Goal: Task Accomplishment & Management: Complete application form

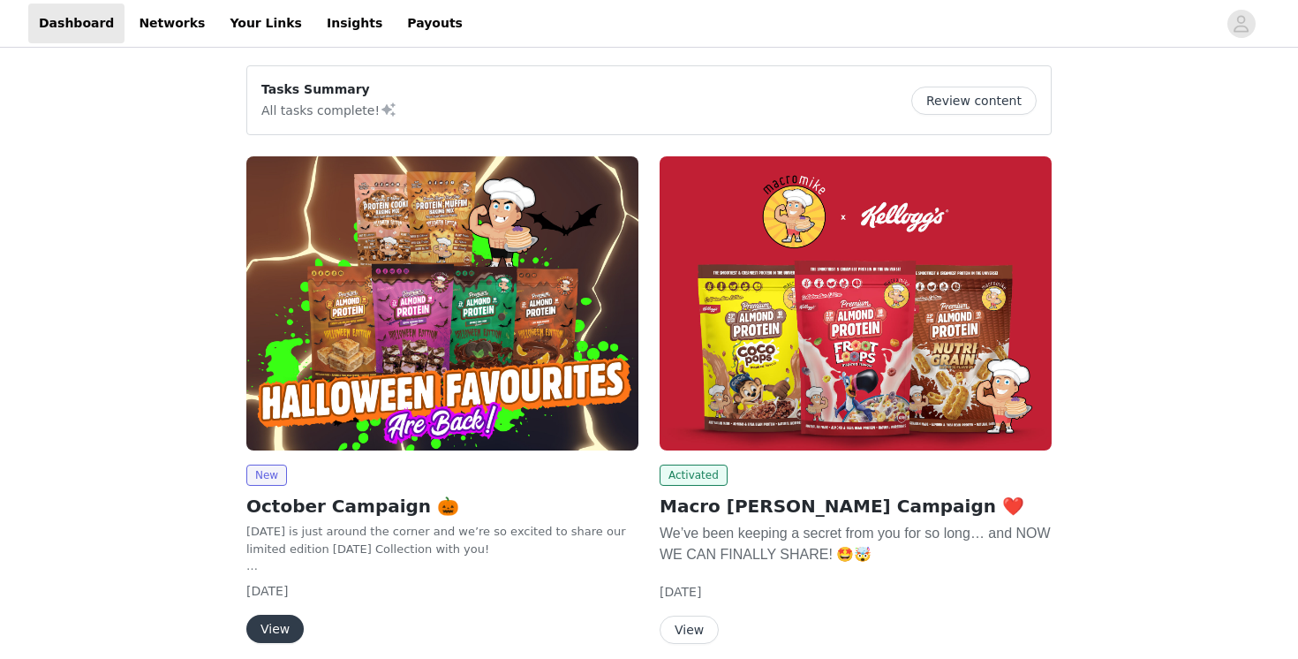
click at [270, 626] on button "View" at bounding box center [274, 628] width 57 height 28
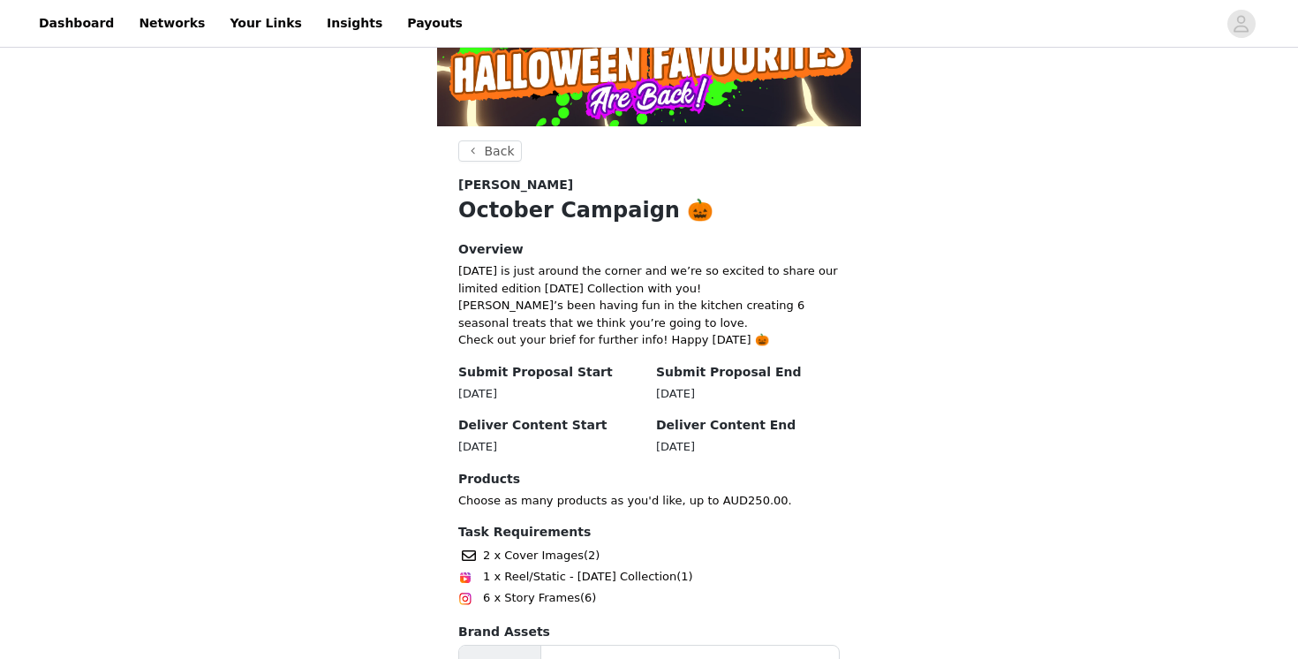
scroll to position [427, 0]
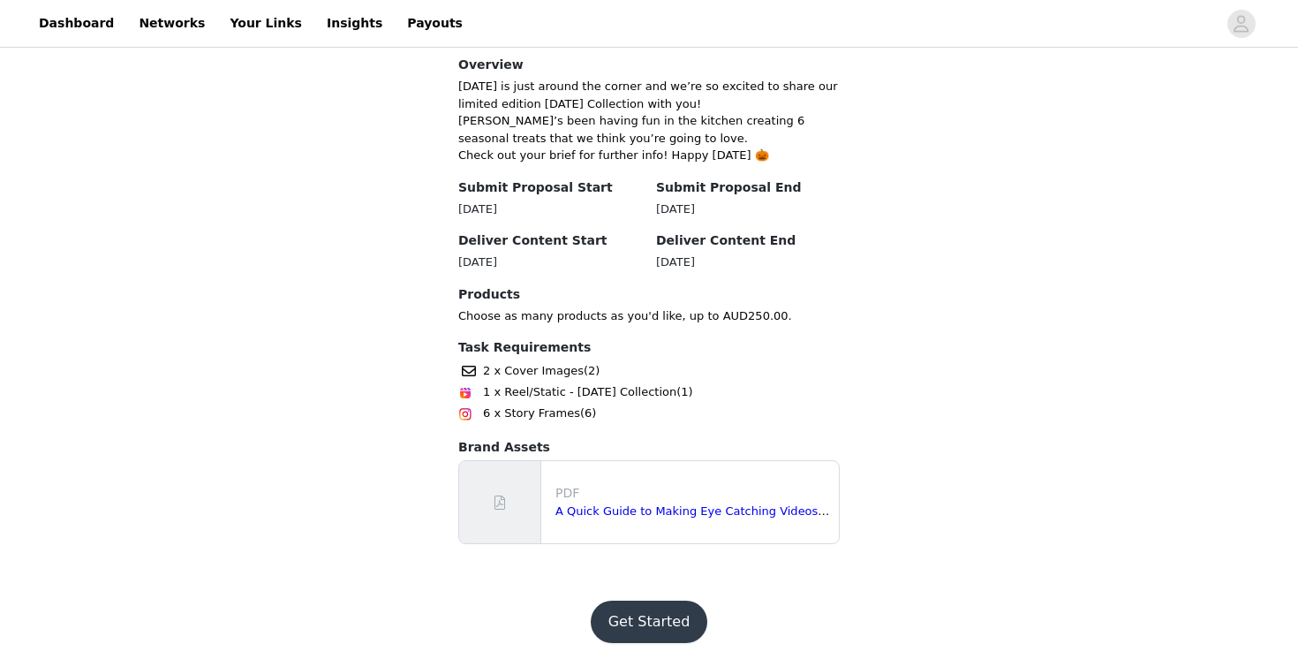
click at [616, 621] on button "Get Started" at bounding box center [649, 621] width 117 height 42
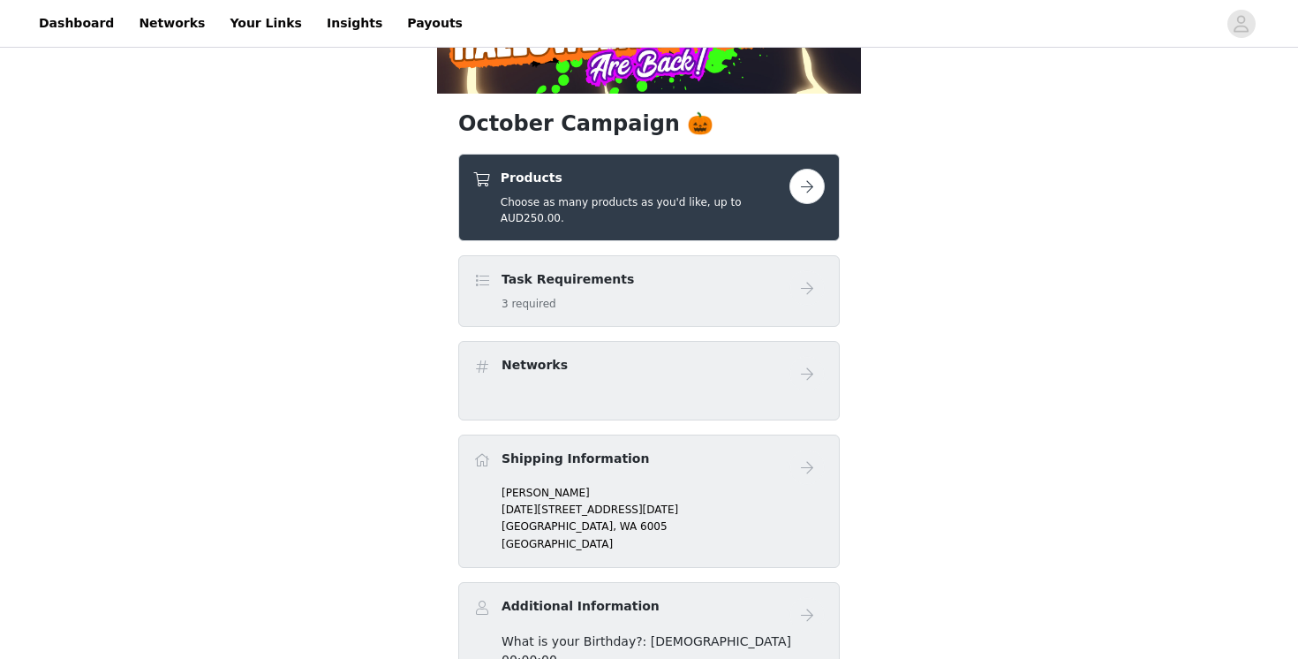
scroll to position [284, 0]
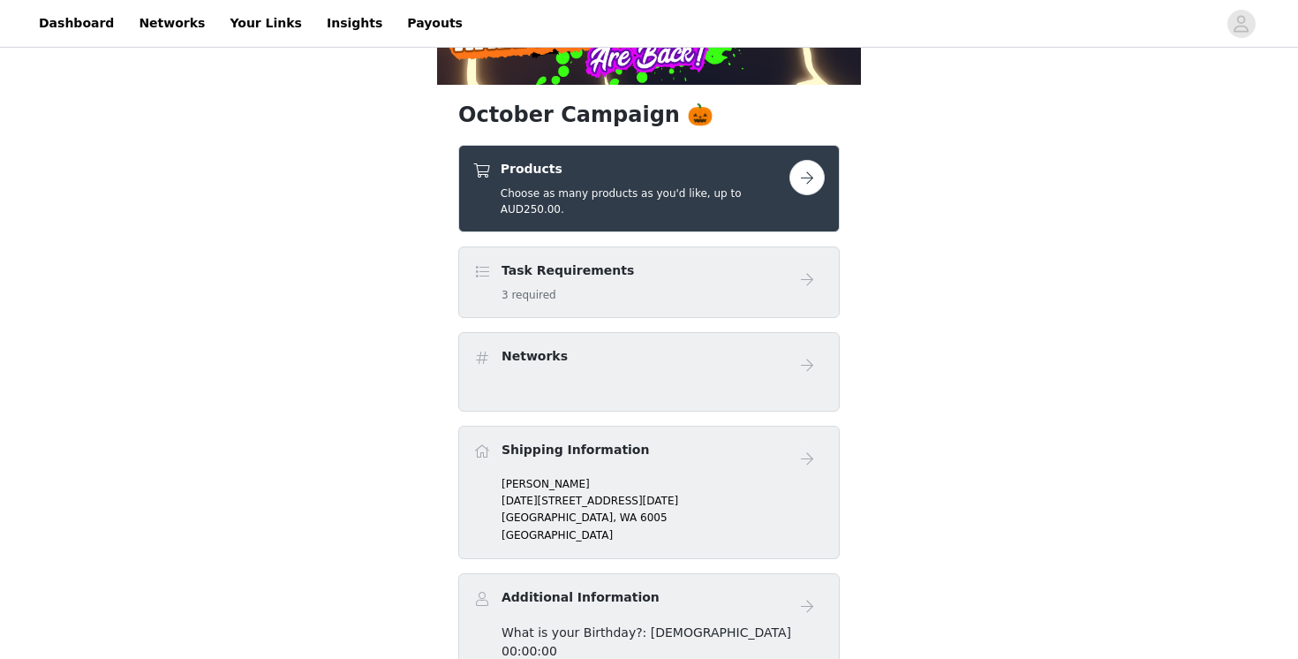
click at [808, 186] on button "button" at bounding box center [806, 177] width 35 height 35
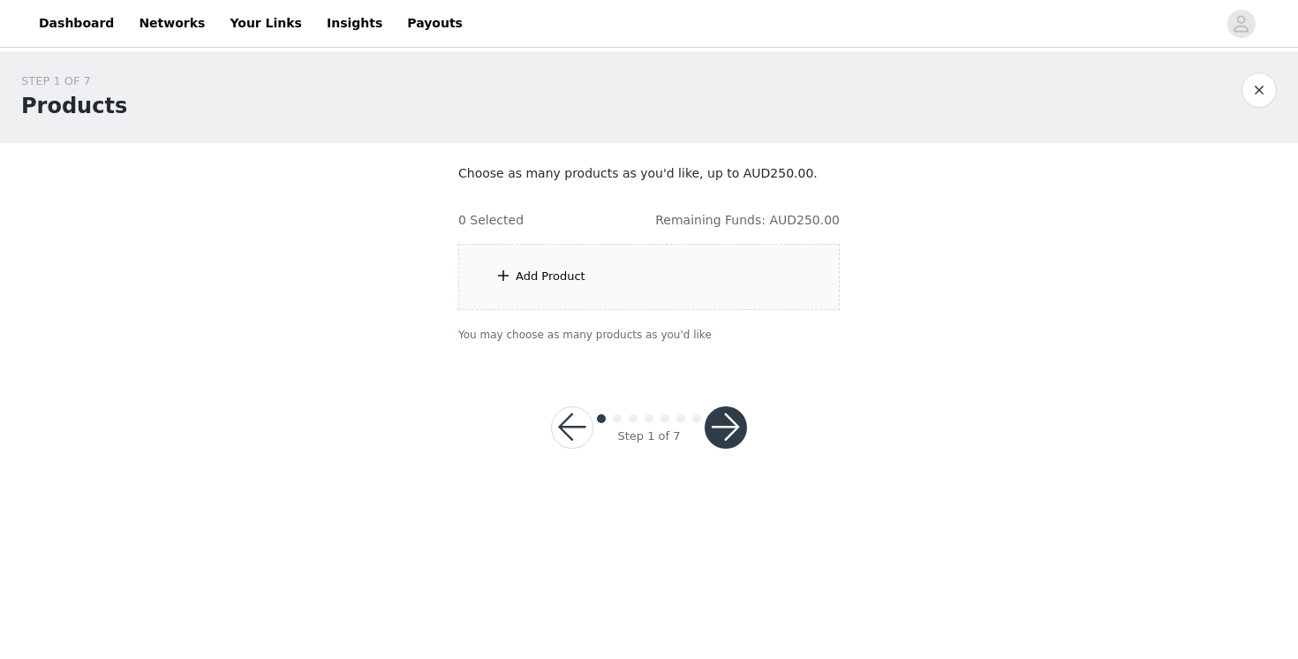
click at [742, 259] on div "Add Product" at bounding box center [648, 277] width 381 height 66
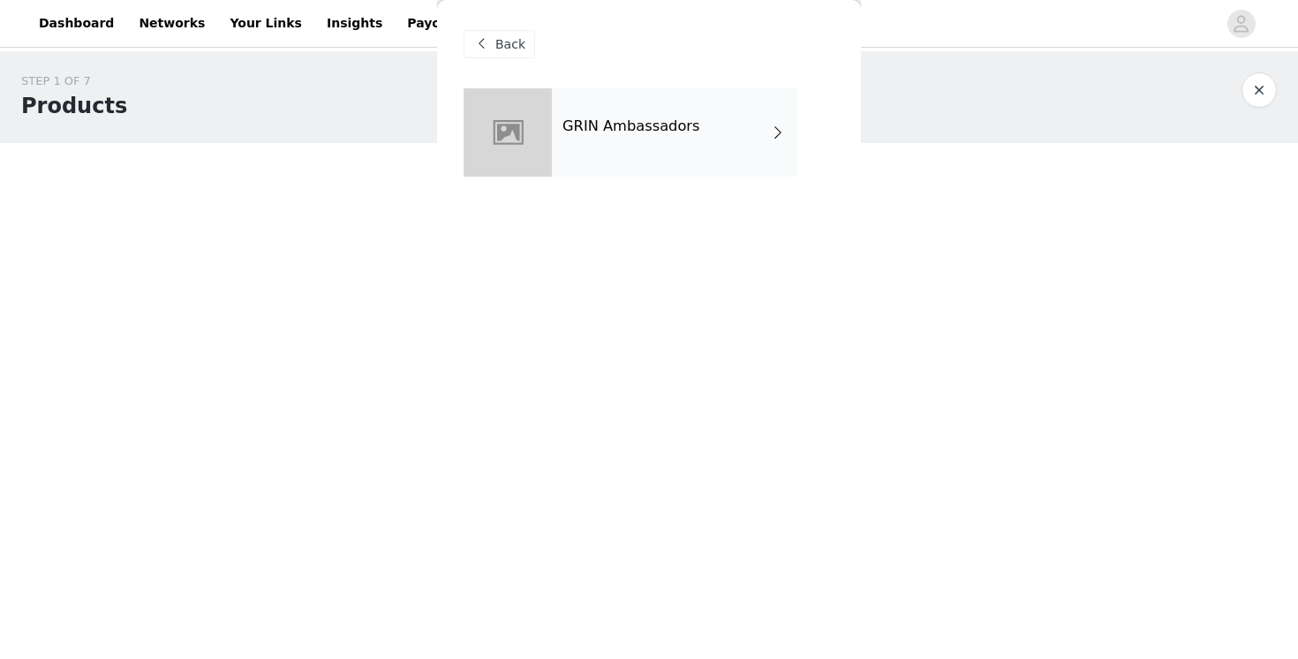
click at [685, 136] on div "GRIN Ambassadors" at bounding box center [674, 132] width 245 height 88
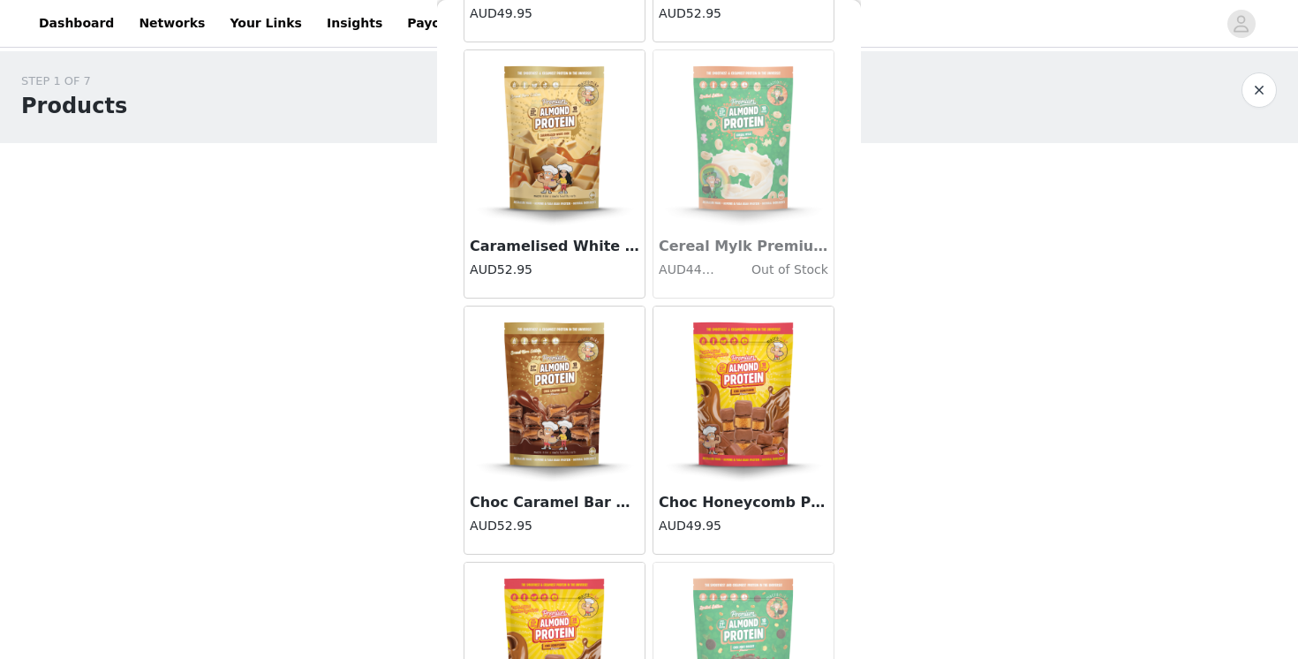
scroll to position [2044, 0]
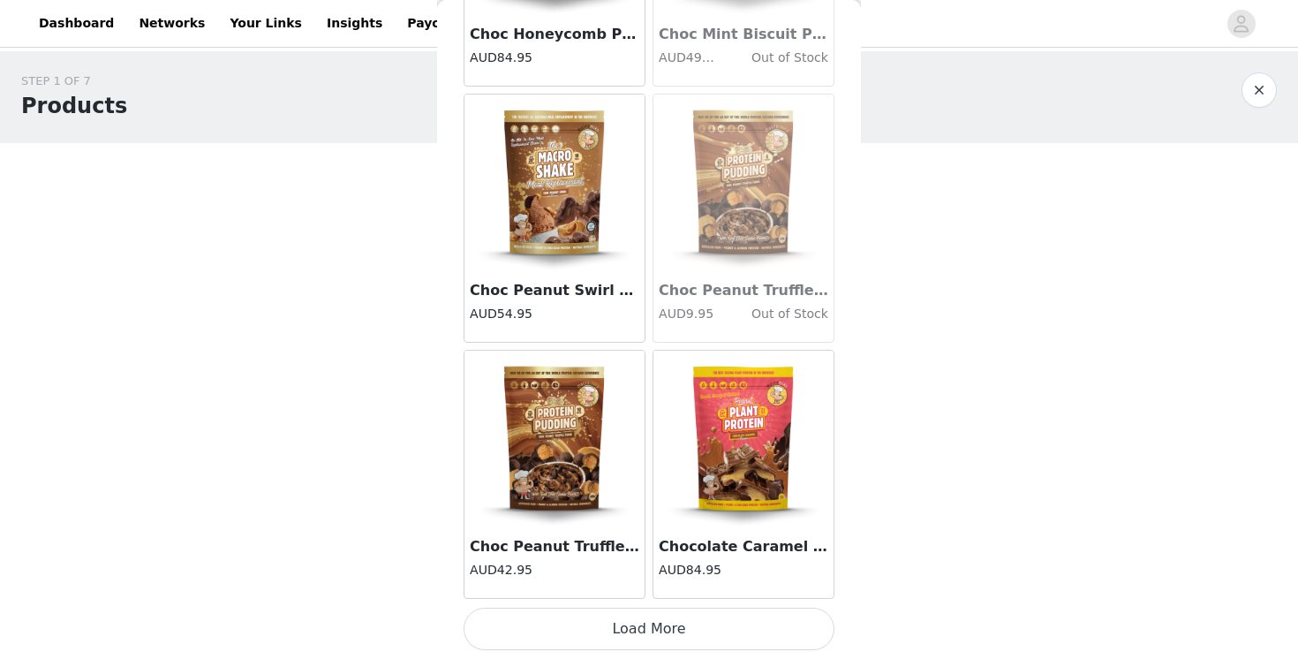
click at [596, 639] on button "Load More" at bounding box center [648, 628] width 371 height 42
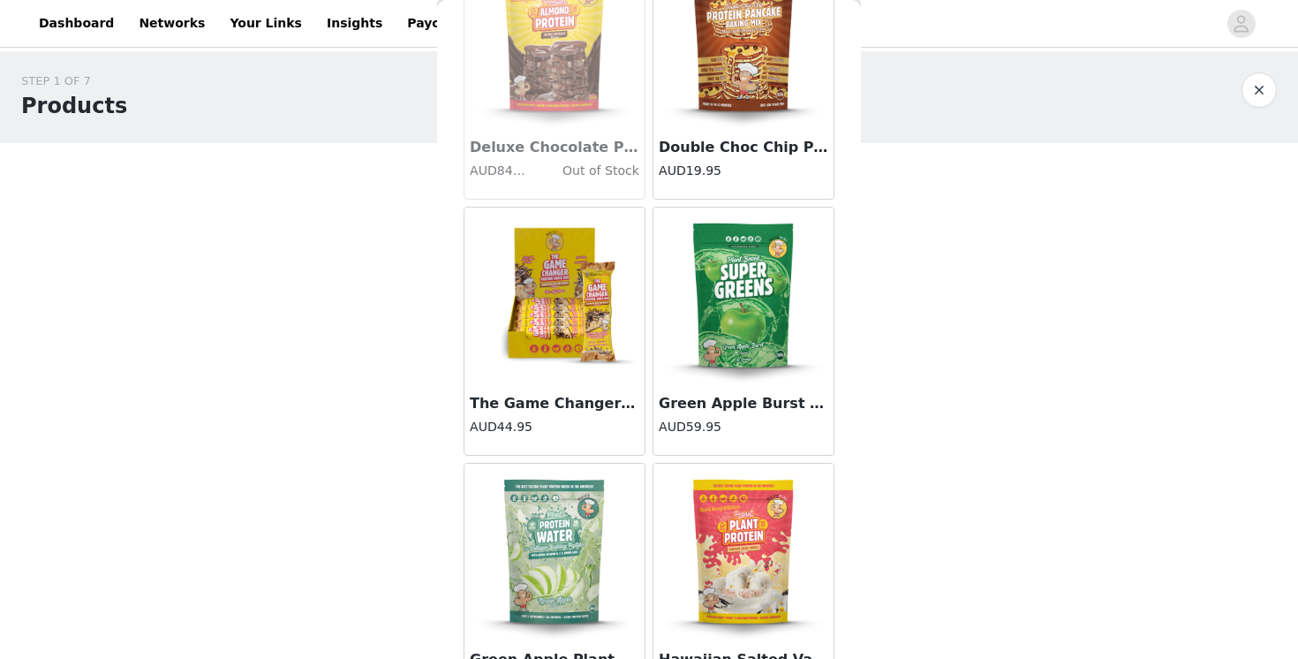
scroll to position [4604, 0]
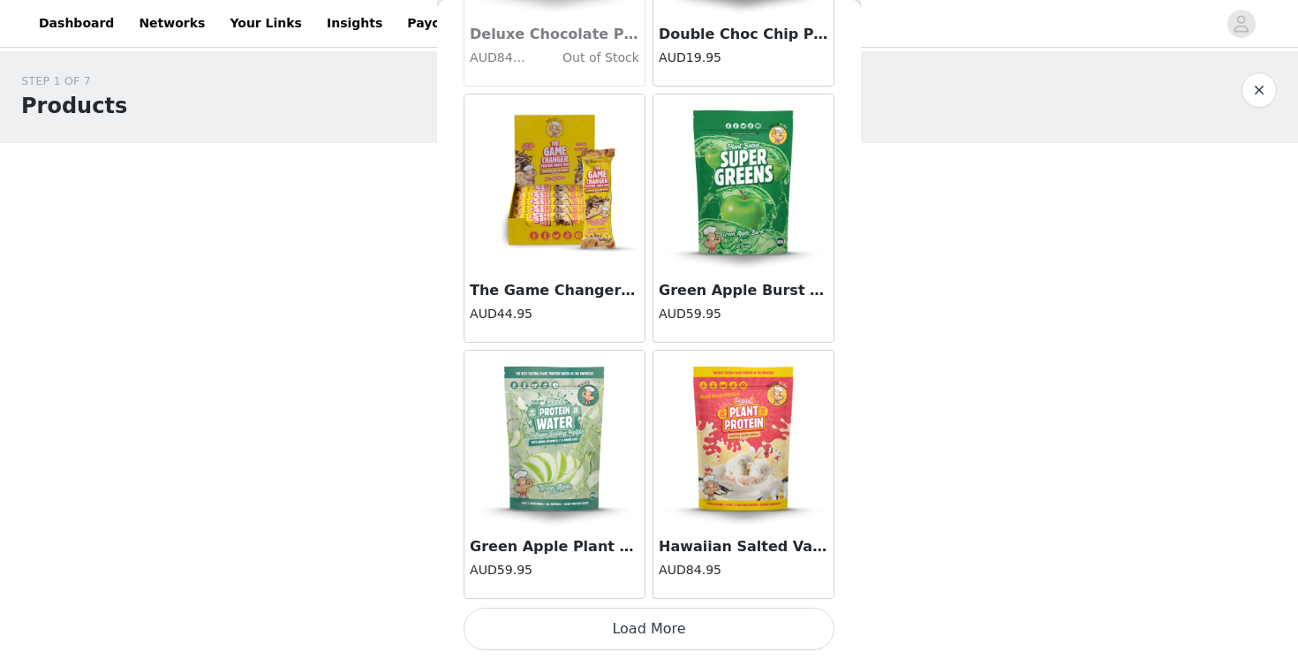
click at [621, 615] on button "Load More" at bounding box center [648, 628] width 371 height 42
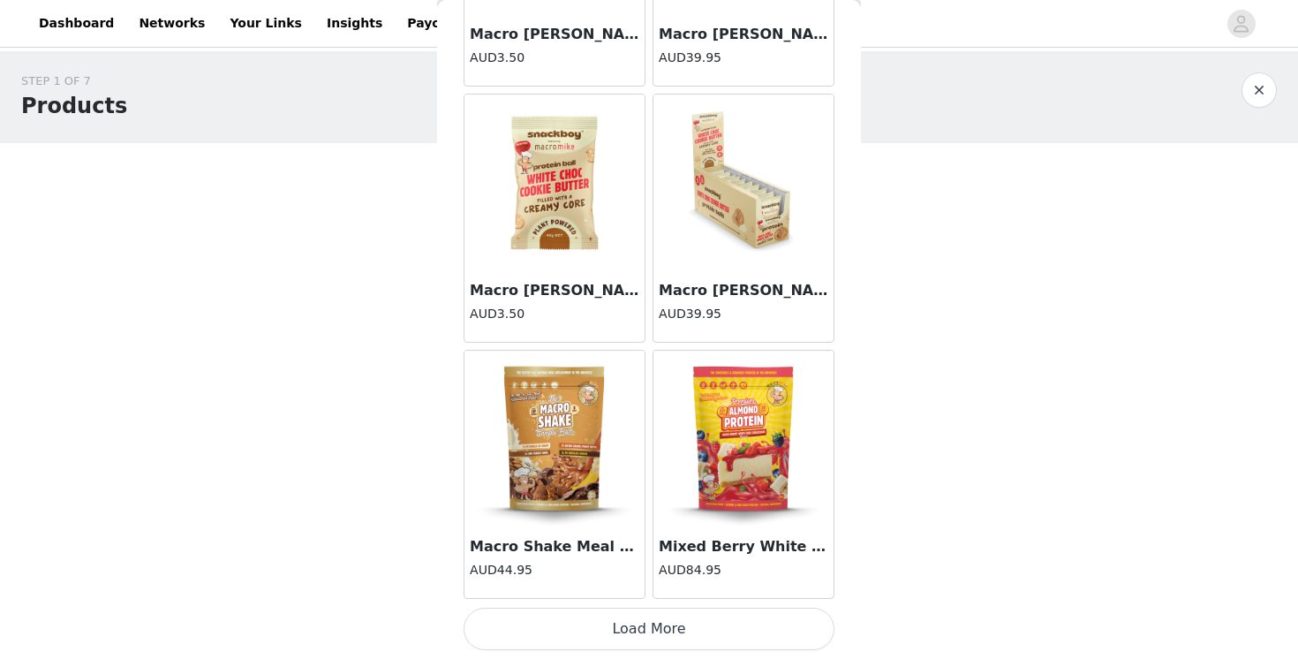
click at [635, 633] on button "Load More" at bounding box center [648, 628] width 371 height 42
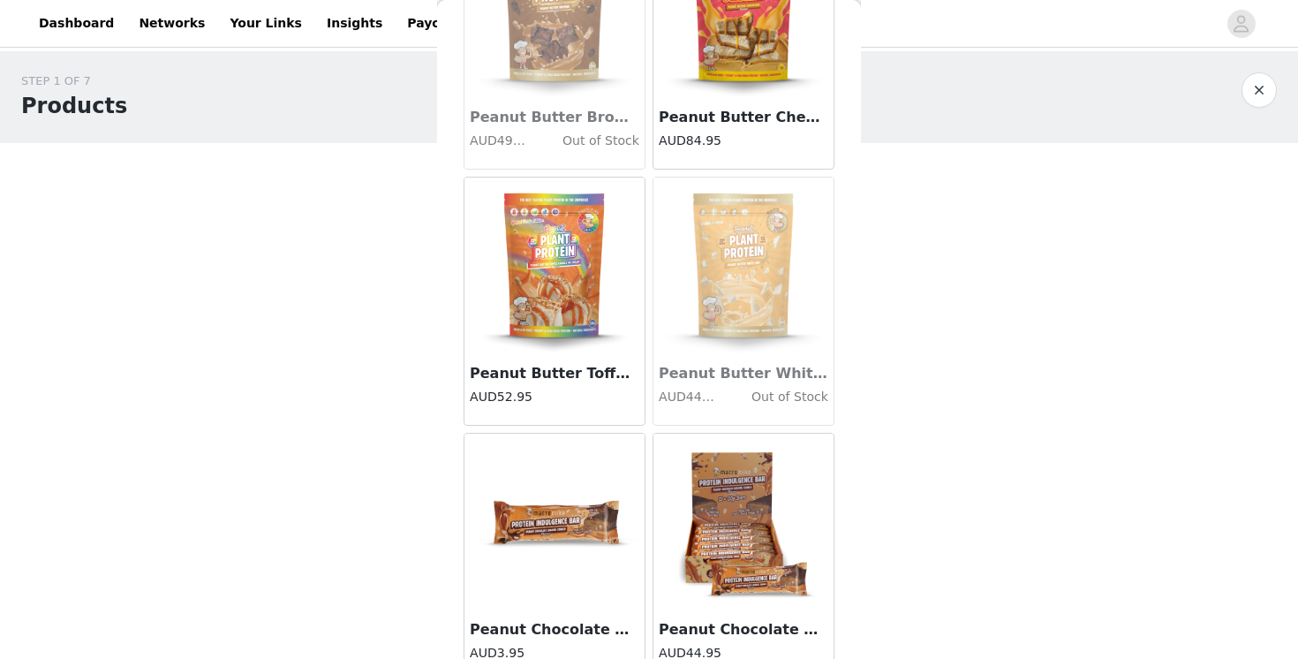
scroll to position [9723, 0]
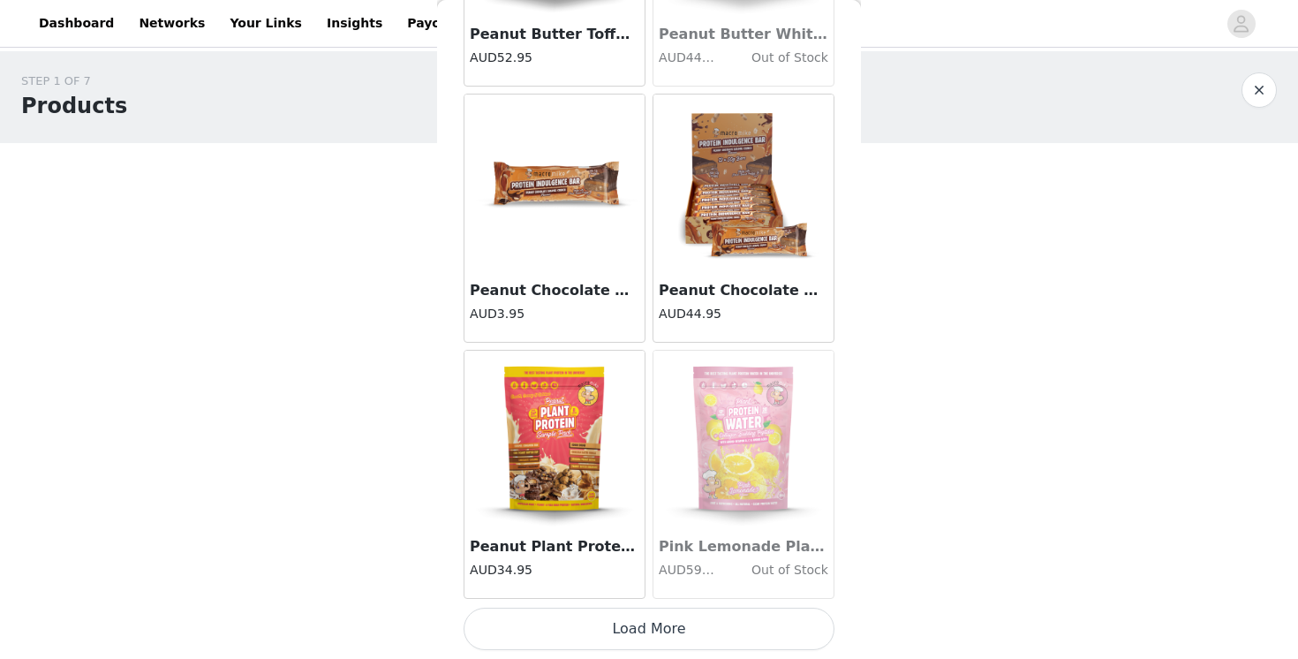
click at [659, 618] on button "Load More" at bounding box center [648, 628] width 371 height 42
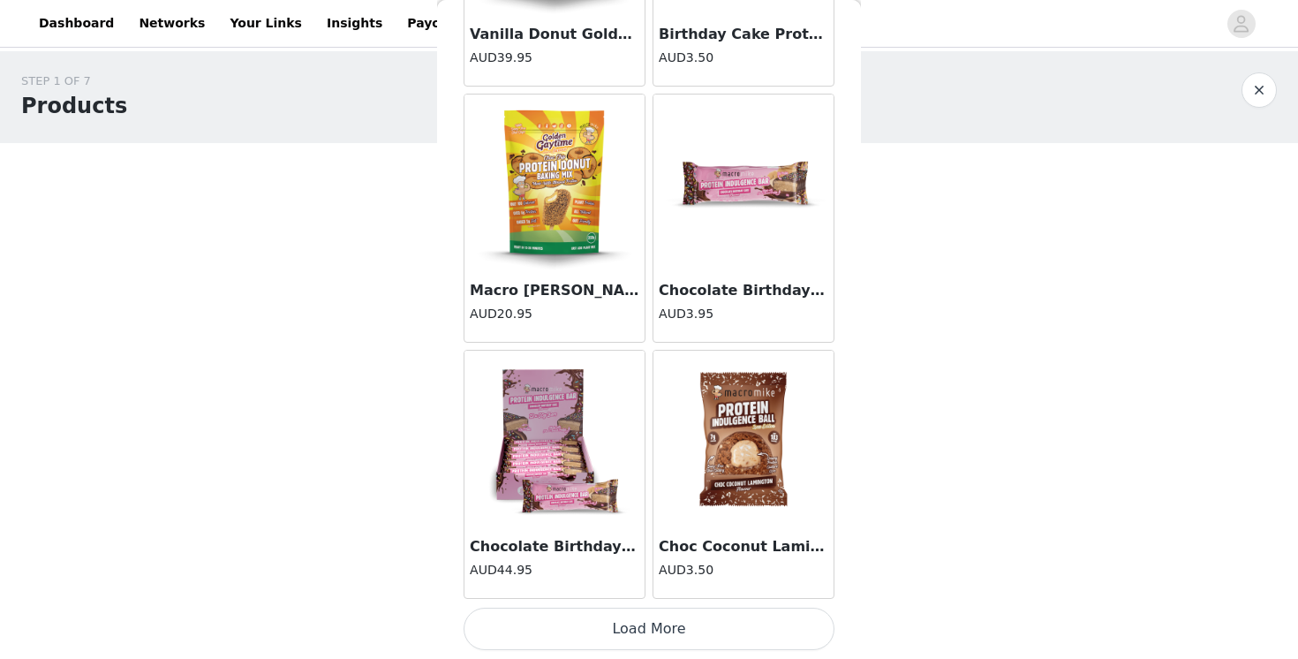
click at [651, 634] on button "Load More" at bounding box center [648, 628] width 371 height 42
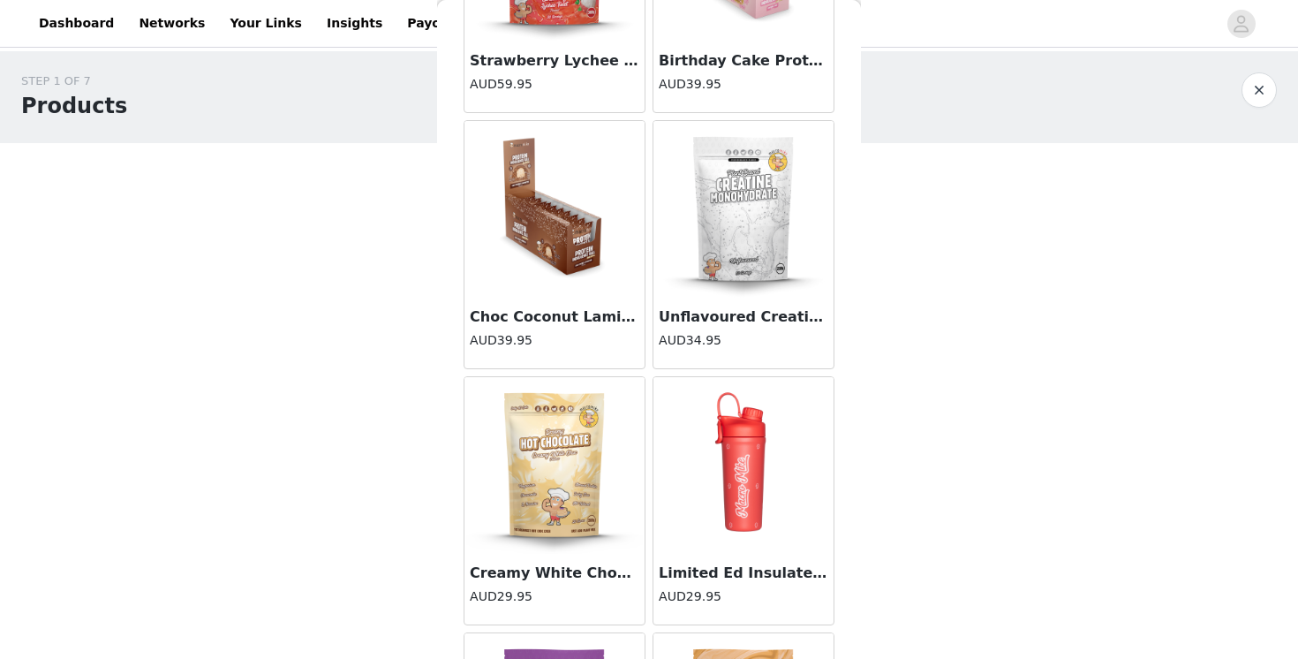
scroll to position [14843, 0]
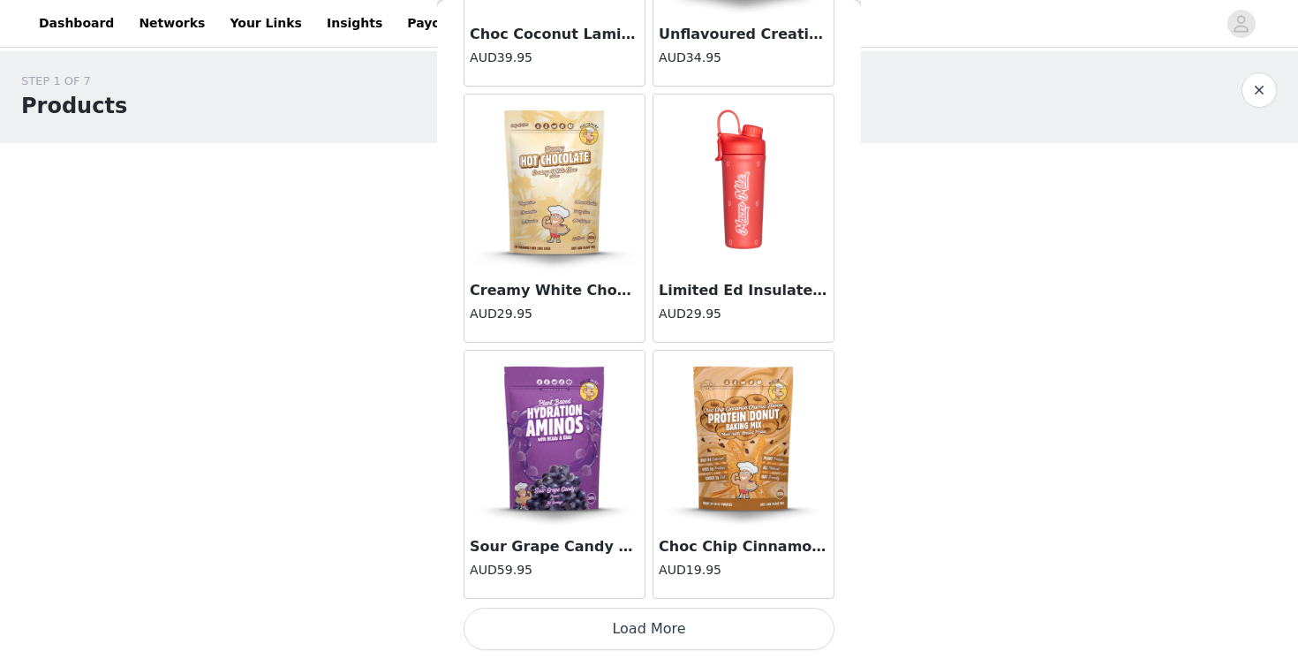
click at [646, 629] on button "Load More" at bounding box center [648, 628] width 371 height 42
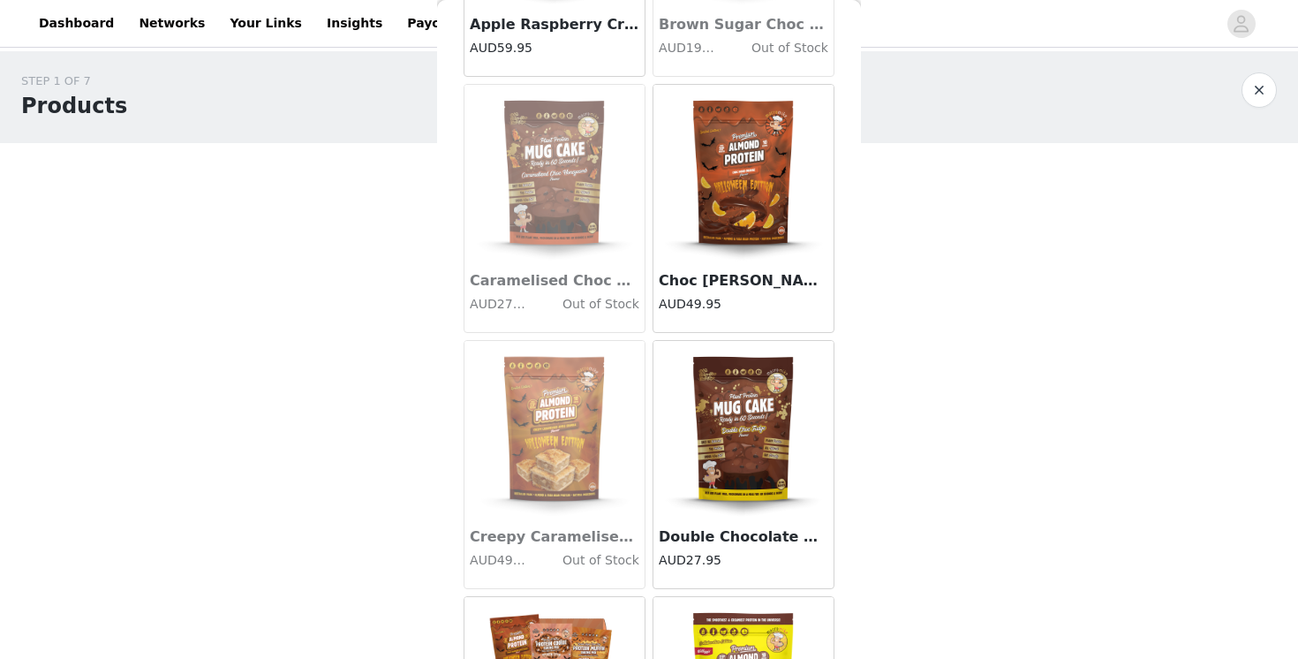
scroll to position [17403, 0]
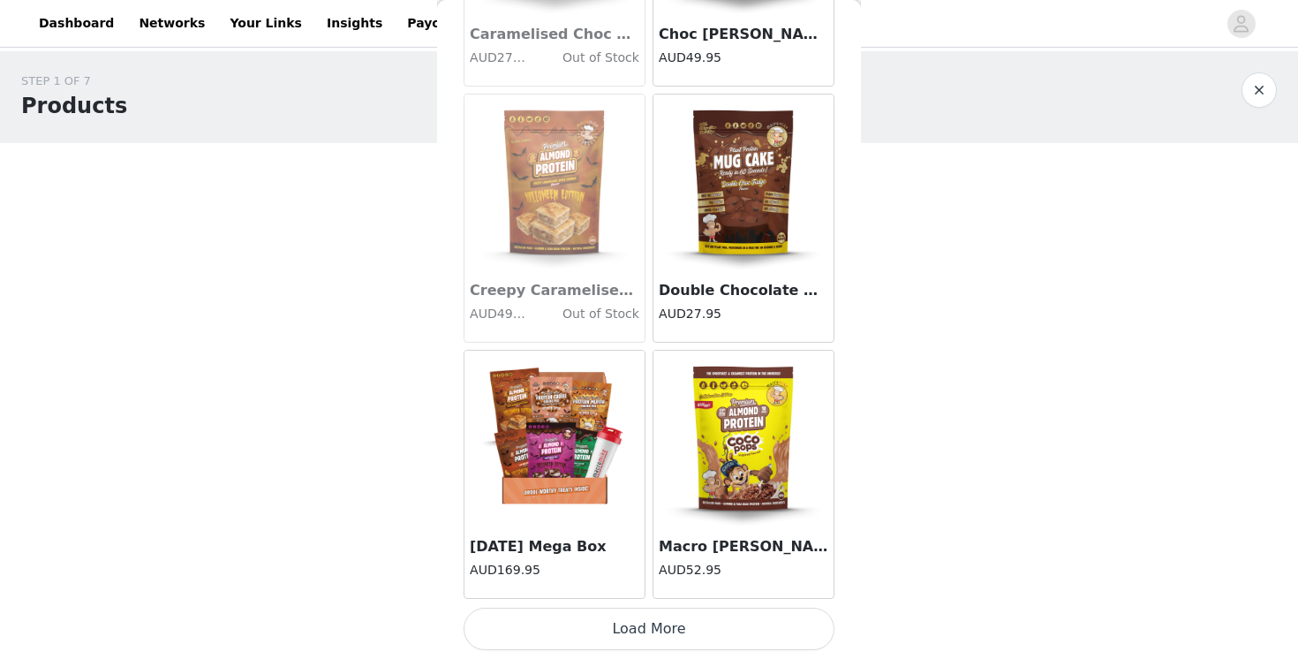
click at [722, 484] on img at bounding box center [743, 438] width 177 height 177
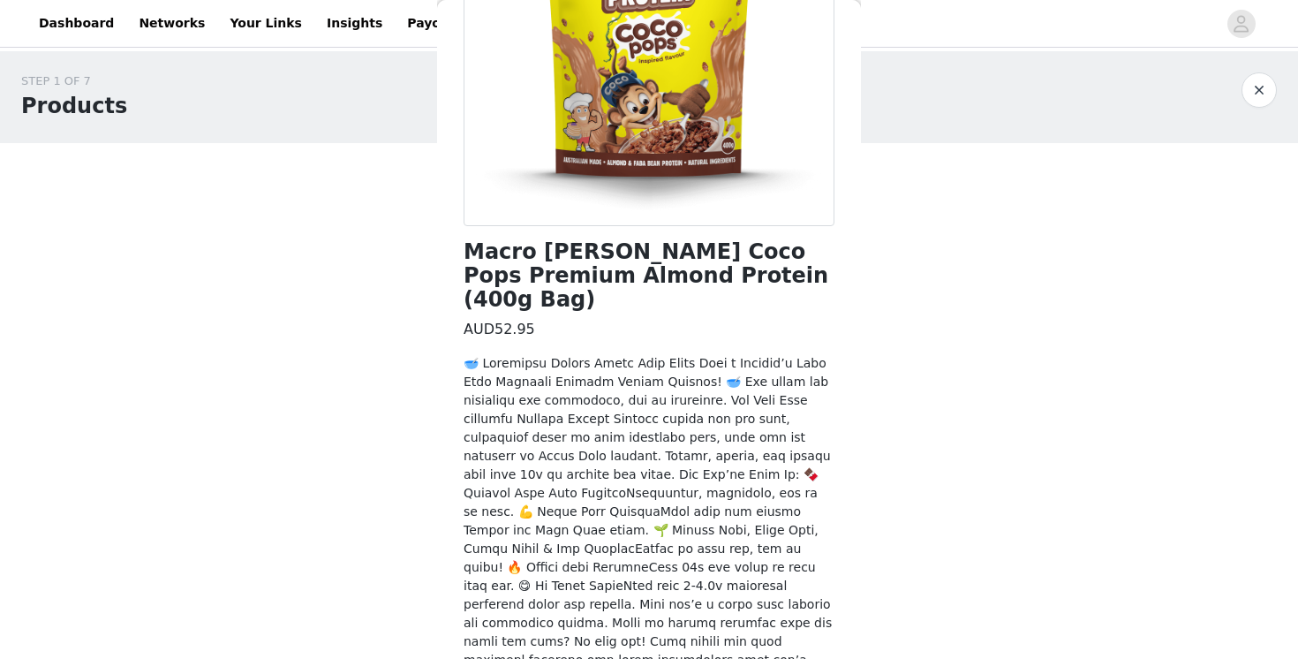
scroll to position [544, 0]
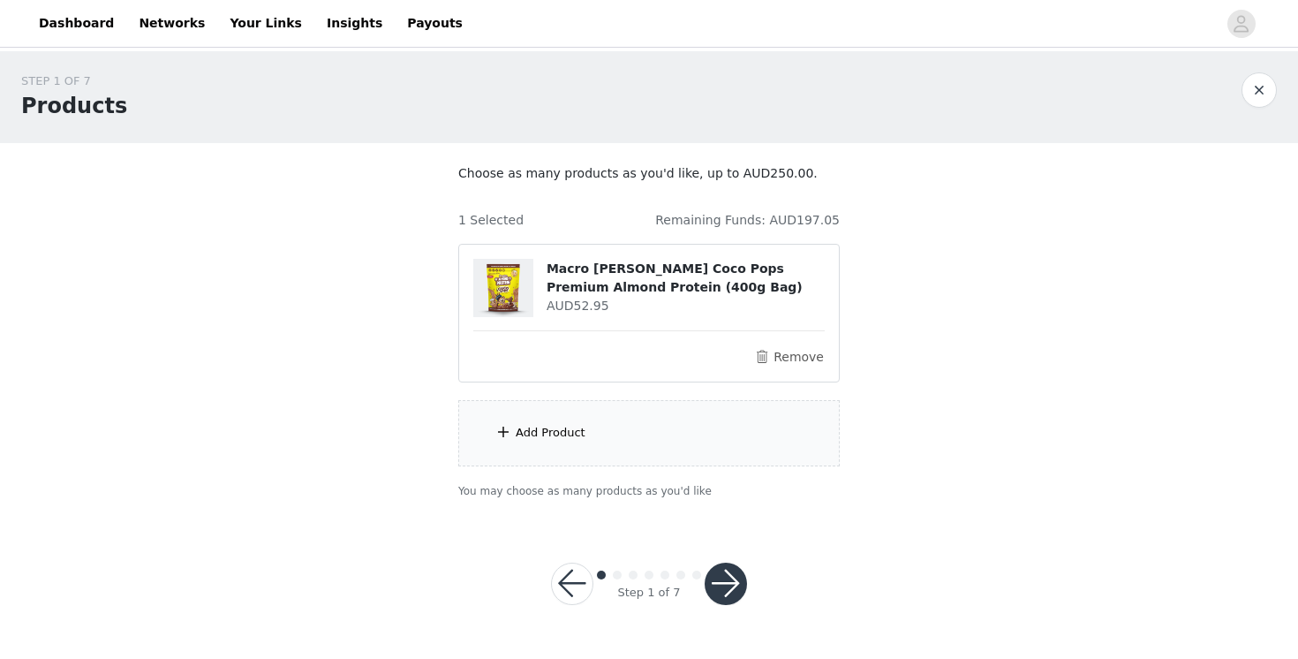
click at [563, 433] on div "Add Product" at bounding box center [551, 433] width 70 height 18
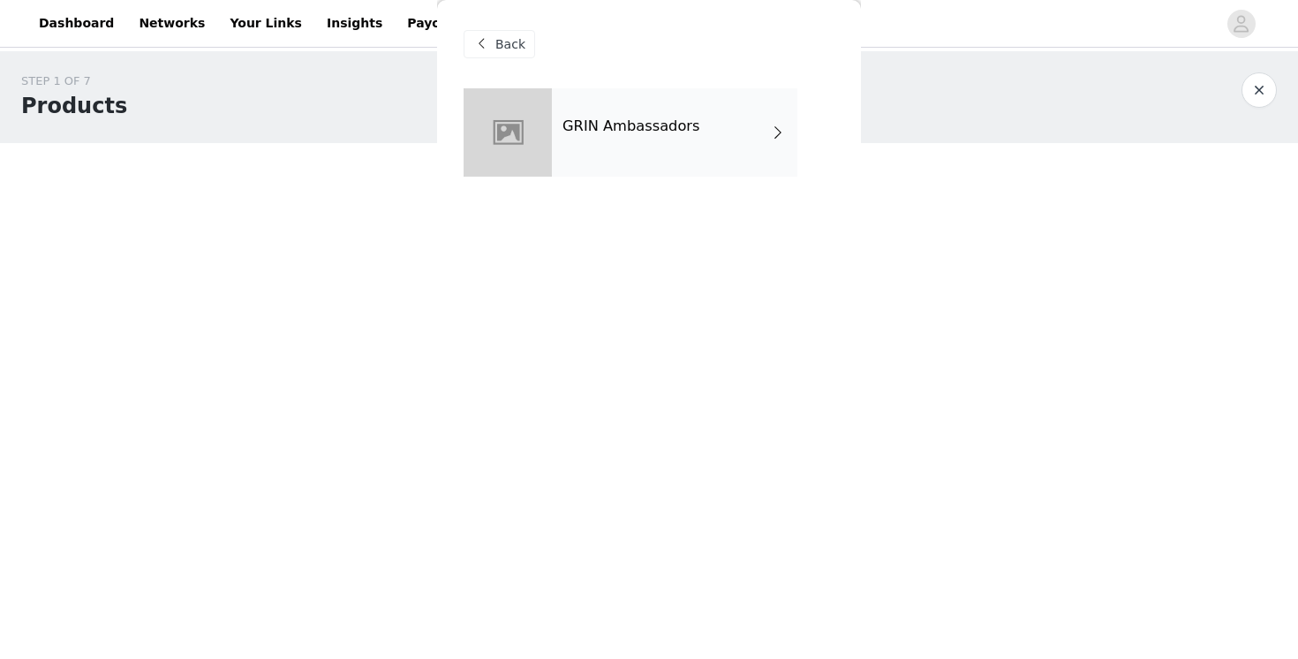
click at [620, 123] on h4 "GRIN Ambassadors" at bounding box center [631, 126] width 138 height 16
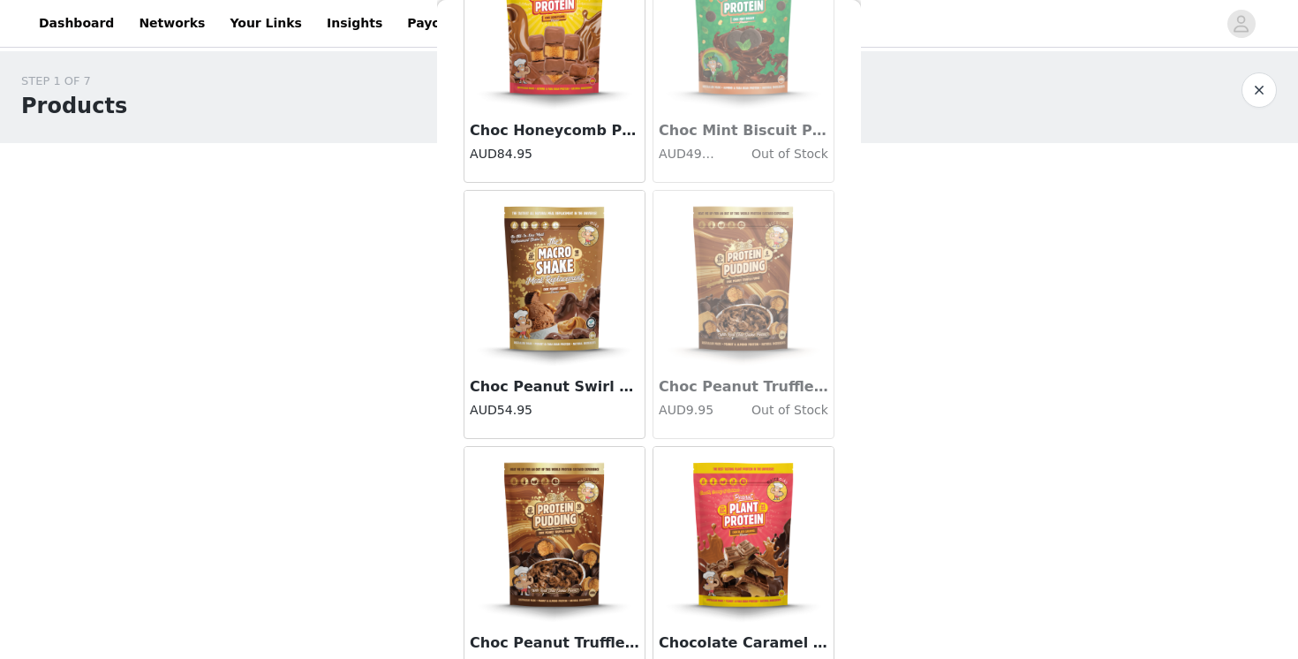
scroll to position [2044, 0]
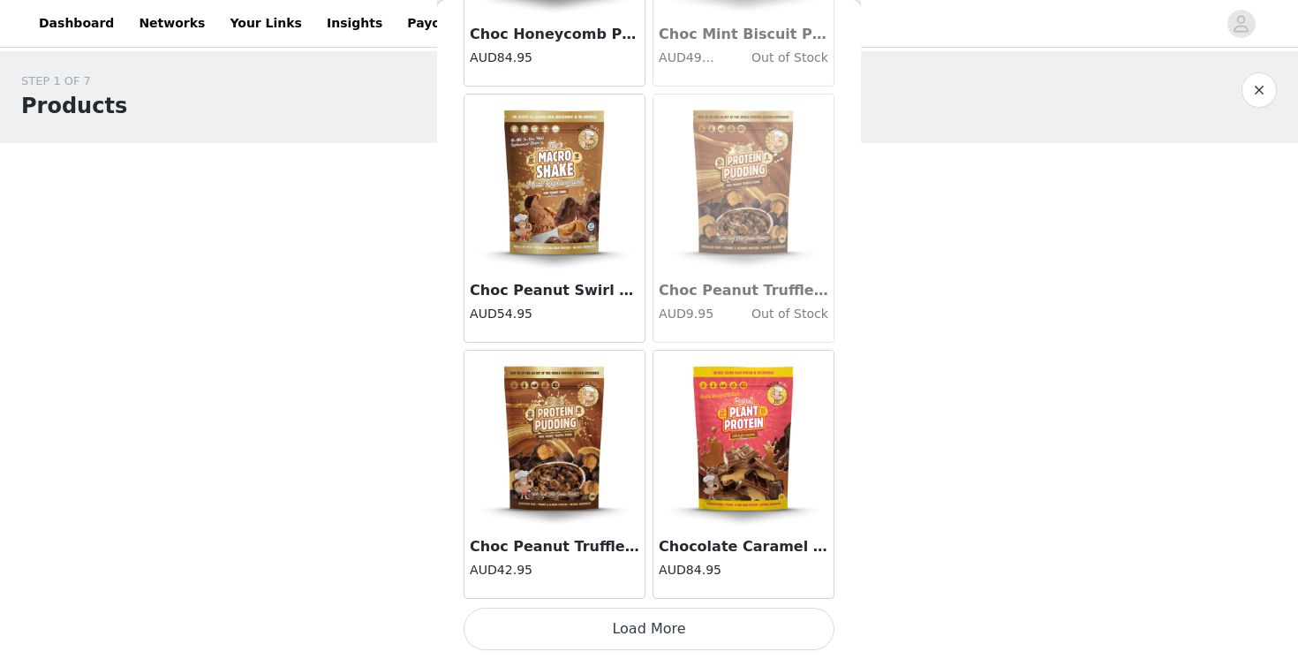
click at [622, 640] on button "Load More" at bounding box center [648, 628] width 371 height 42
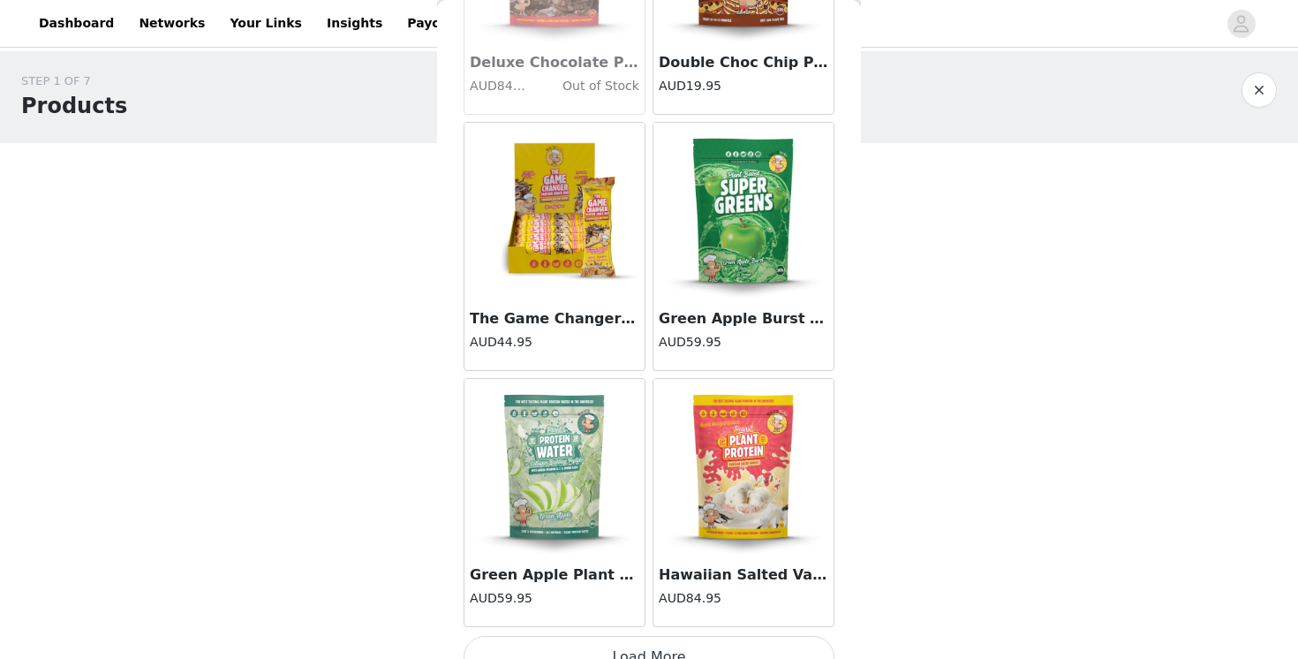
scroll to position [4604, 0]
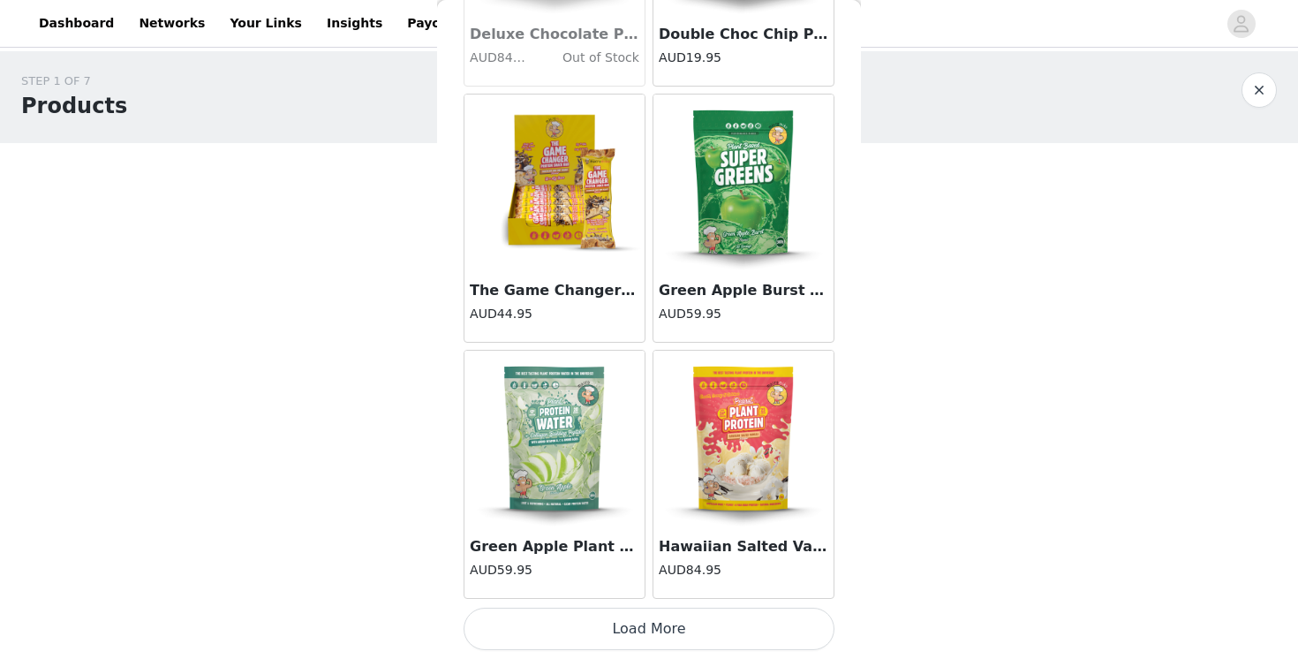
click at [568, 627] on button "Load More" at bounding box center [648, 628] width 371 height 42
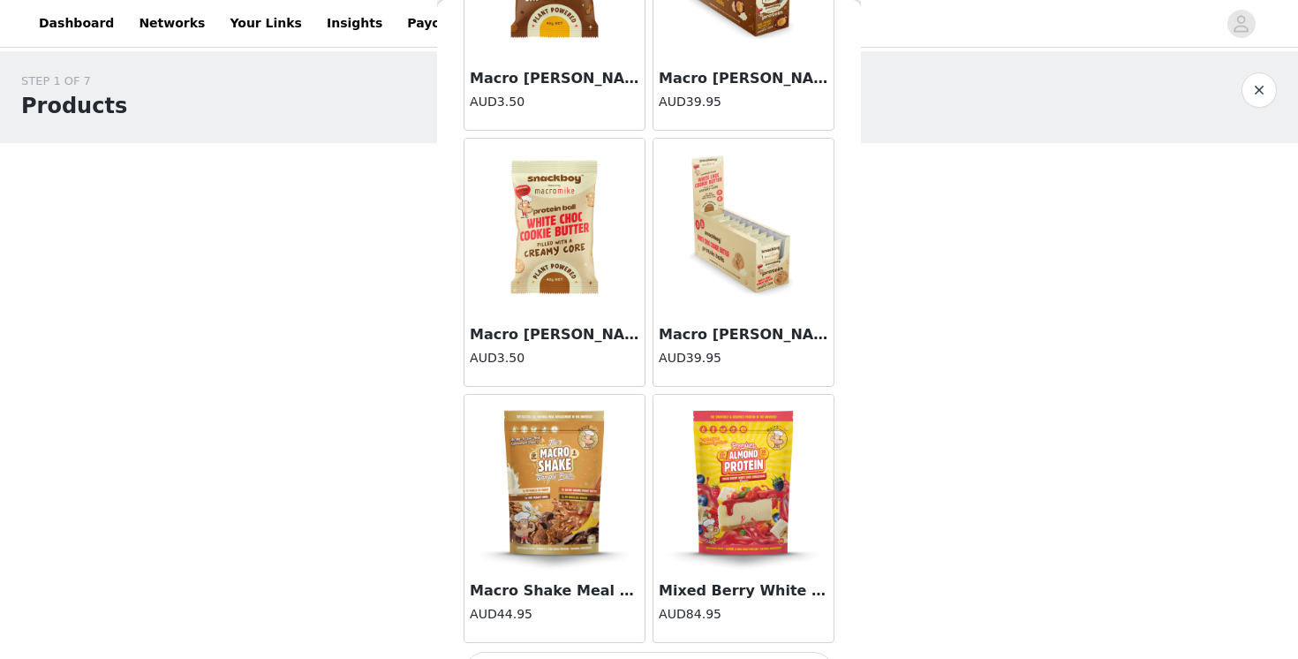
scroll to position [7163, 0]
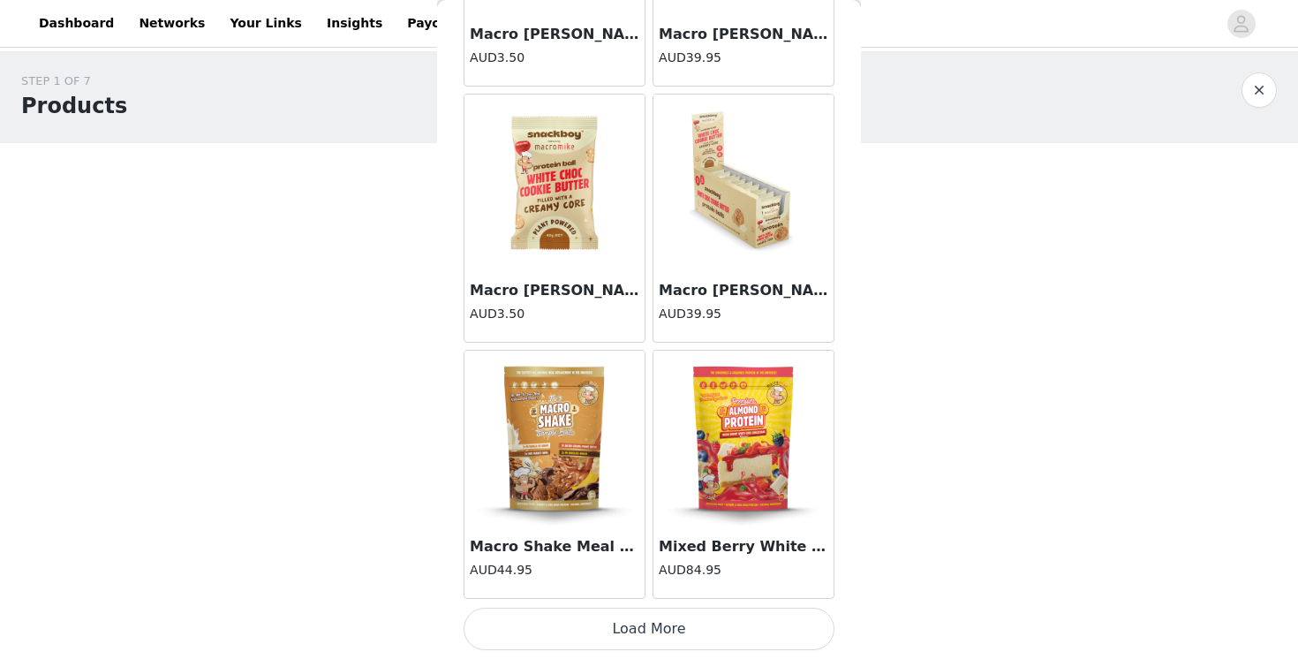
click at [620, 627] on button "Load More" at bounding box center [648, 628] width 371 height 42
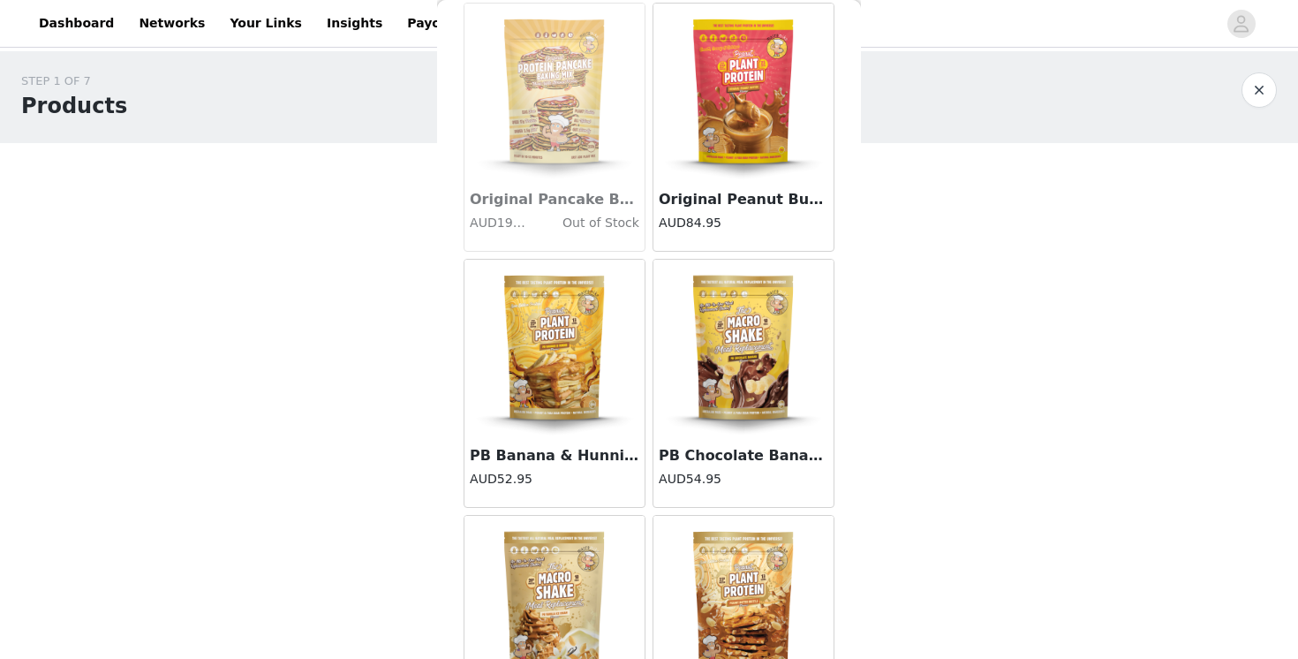
scroll to position [8517, 0]
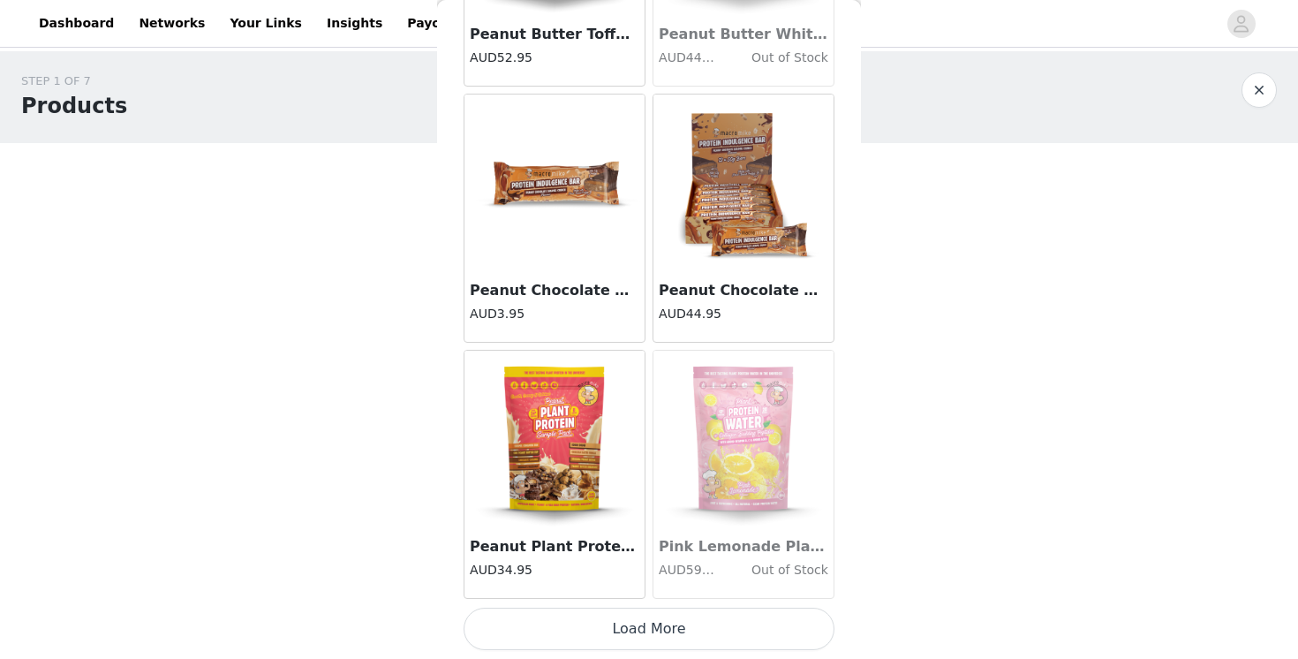
click at [620, 618] on button "Load More" at bounding box center [648, 628] width 371 height 42
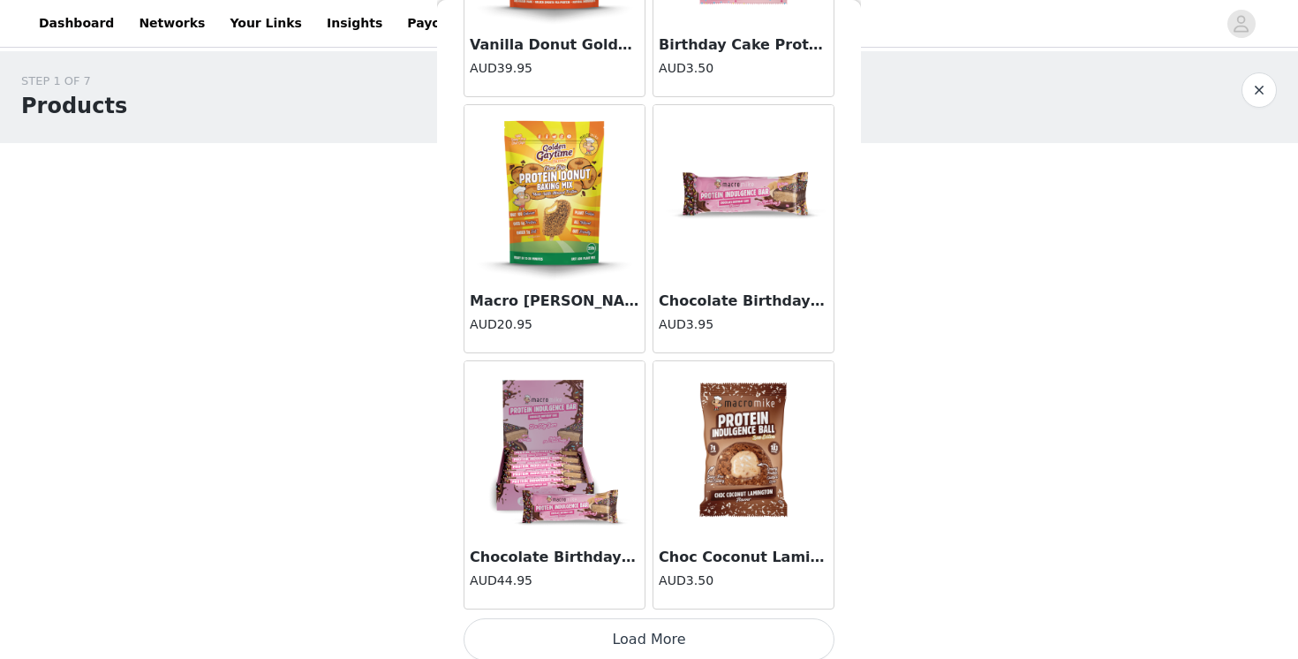
scroll to position [12283, 0]
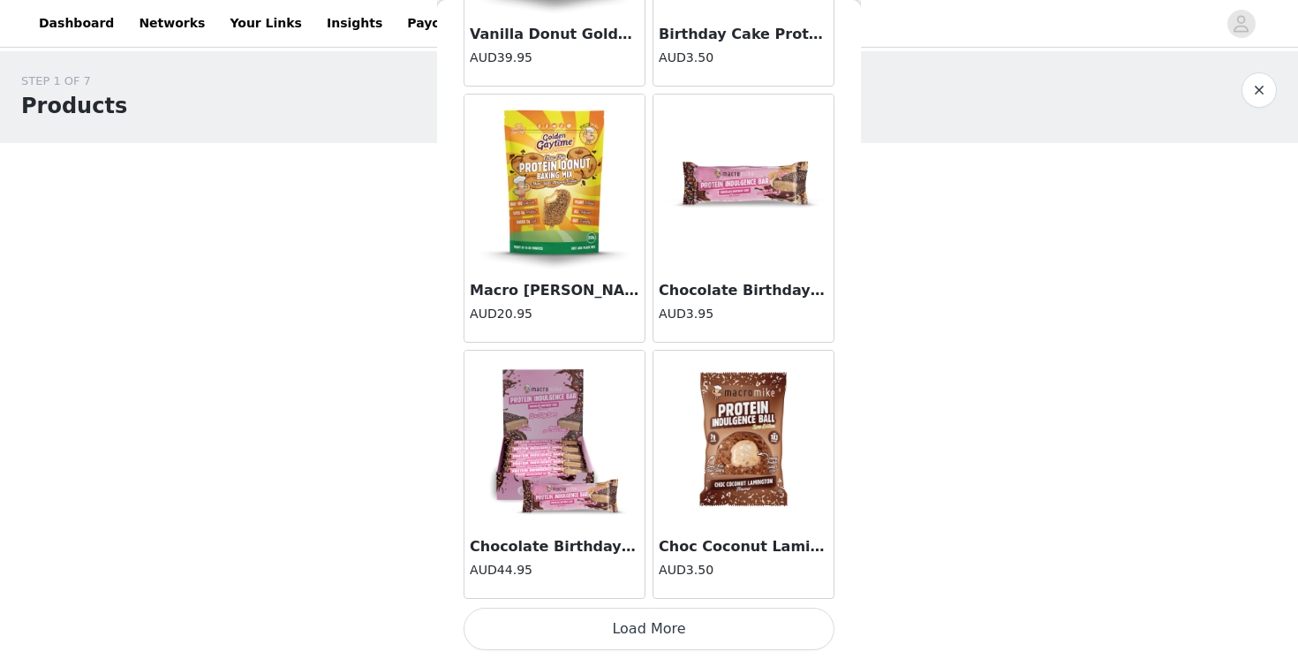
click at [652, 629] on button "Load More" at bounding box center [648, 628] width 371 height 42
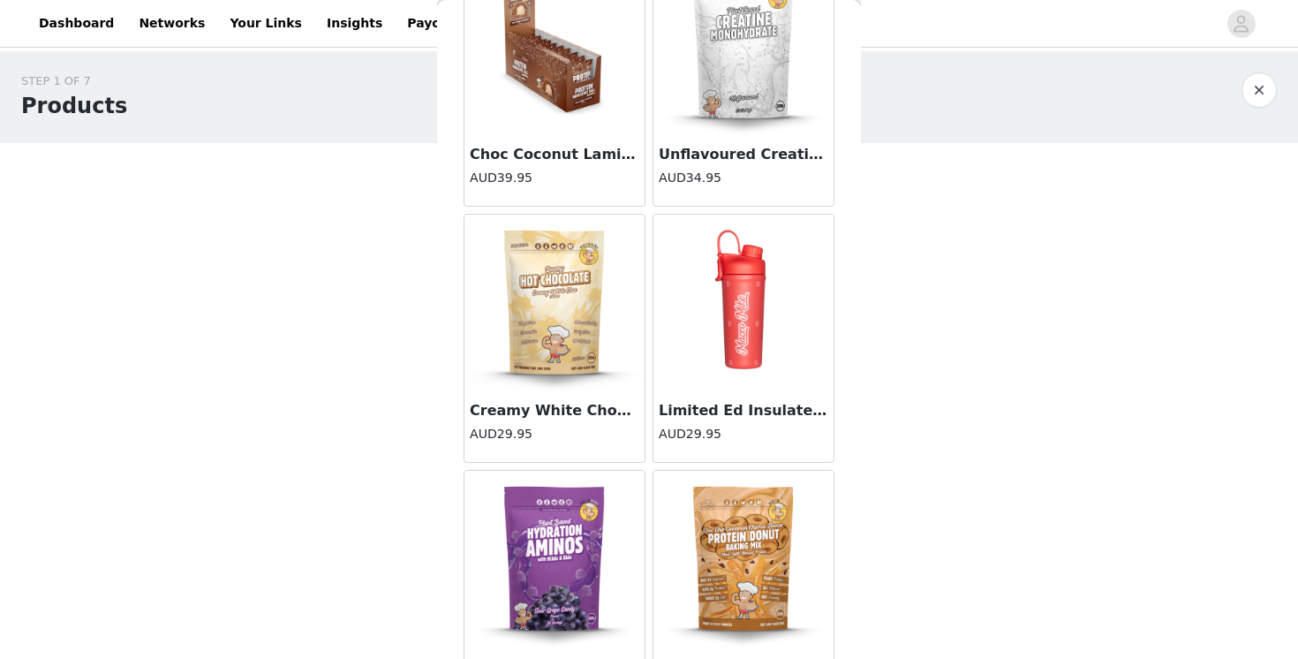
scroll to position [14843, 0]
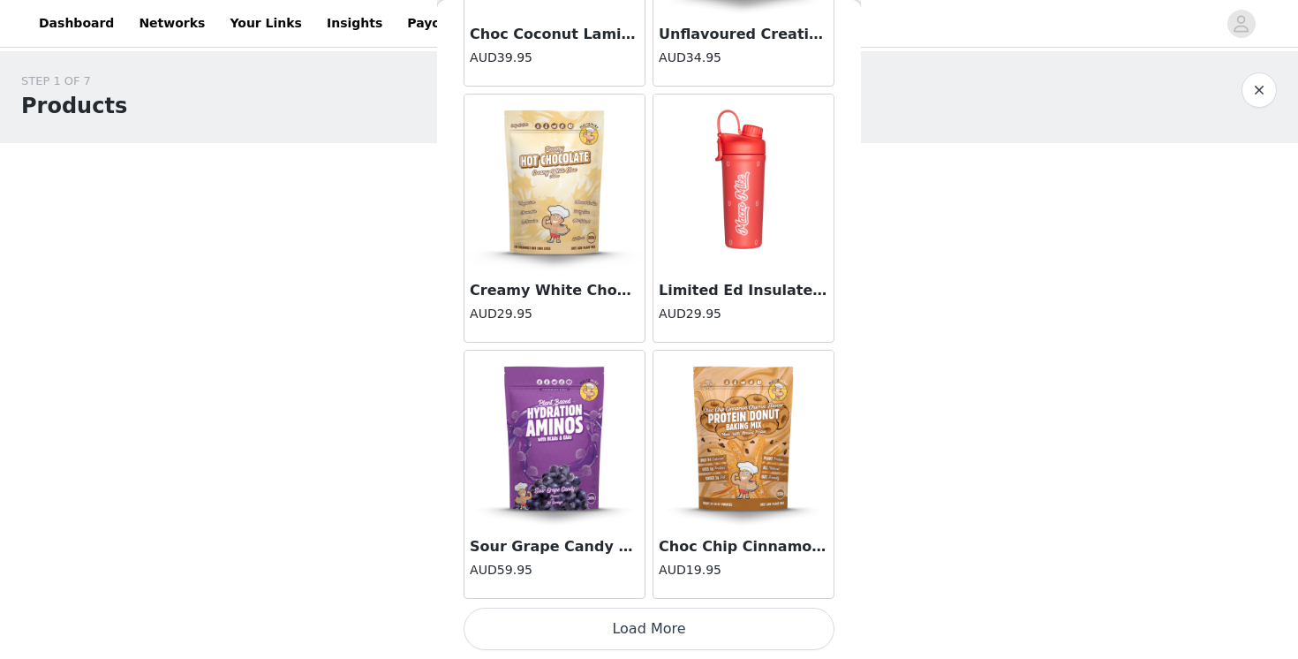
click at [662, 624] on button "Load More" at bounding box center [648, 628] width 371 height 42
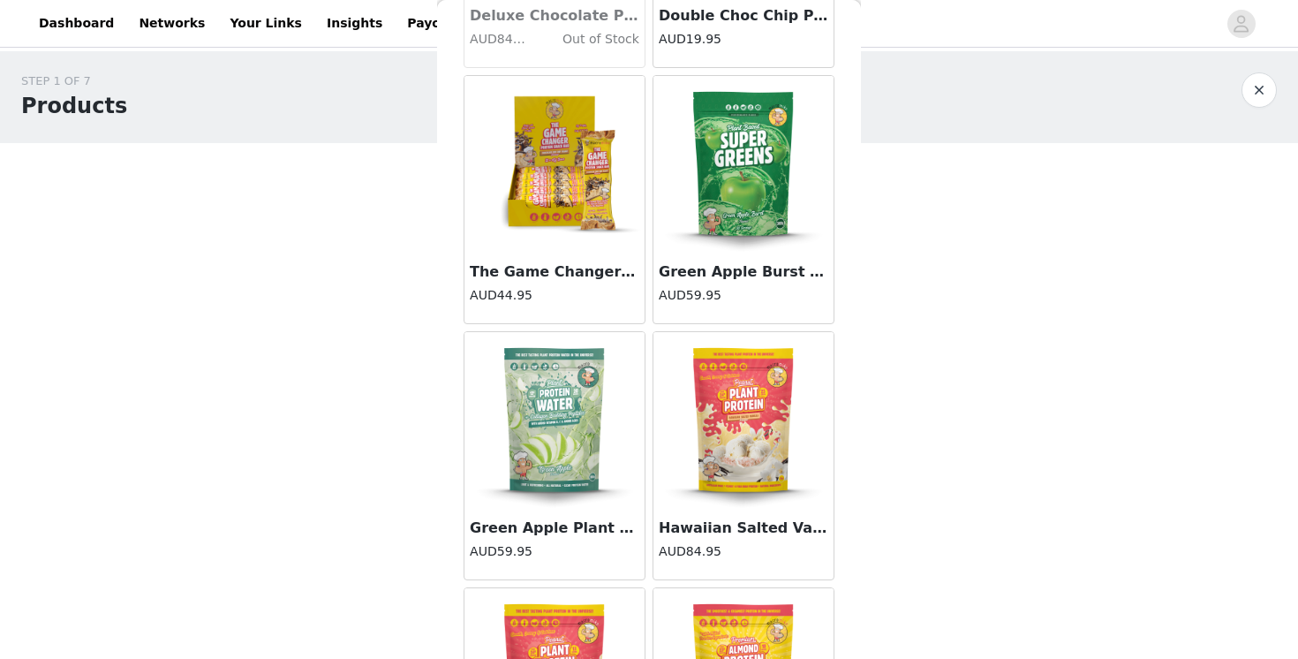
scroll to position [4611, 0]
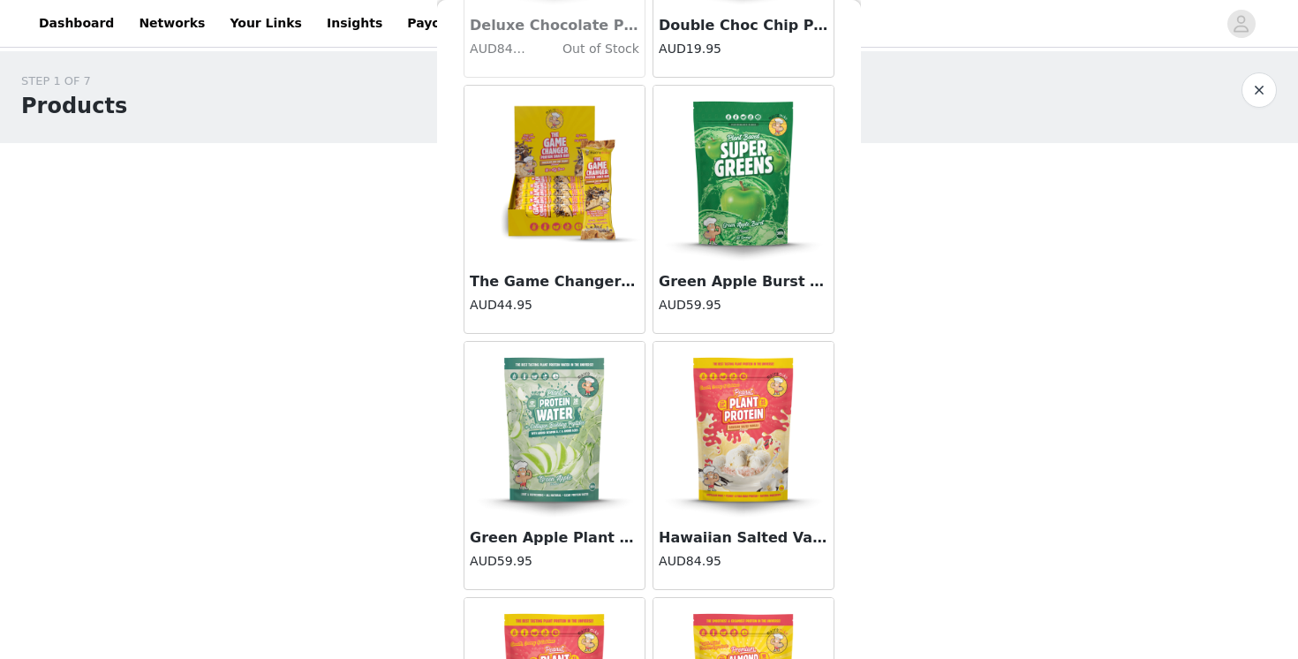
click at [550, 260] on img at bounding box center [554, 174] width 177 height 177
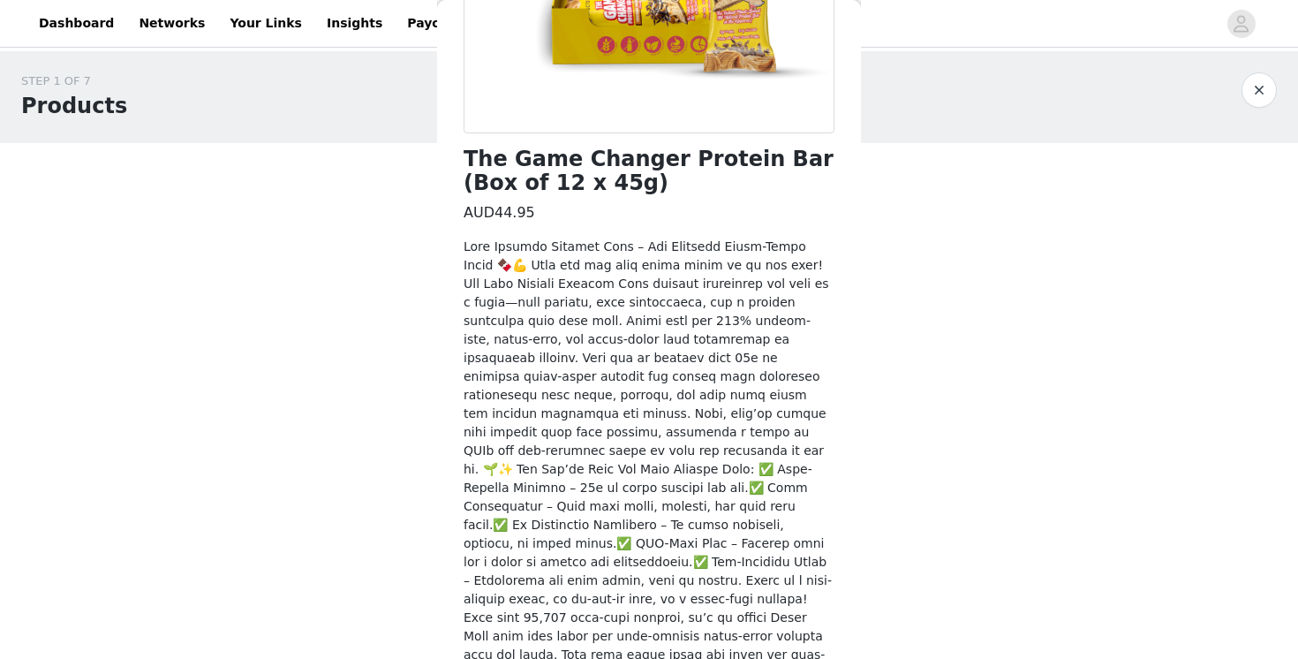
scroll to position [395, 0]
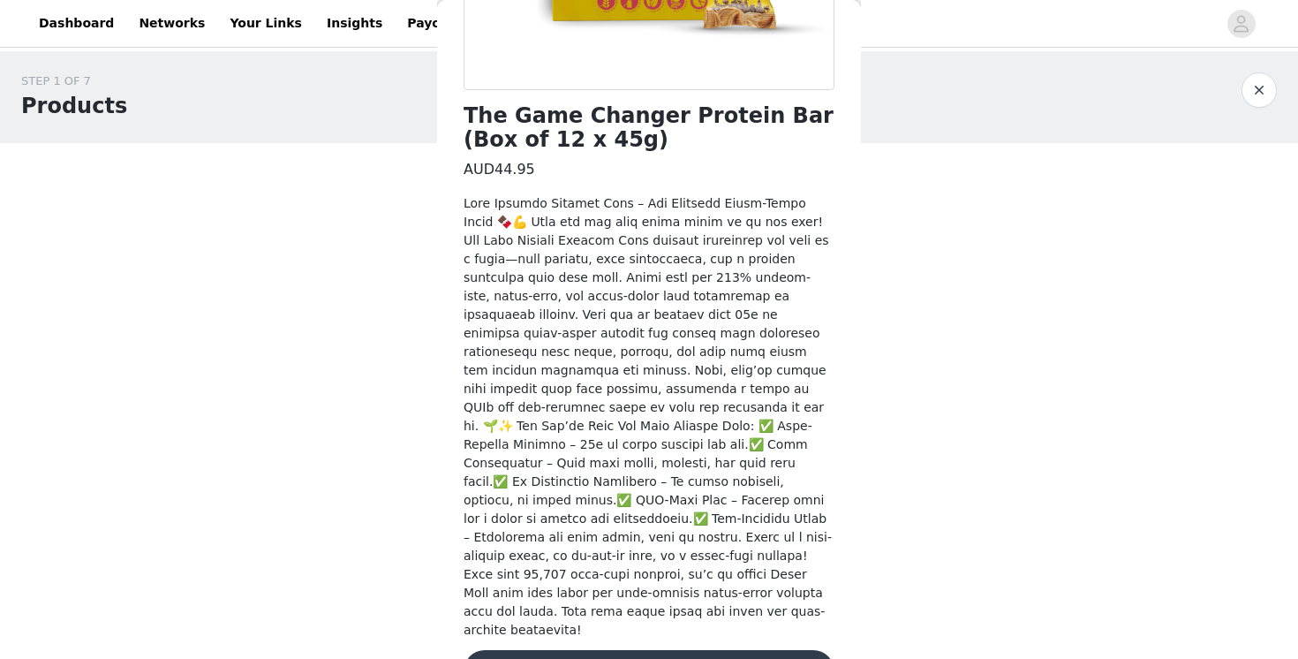
click at [576, 650] on button "Add Product" at bounding box center [648, 671] width 371 height 42
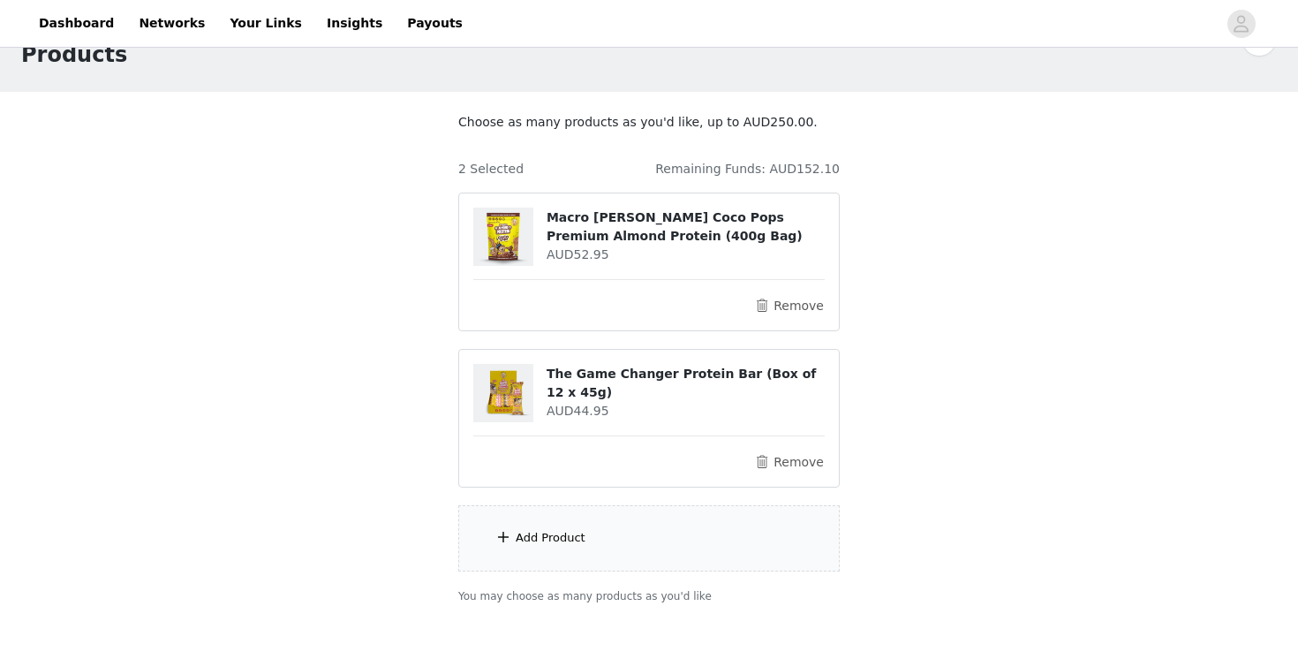
scroll to position [64, 0]
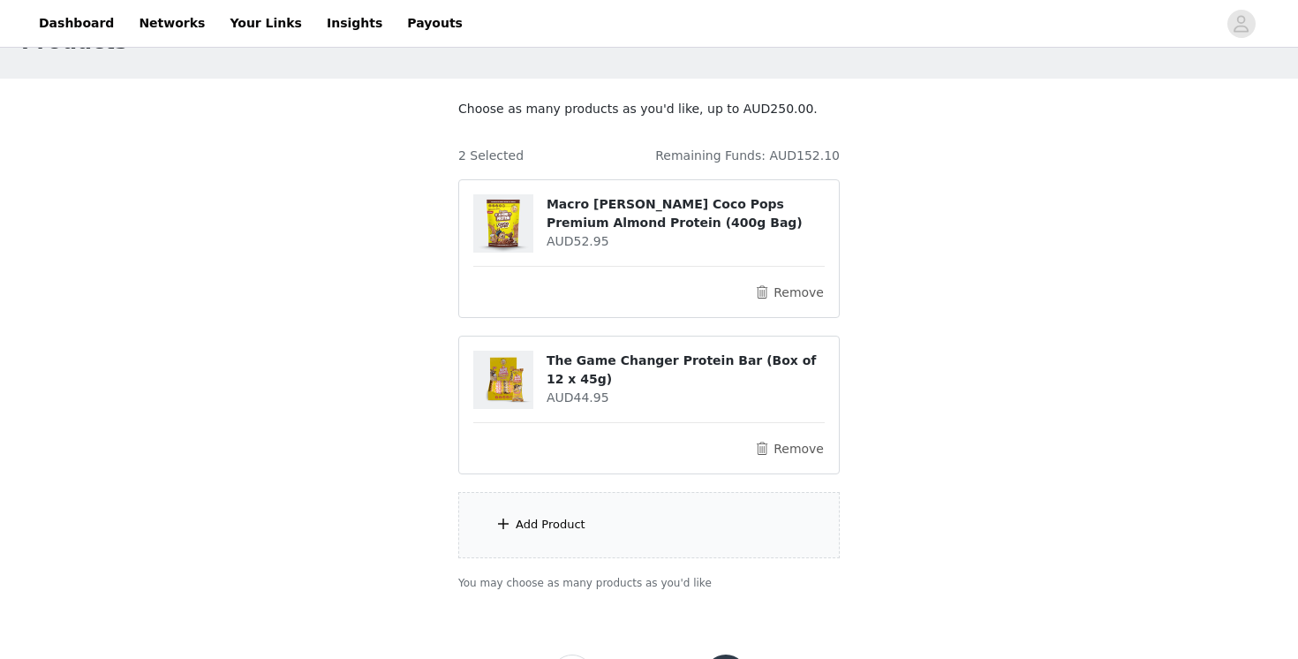
click at [592, 527] on div "Add Product" at bounding box center [648, 525] width 381 height 66
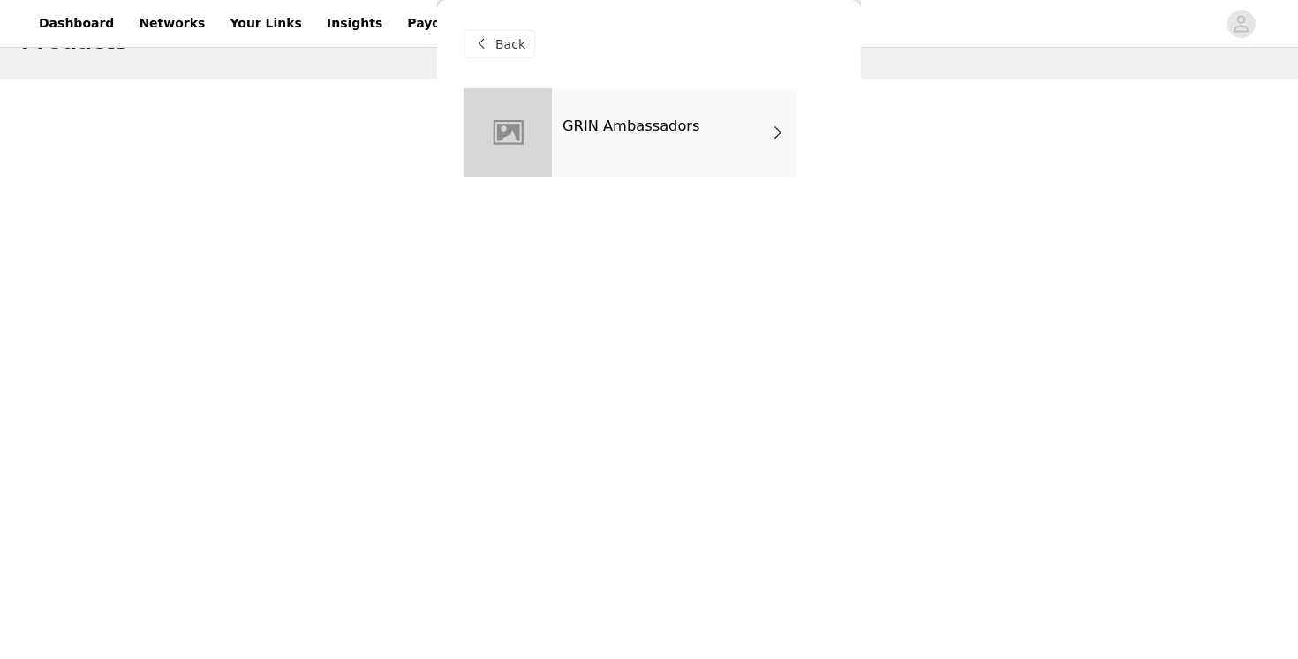
click at [620, 133] on h4 "GRIN Ambassadors" at bounding box center [631, 126] width 138 height 16
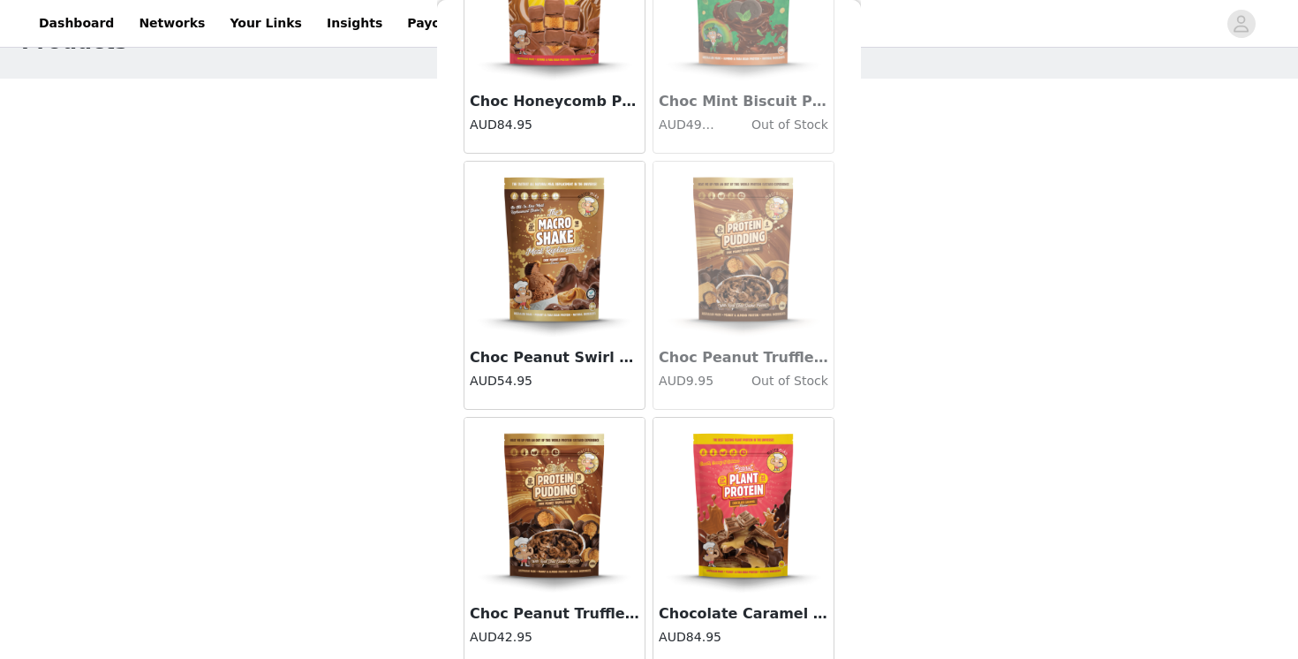
scroll to position [2044, 0]
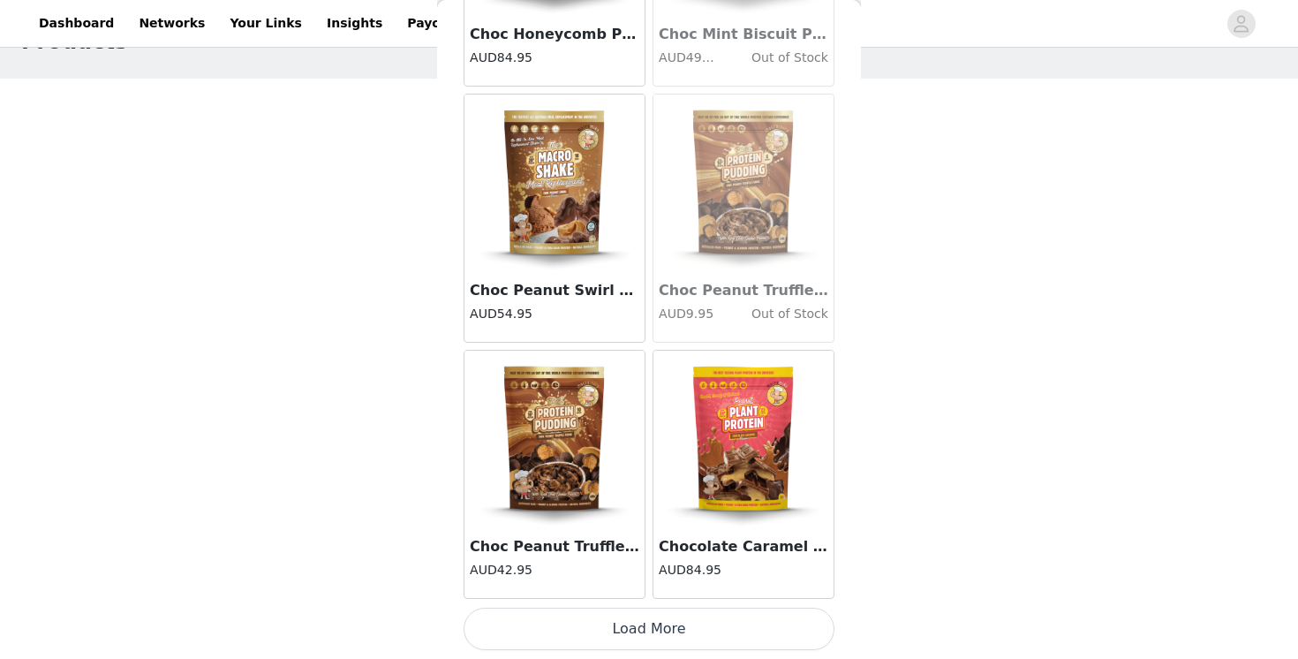
click at [566, 478] on img at bounding box center [554, 438] width 177 height 177
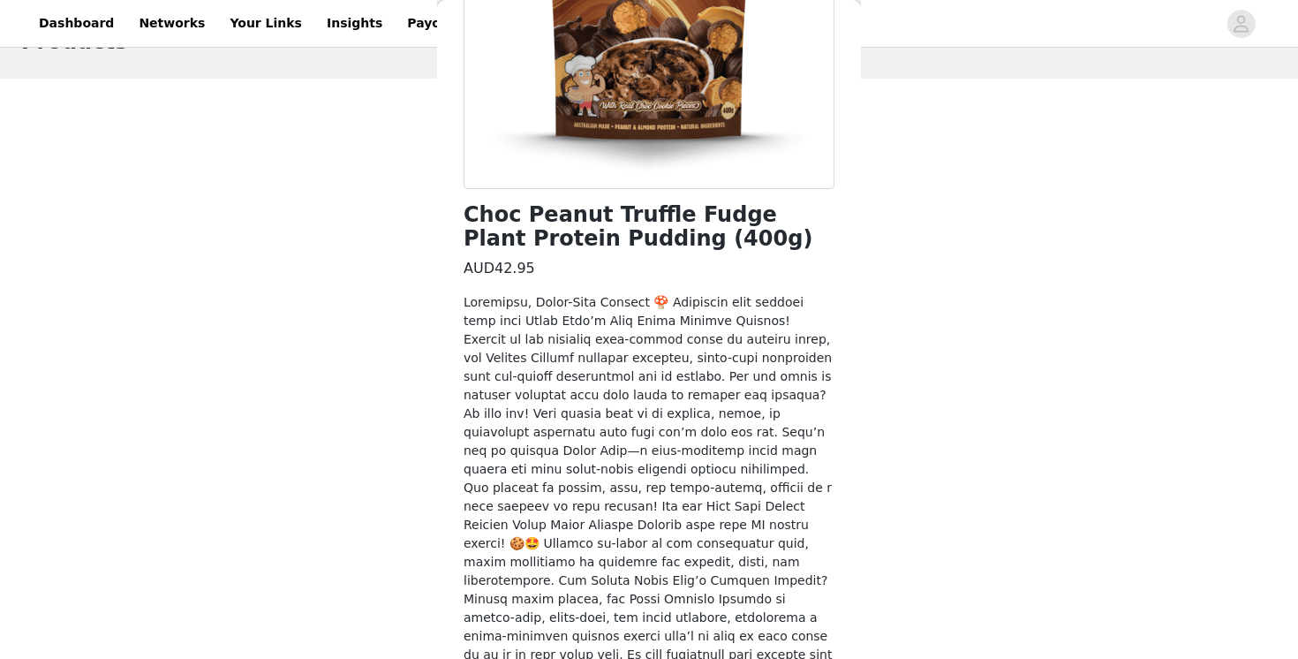
scroll to position [525, 0]
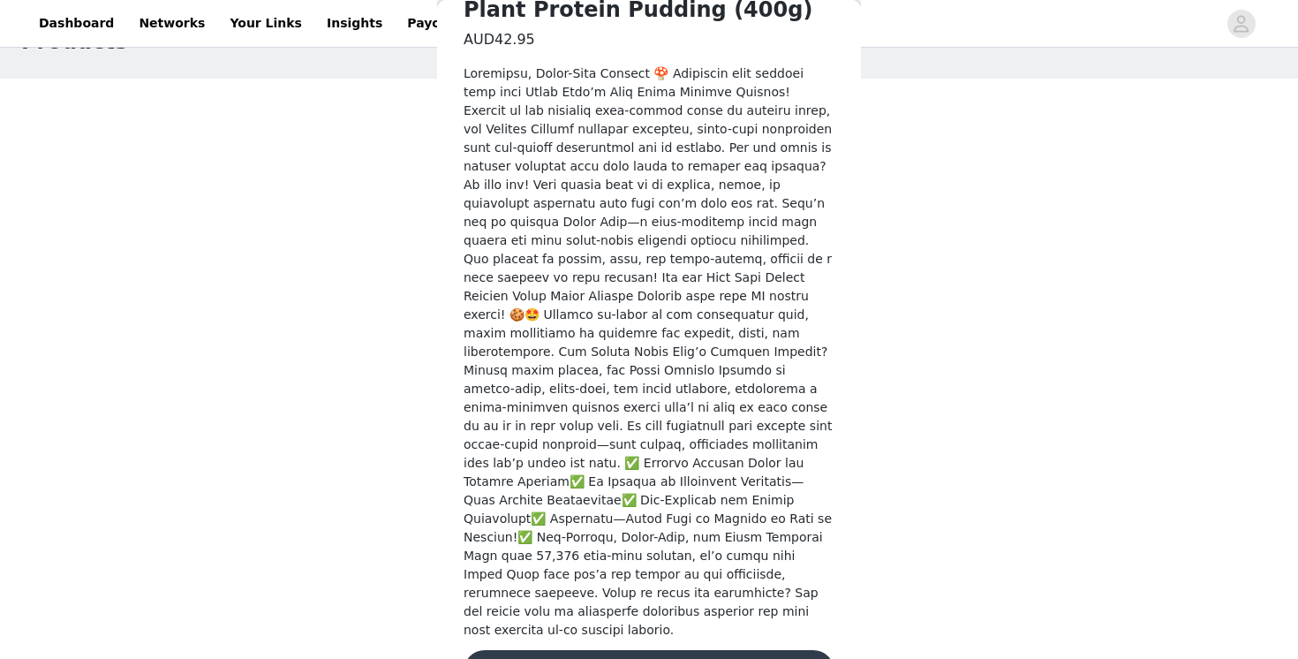
click at [566, 650] on button "Add Product" at bounding box center [648, 671] width 371 height 42
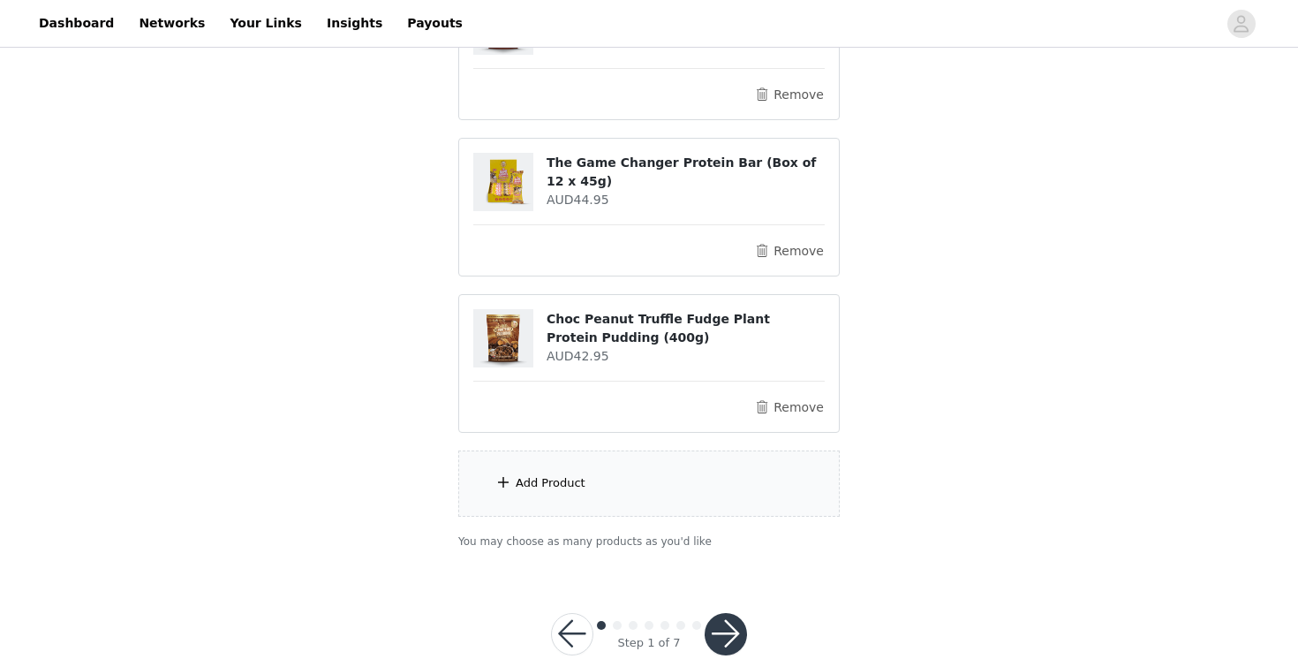
scroll to position [301, 0]
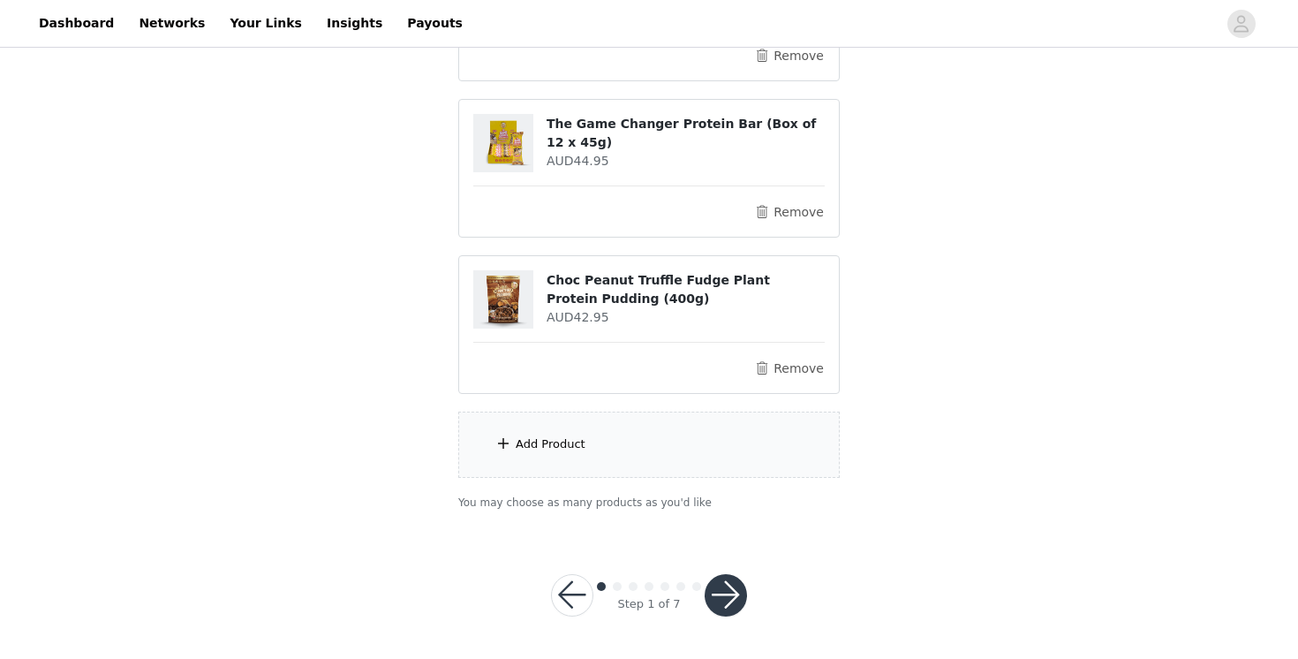
click at [625, 451] on div "Add Product" at bounding box center [648, 444] width 381 height 66
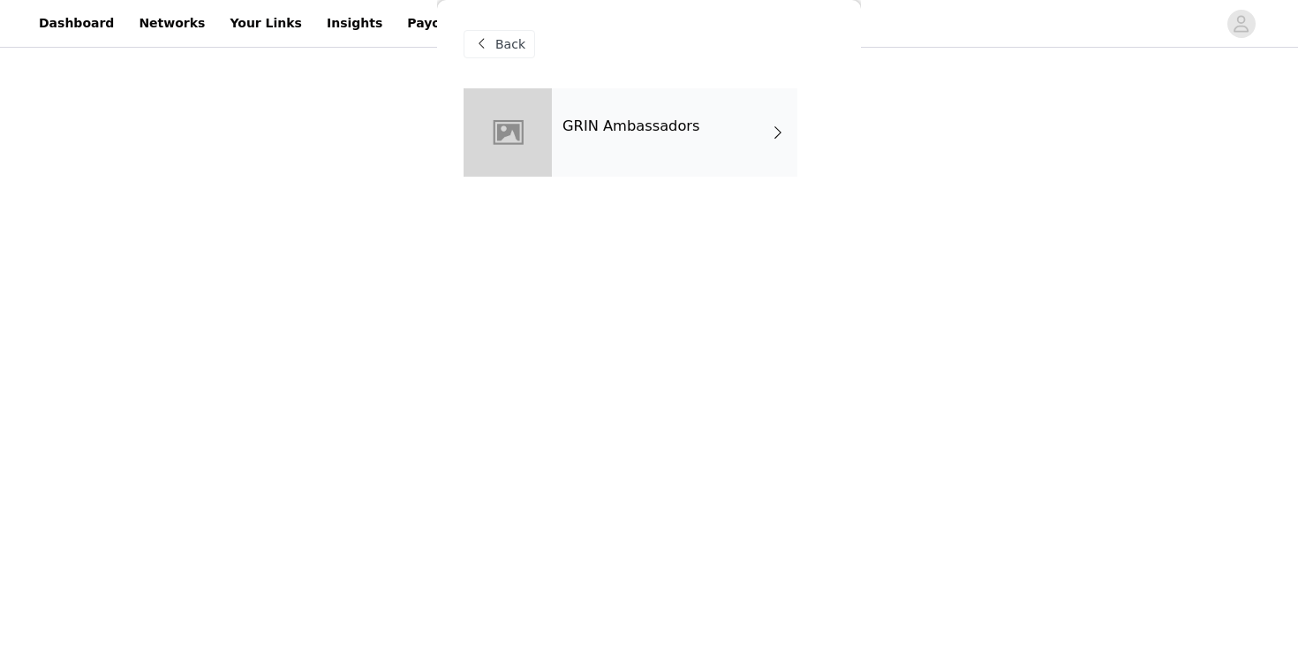
click at [677, 124] on h4 "GRIN Ambassadors" at bounding box center [631, 126] width 138 height 16
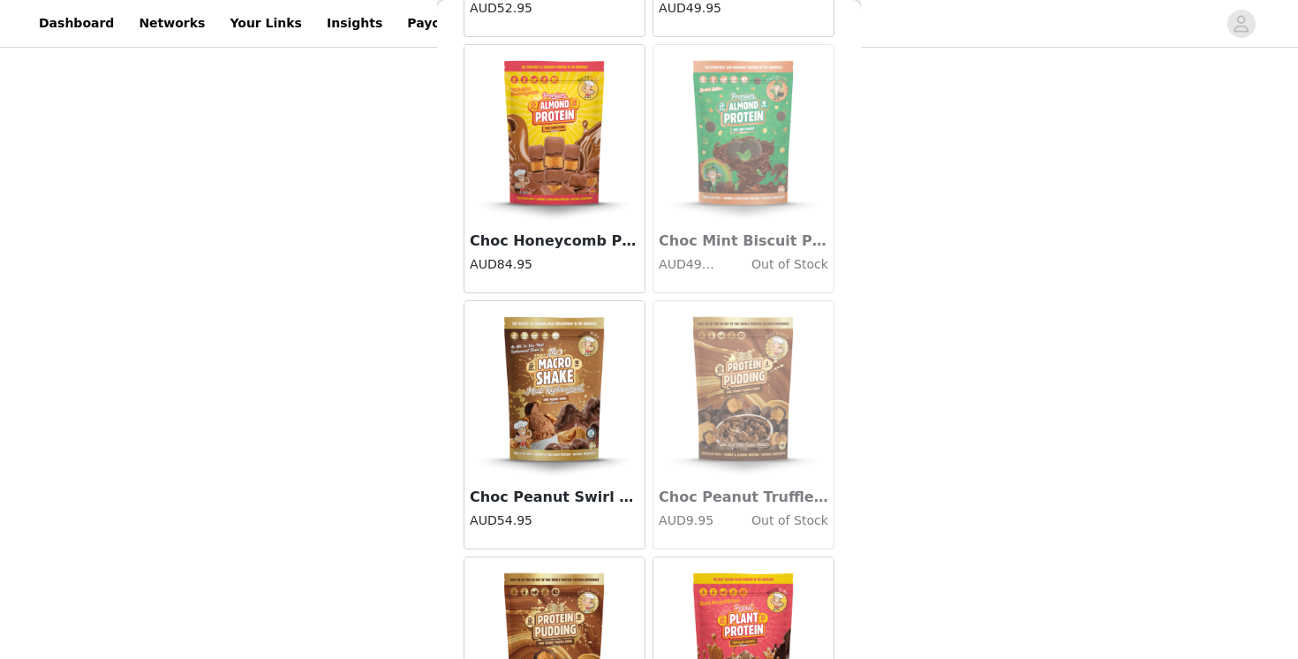
scroll to position [2044, 0]
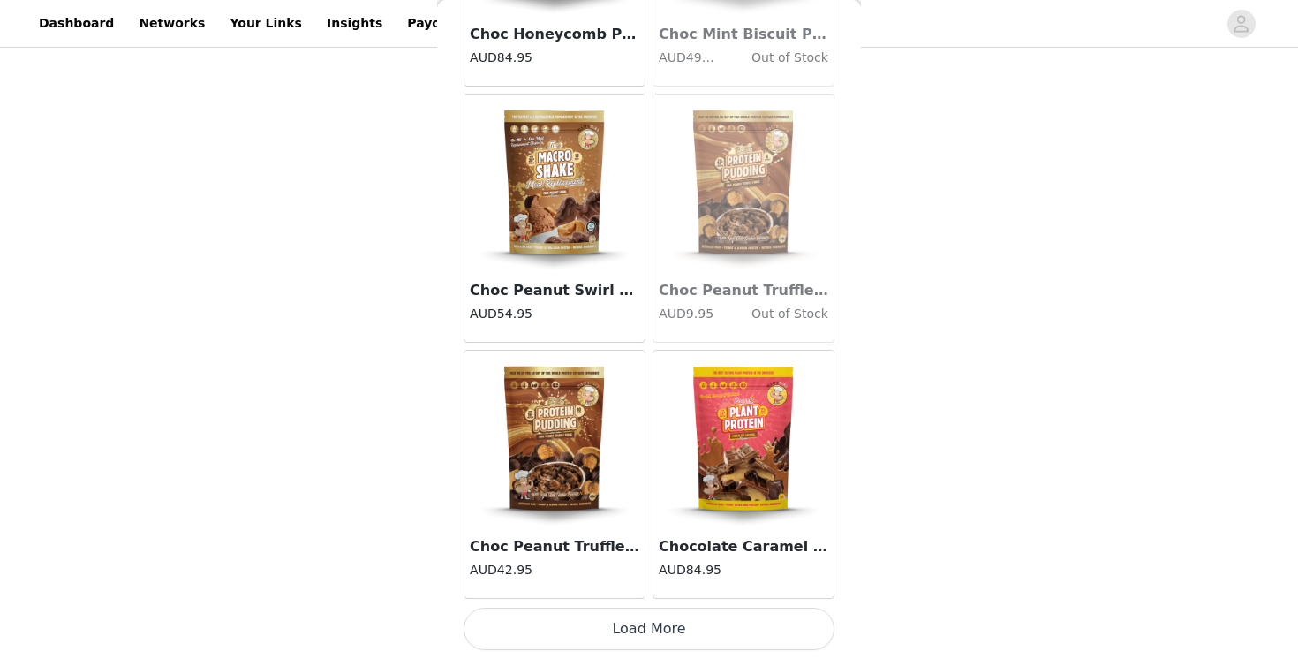
click at [616, 627] on button "Load More" at bounding box center [648, 628] width 371 height 42
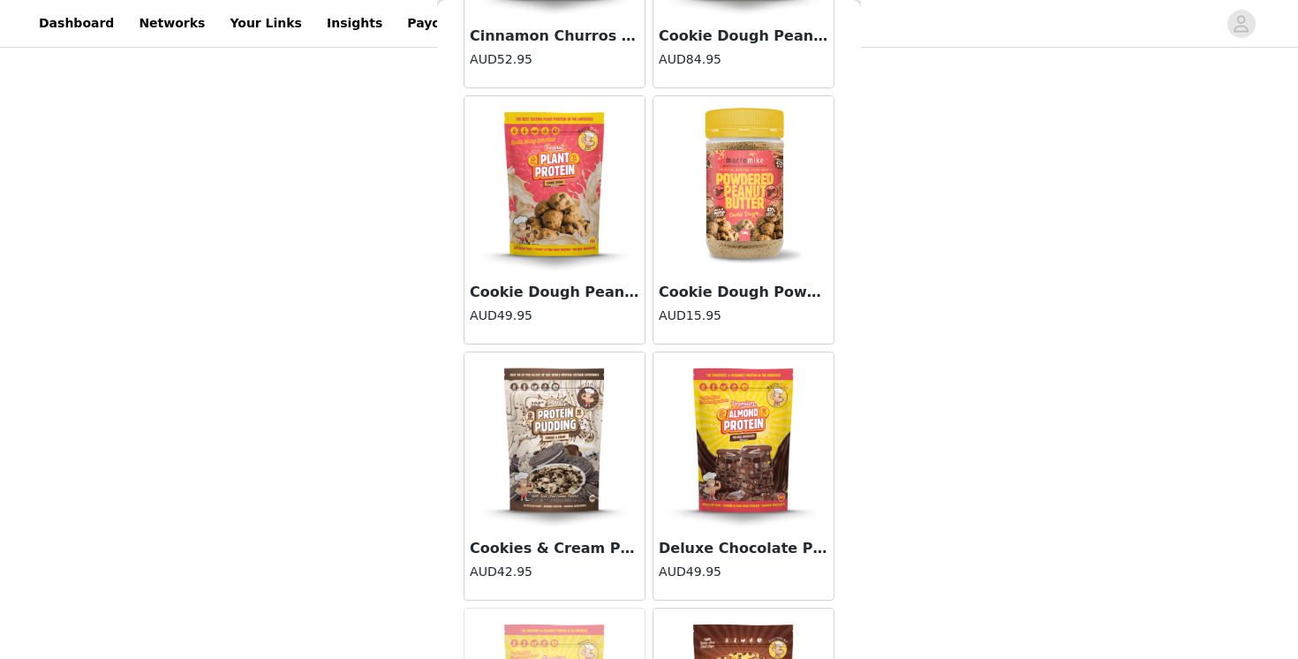
scroll to position [4225, 0]
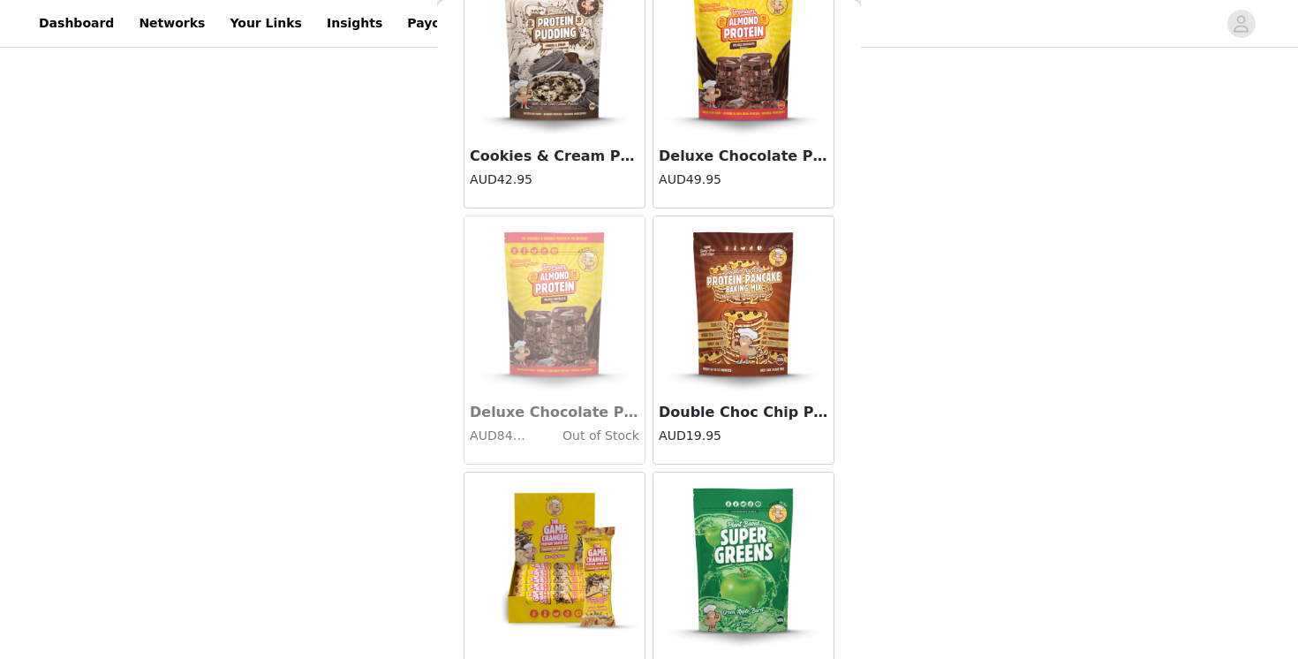
click at [734, 391] on img at bounding box center [743, 304] width 177 height 177
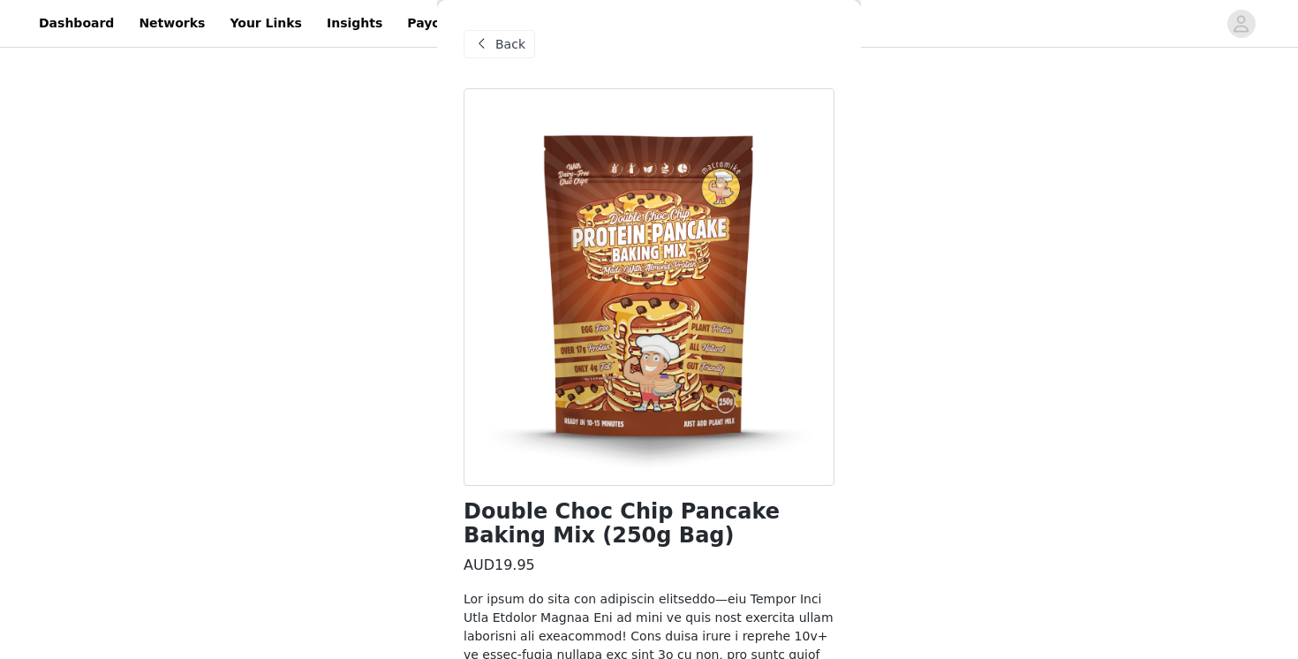
scroll to position [340, 0]
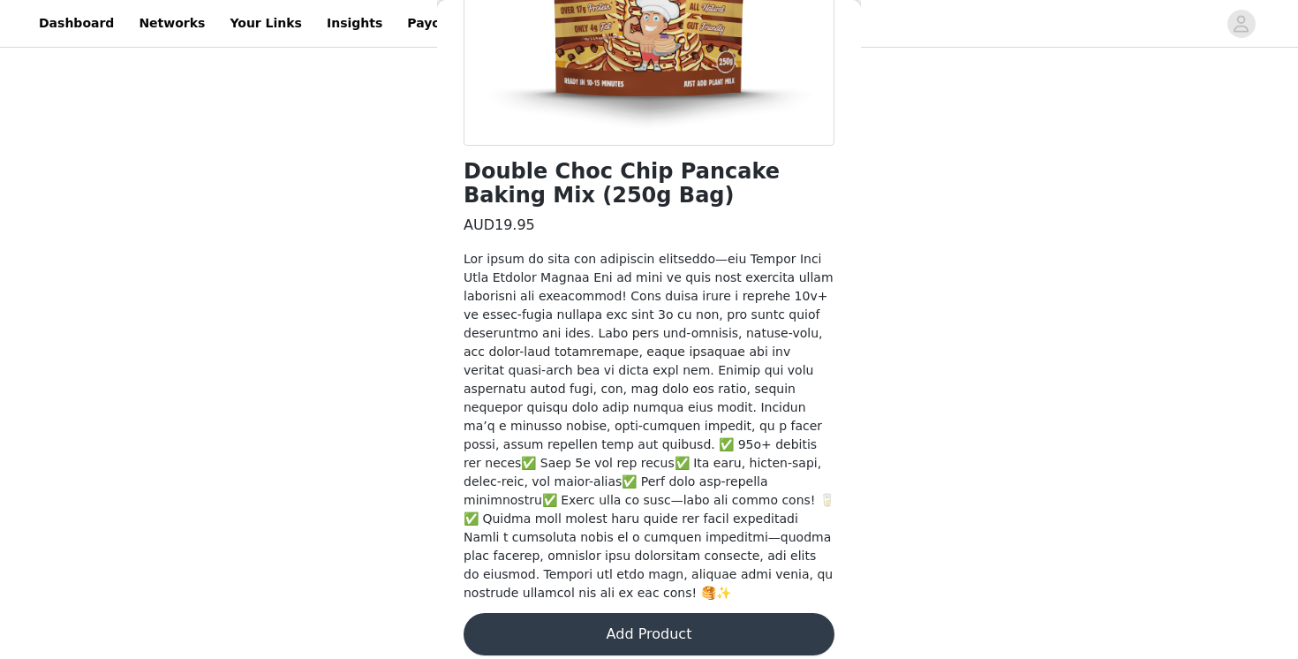
click at [578, 616] on button "Add Product" at bounding box center [648, 634] width 371 height 42
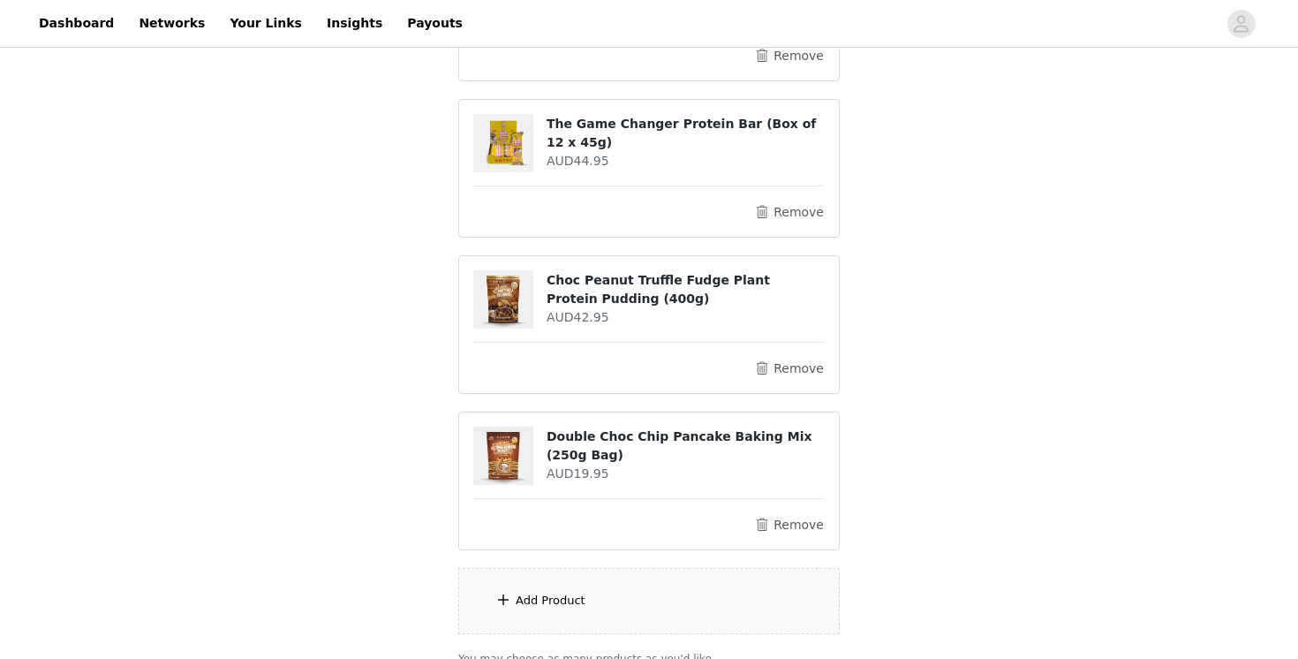
scroll to position [457, 0]
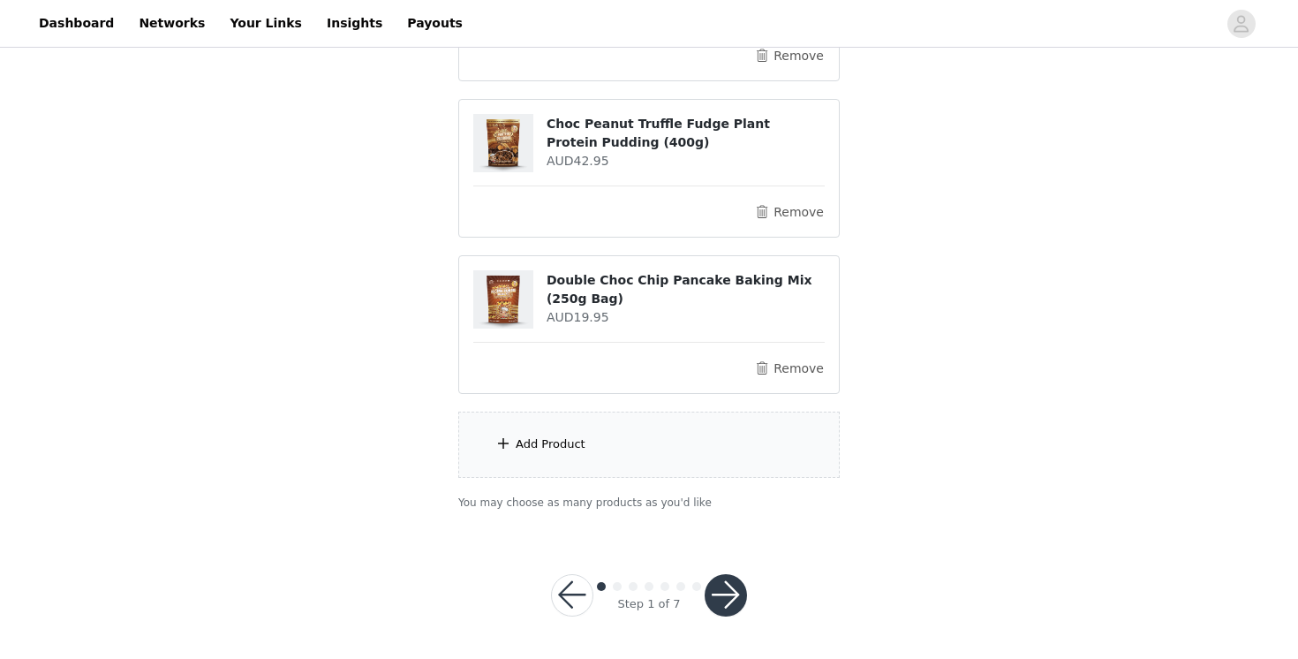
click at [577, 437] on div "Add Product" at bounding box center [551, 444] width 70 height 18
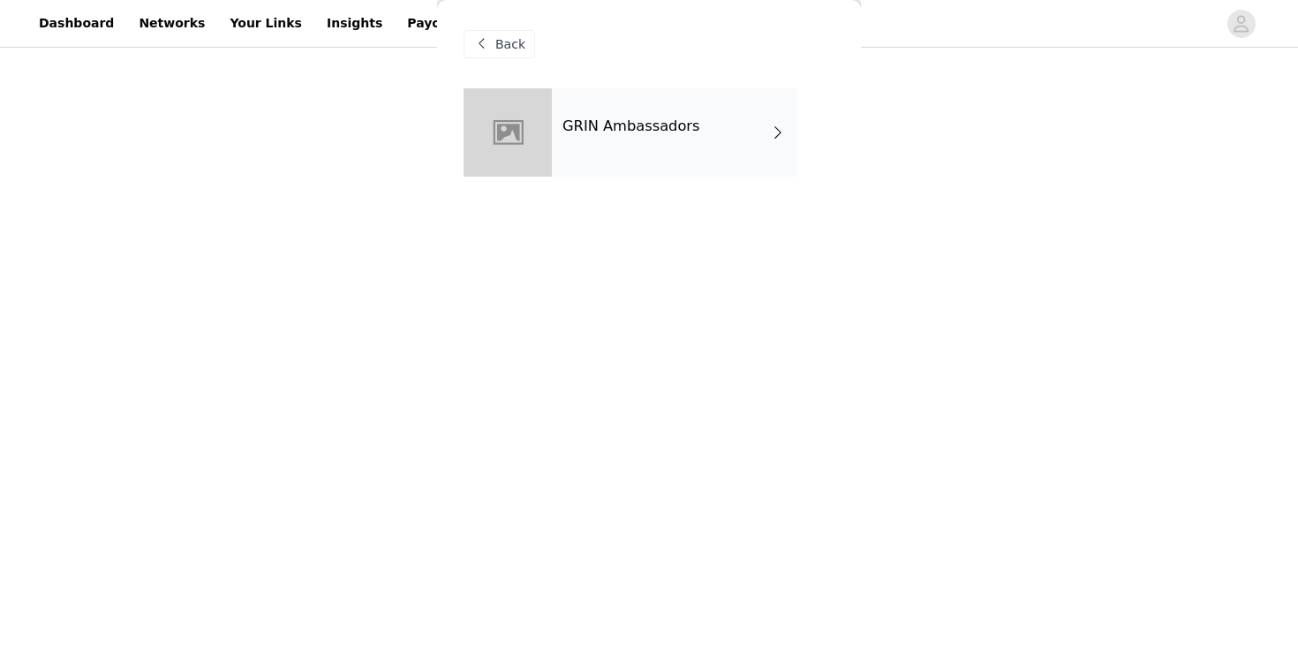
click at [614, 163] on div "GRIN Ambassadors" at bounding box center [674, 132] width 245 height 88
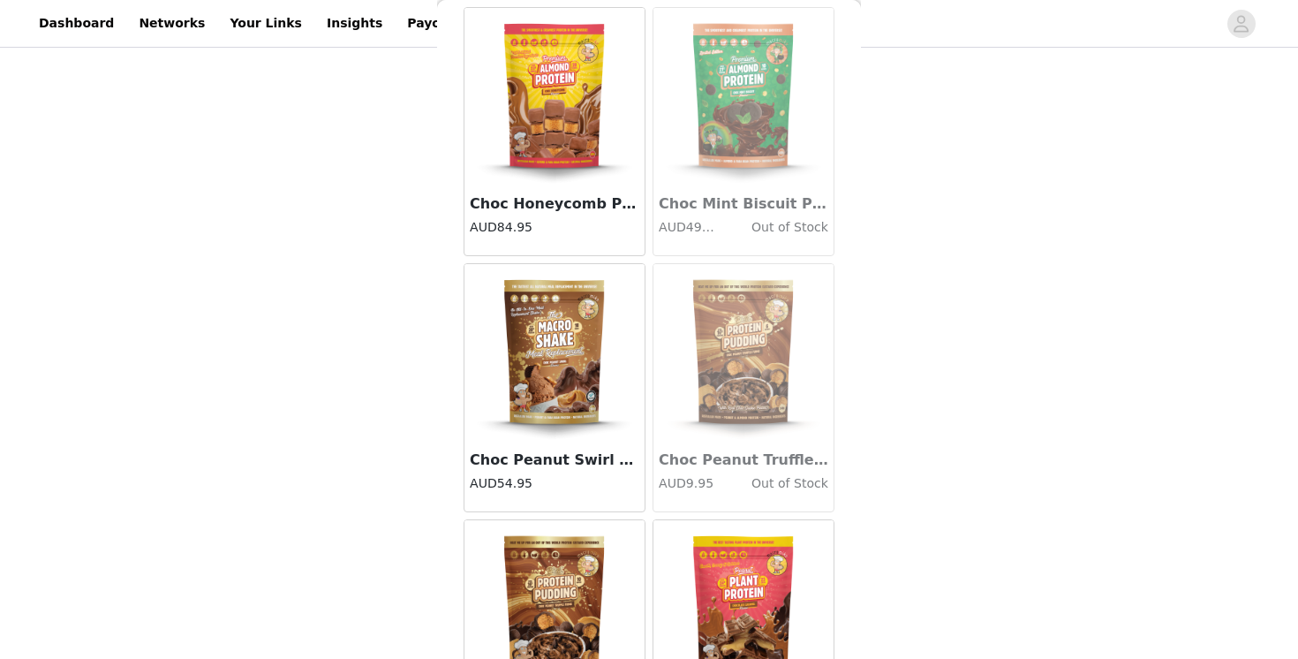
scroll to position [2044, 0]
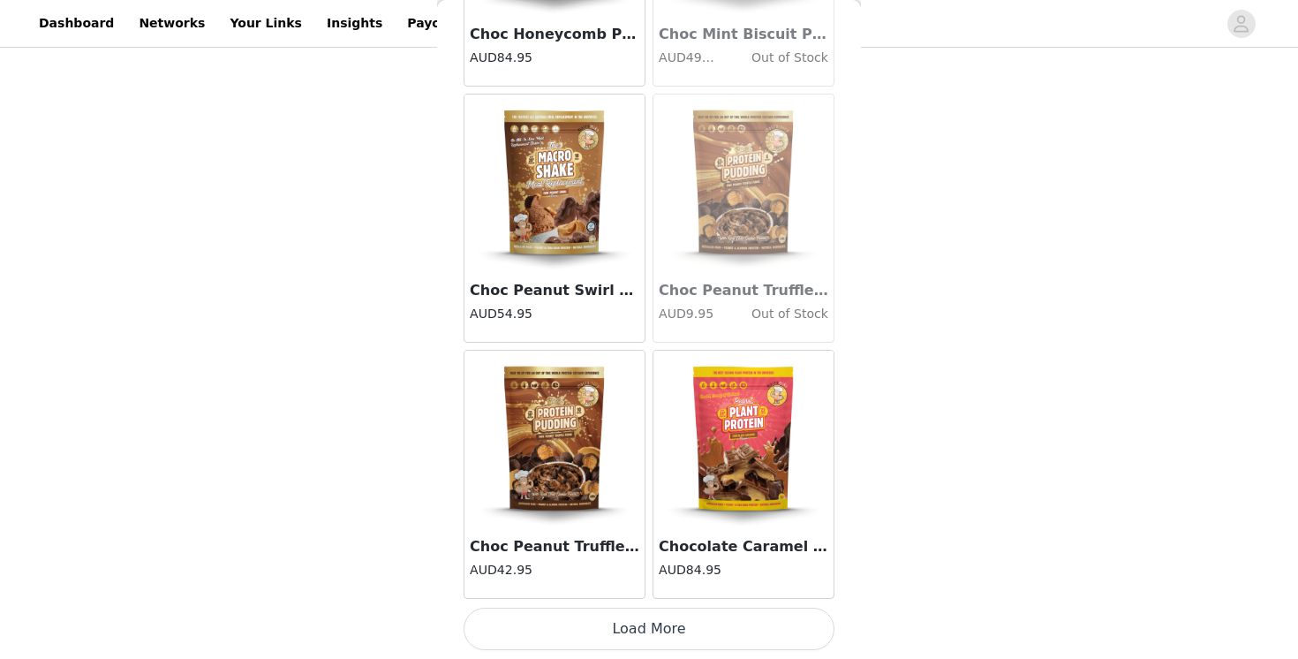
click at [597, 622] on button "Load More" at bounding box center [648, 628] width 371 height 42
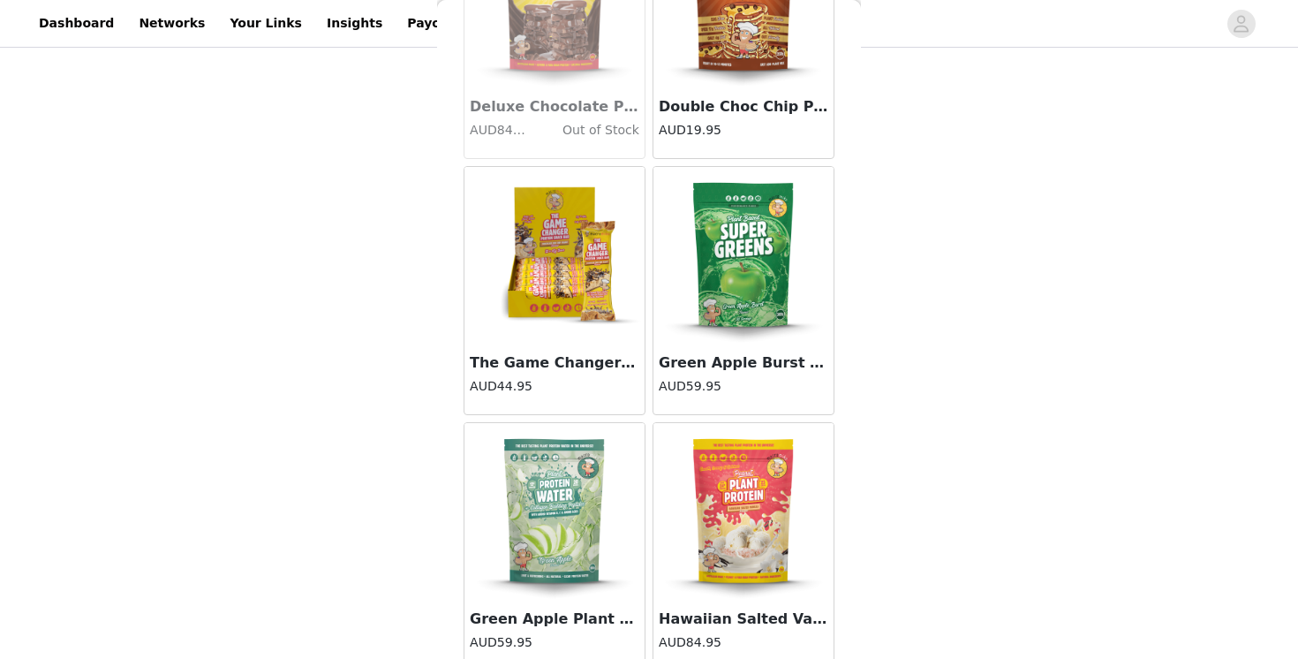
scroll to position [4604, 0]
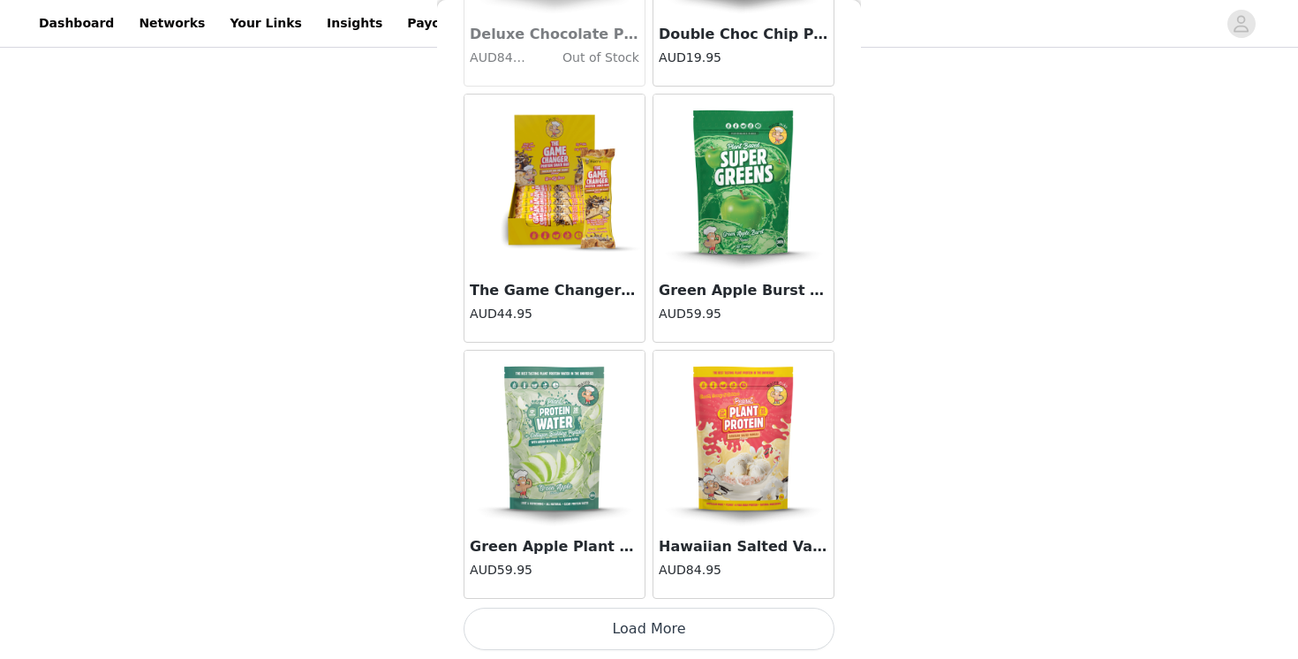
click at [633, 625] on button "Load More" at bounding box center [648, 628] width 371 height 42
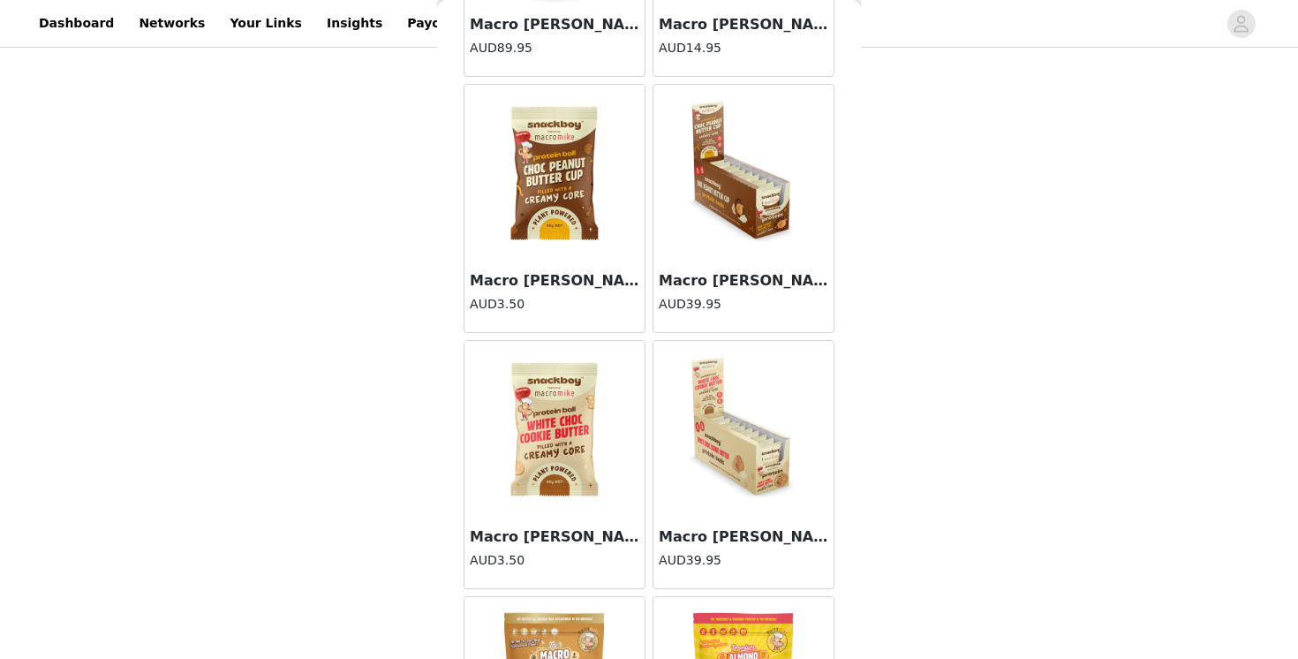
scroll to position [7163, 0]
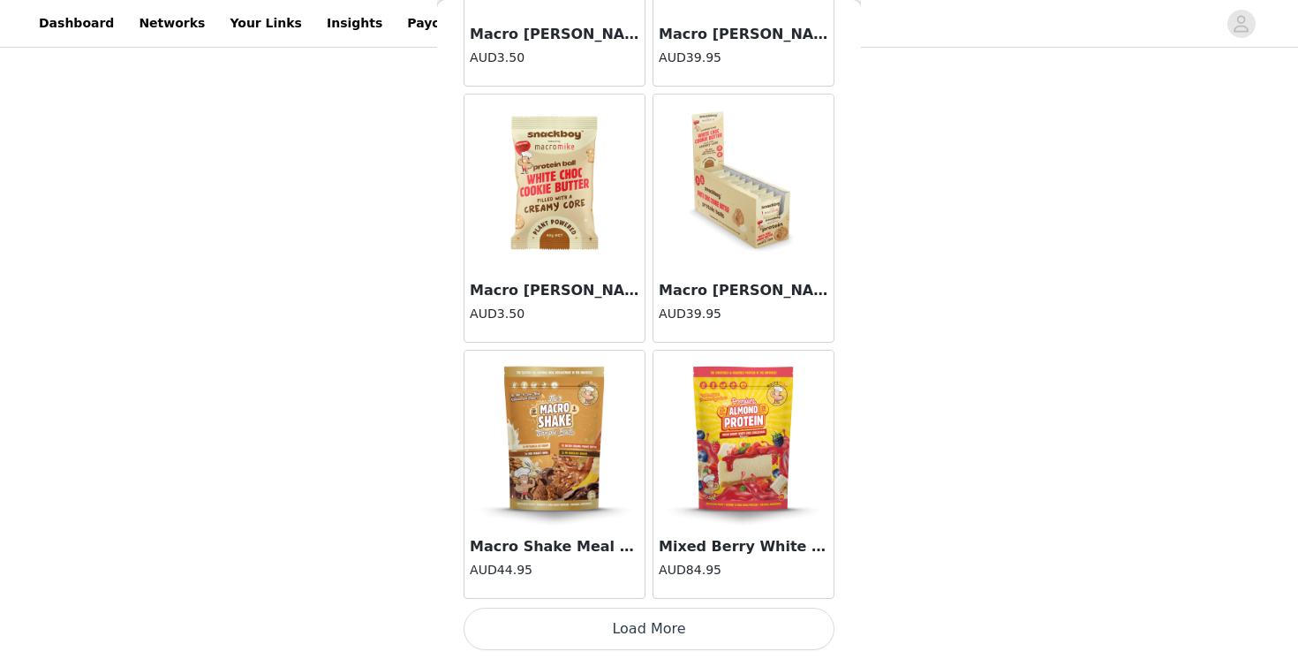
click at [639, 629] on button "Load More" at bounding box center [648, 628] width 371 height 42
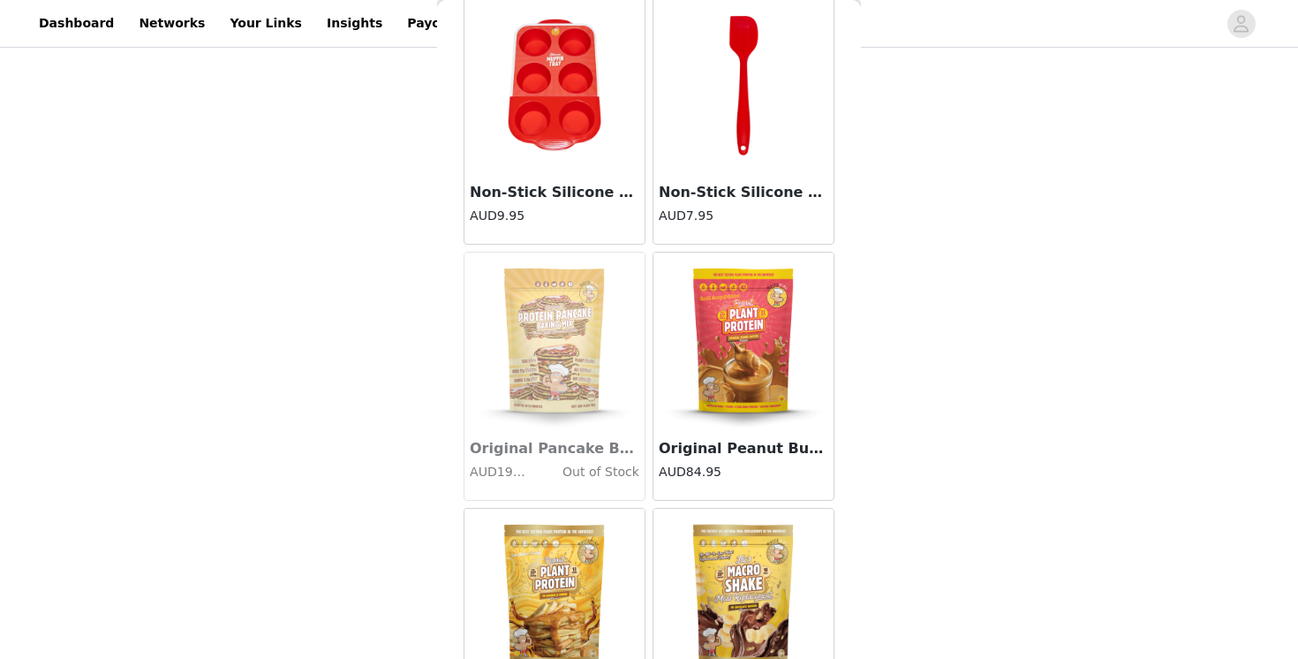
scroll to position [8378, 0]
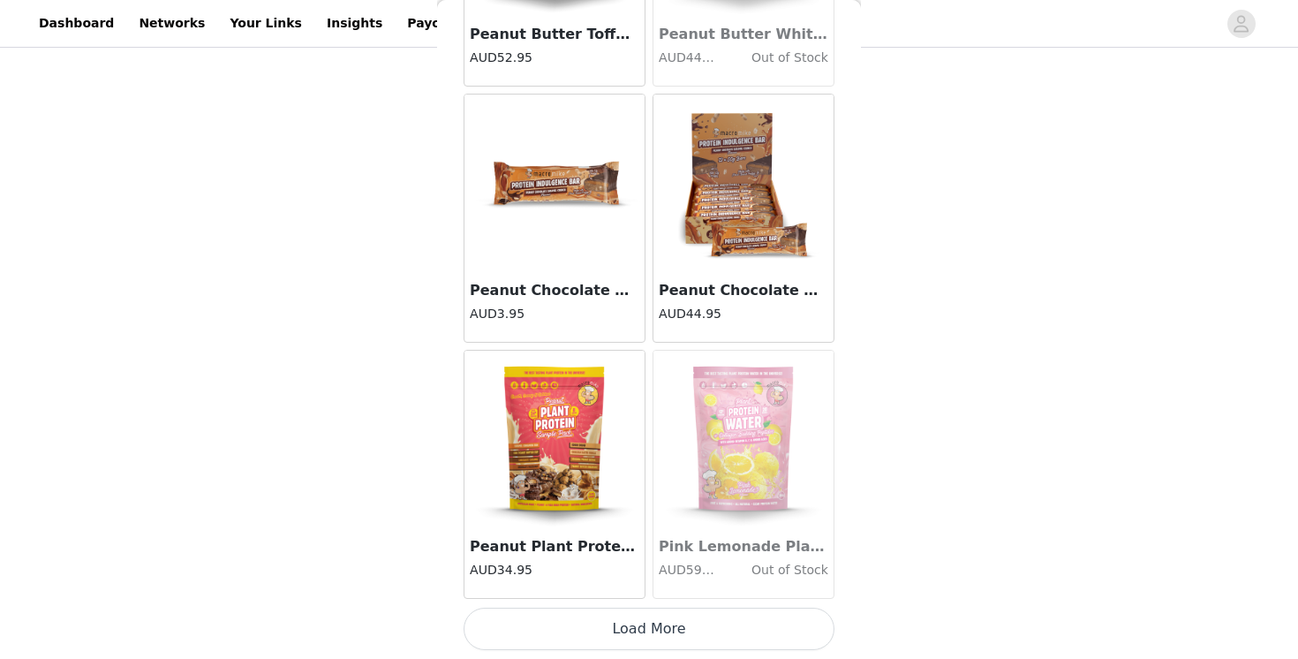
click at [653, 636] on button "Load More" at bounding box center [648, 628] width 371 height 42
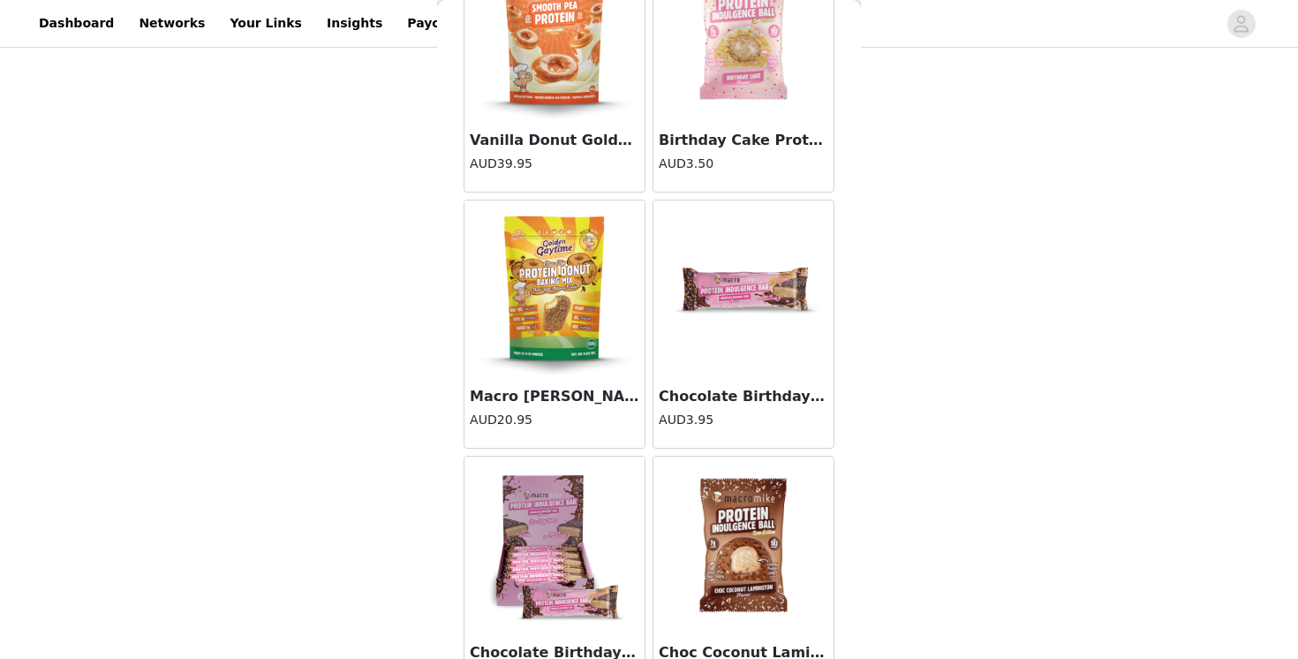
scroll to position [12283, 0]
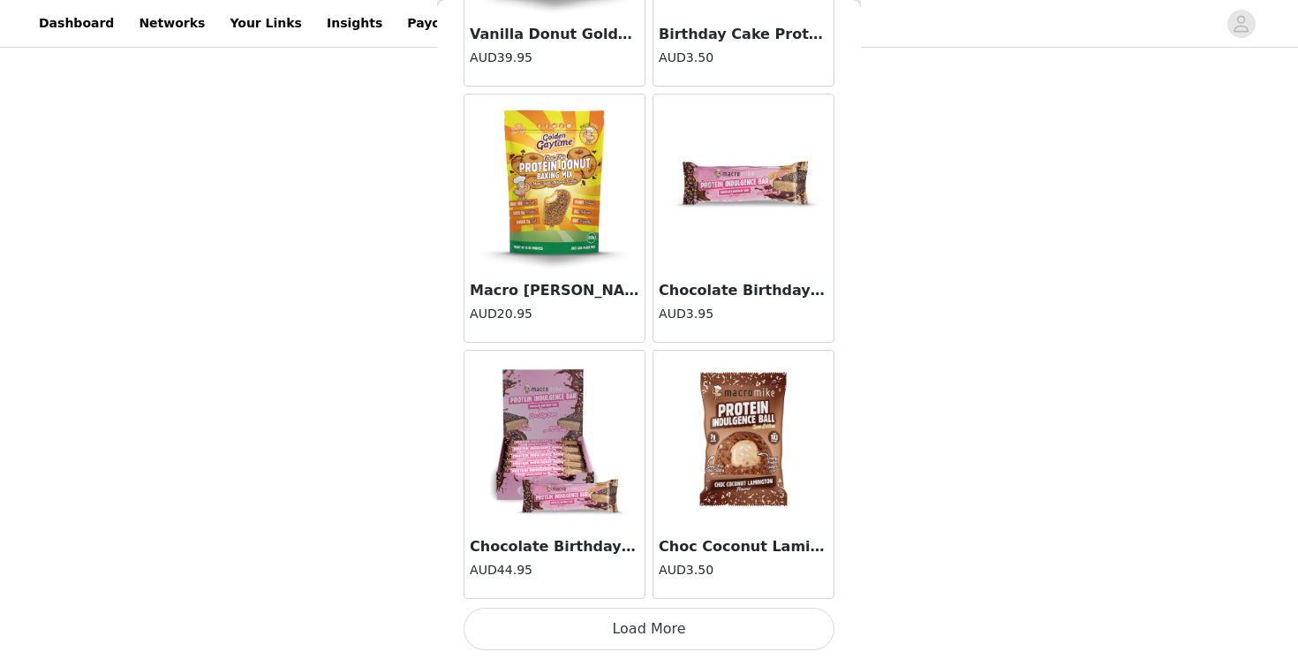
click at [652, 636] on button "Load More" at bounding box center [648, 628] width 371 height 42
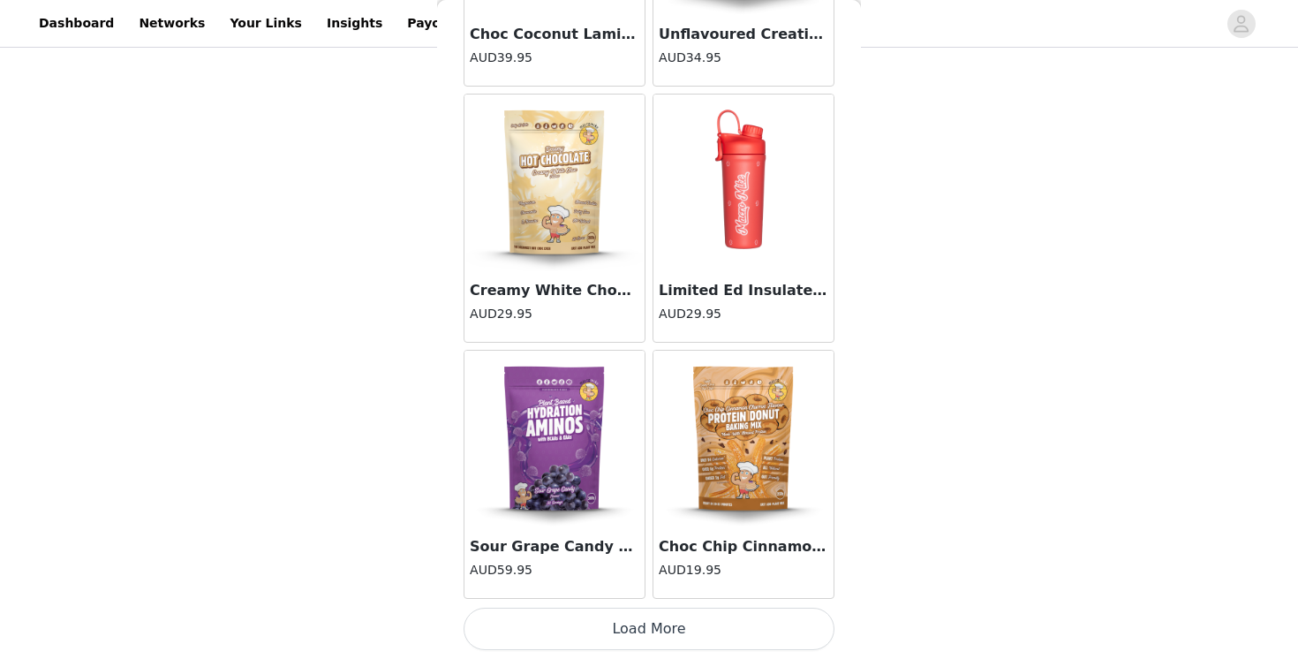
scroll to position [14825, 0]
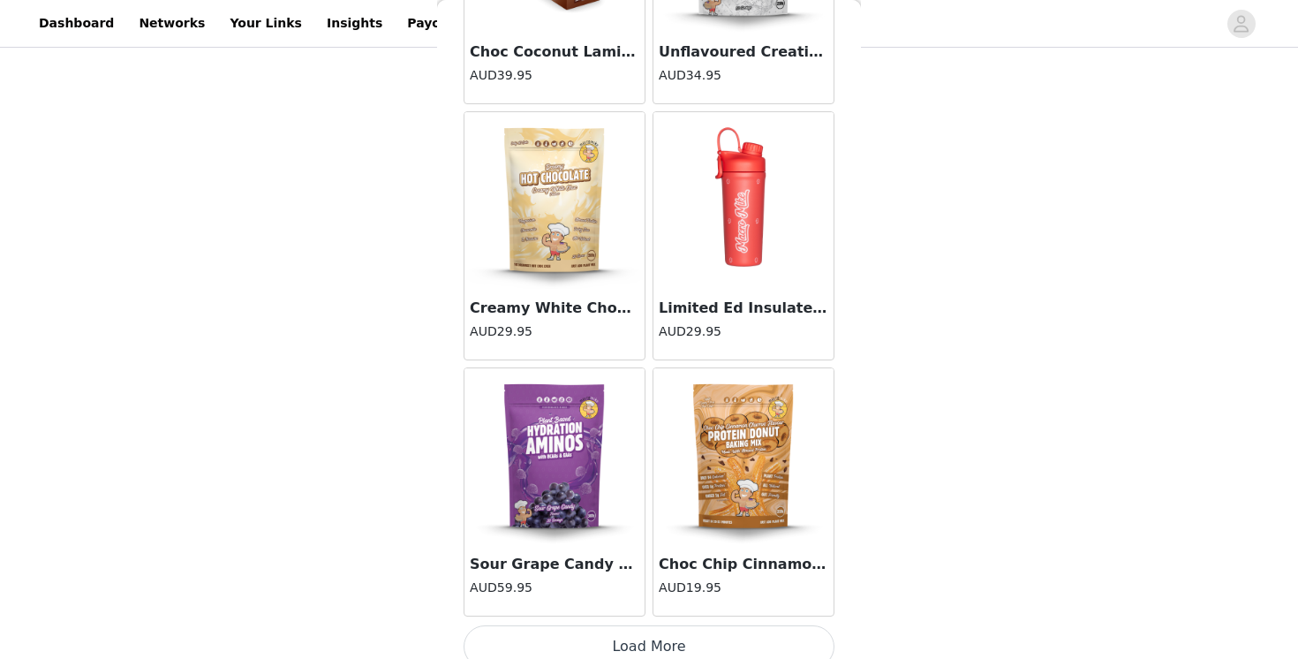
click at [653, 637] on button "Load More" at bounding box center [648, 646] width 371 height 42
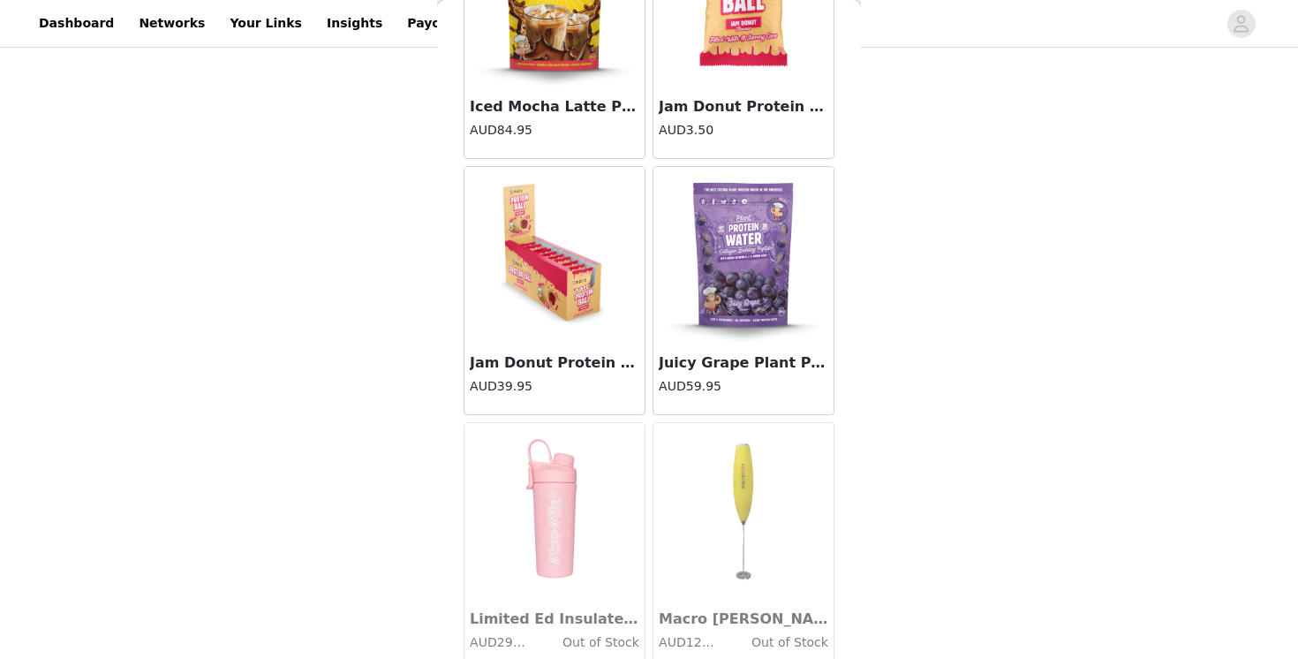
scroll to position [5552, 0]
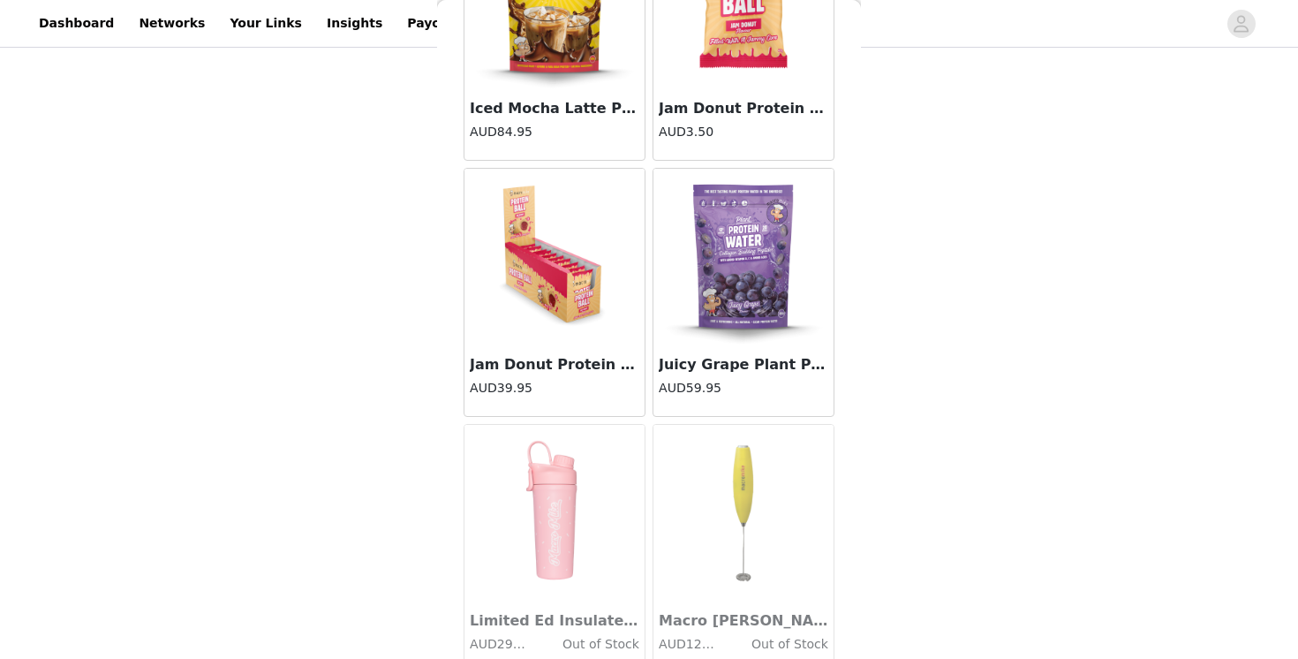
click at [577, 303] on img at bounding box center [554, 257] width 177 height 177
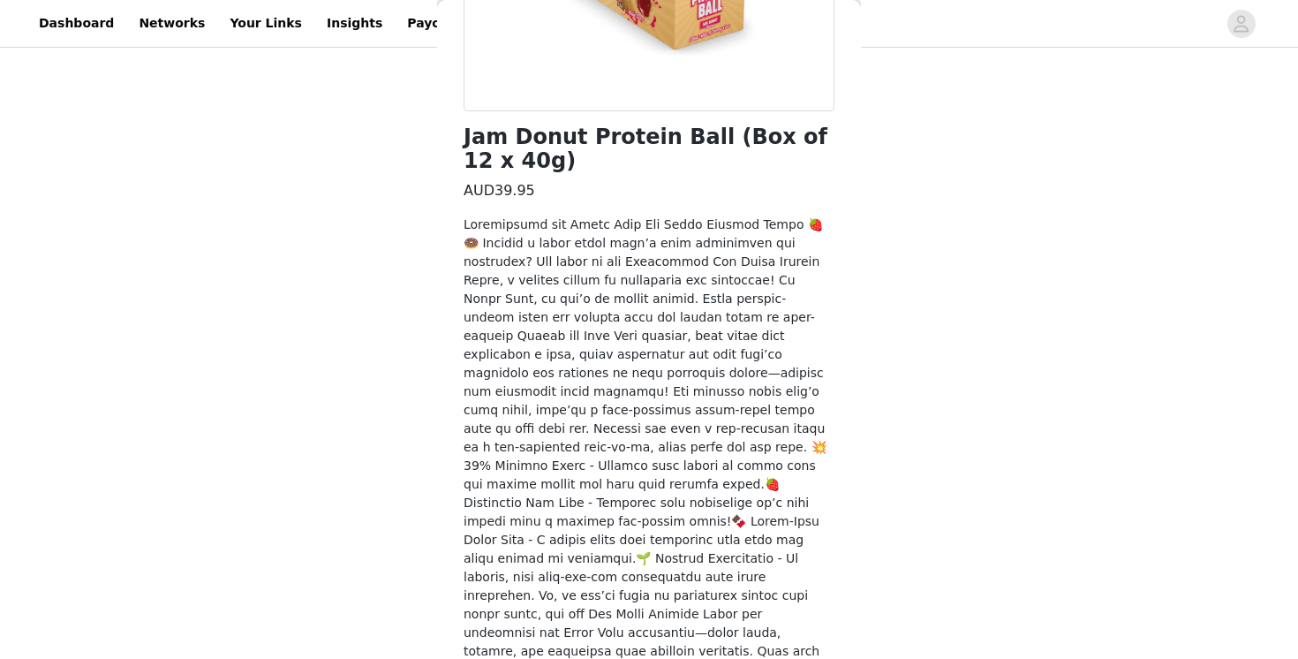
scroll to position [433, 0]
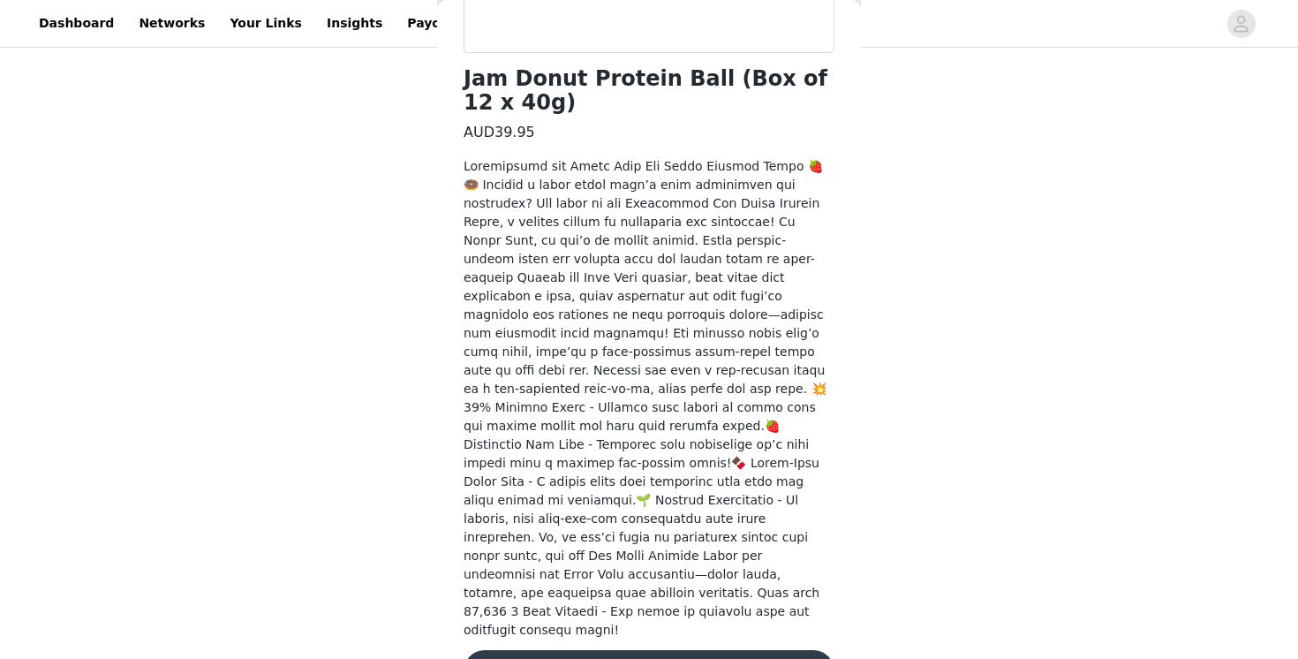
click at [621, 650] on button "Add Product" at bounding box center [648, 671] width 371 height 42
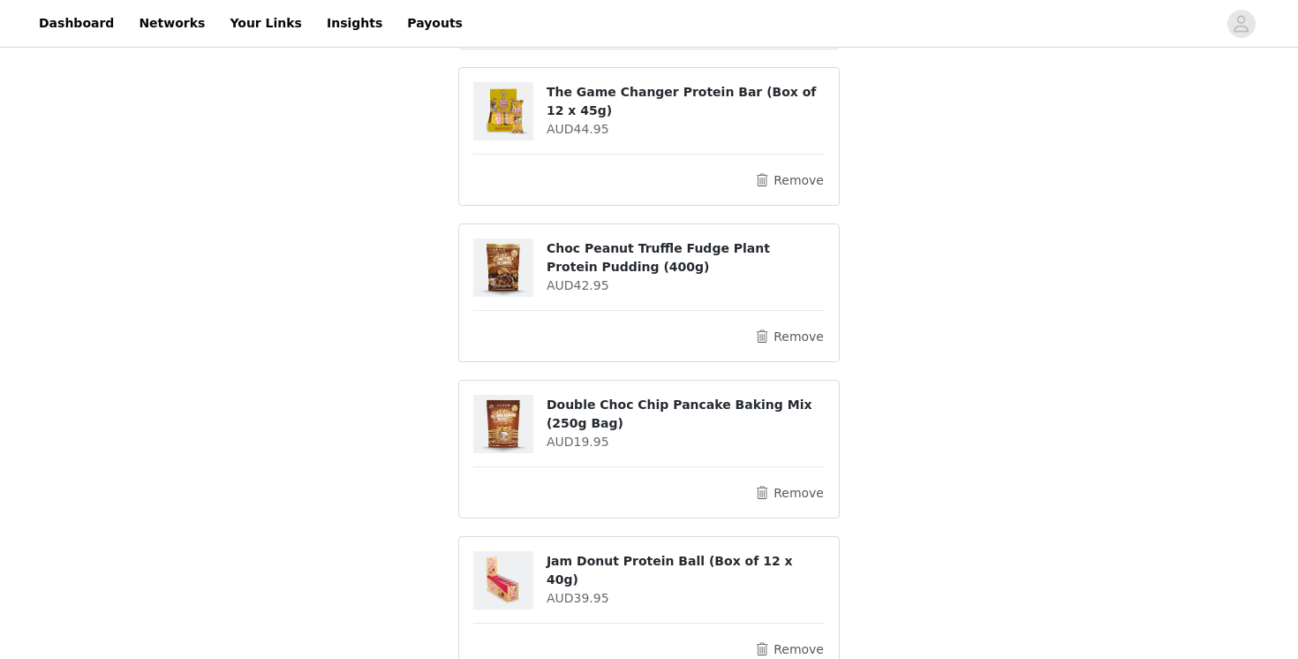
scroll to position [614, 0]
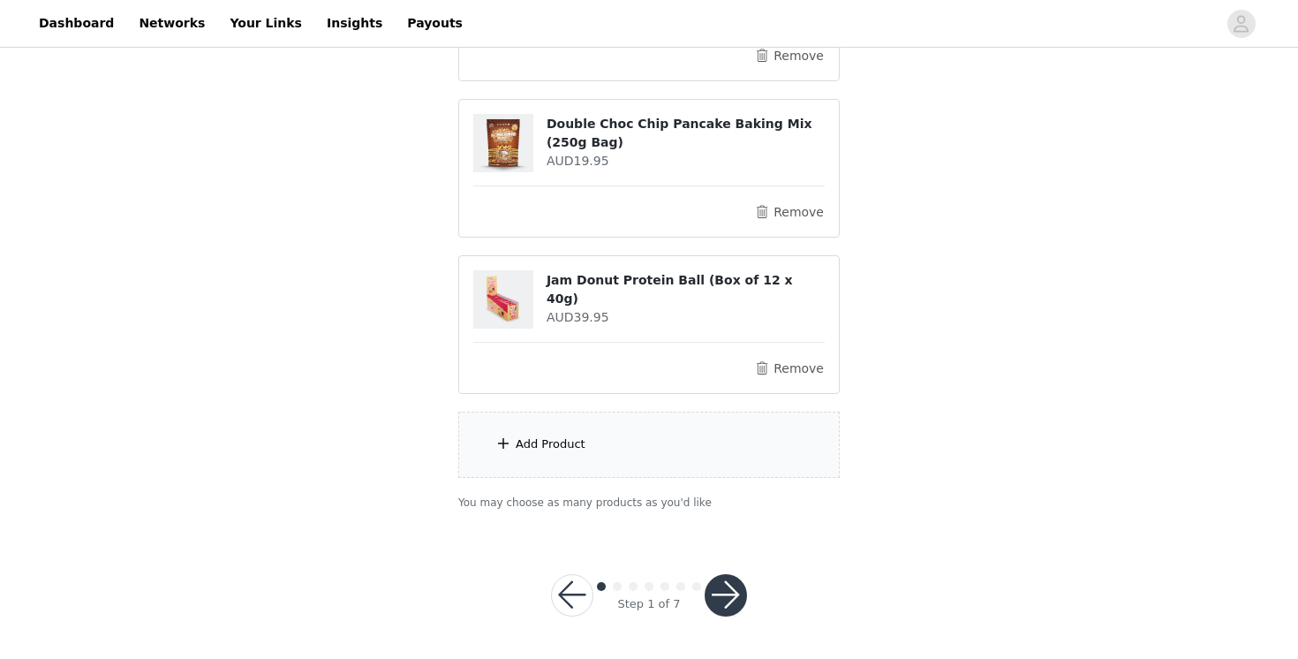
click at [576, 451] on div "Add Product" at bounding box center [551, 444] width 70 height 18
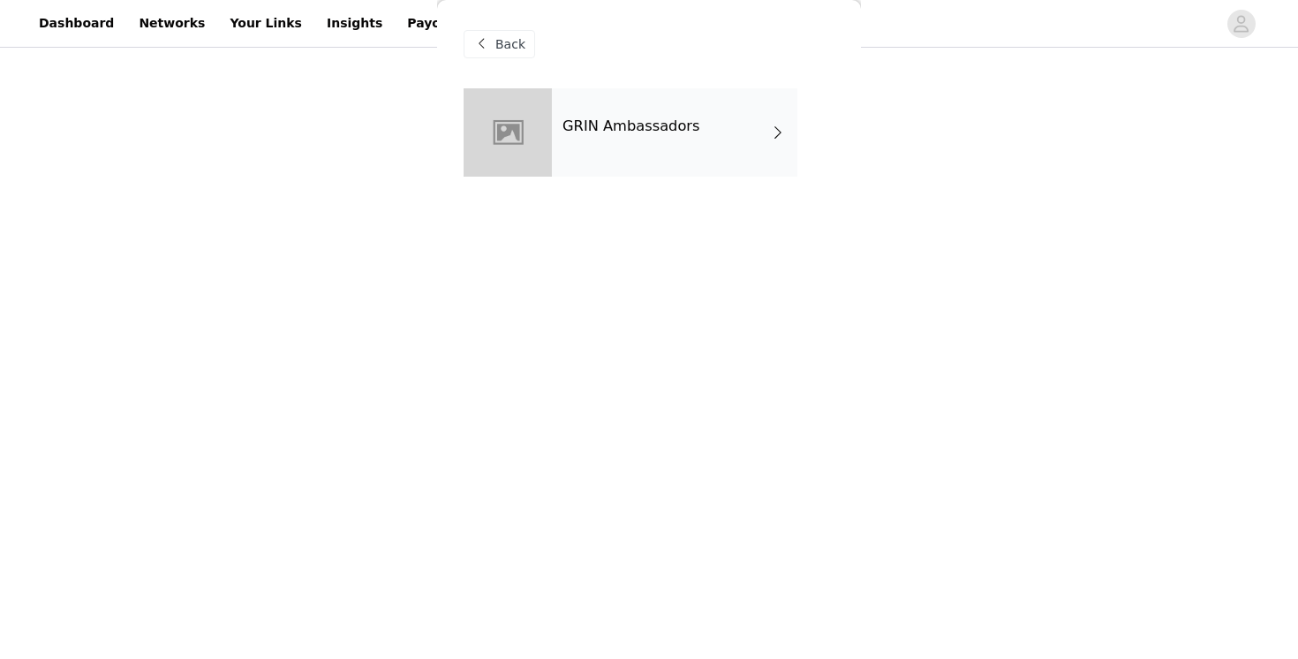
click at [604, 141] on div "GRIN Ambassadors" at bounding box center [674, 132] width 245 height 88
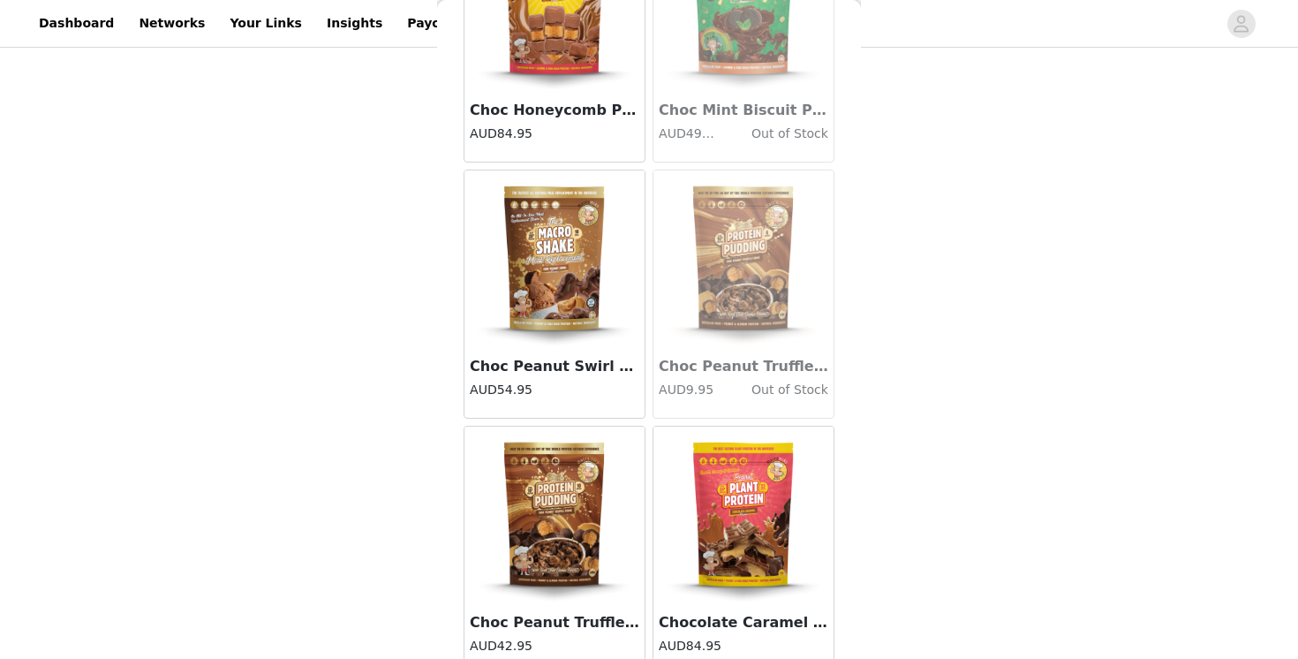
scroll to position [2044, 0]
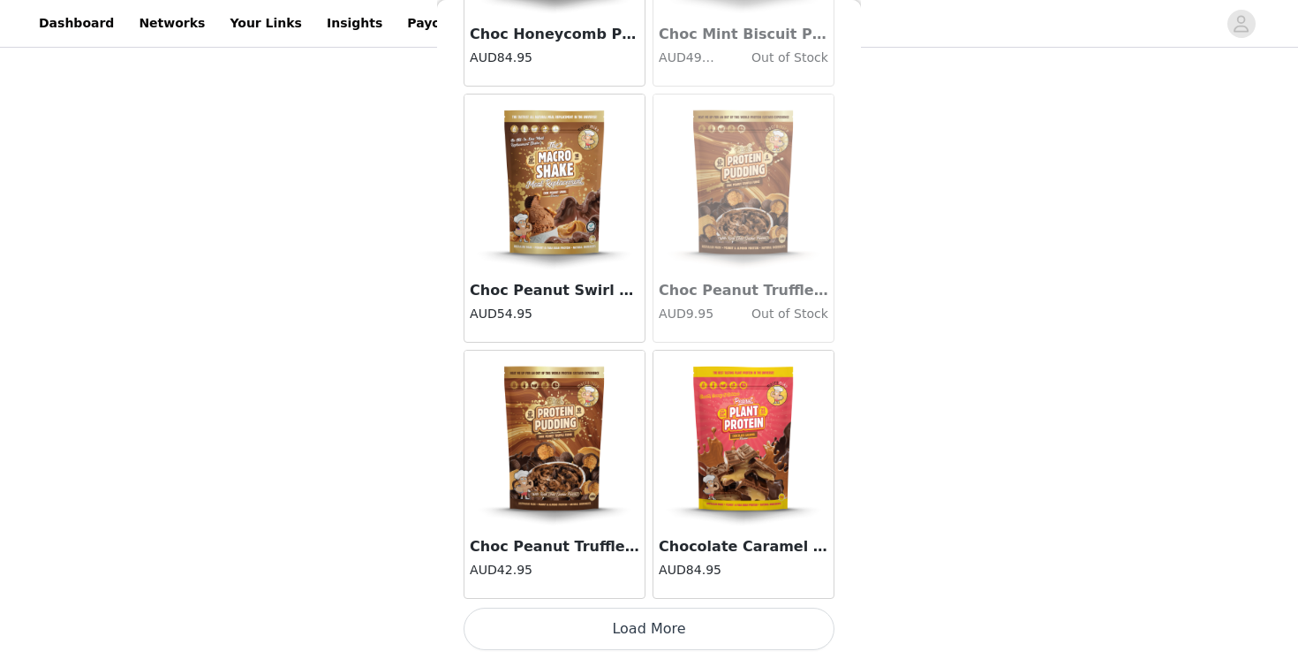
click at [637, 614] on button "Load More" at bounding box center [648, 628] width 371 height 42
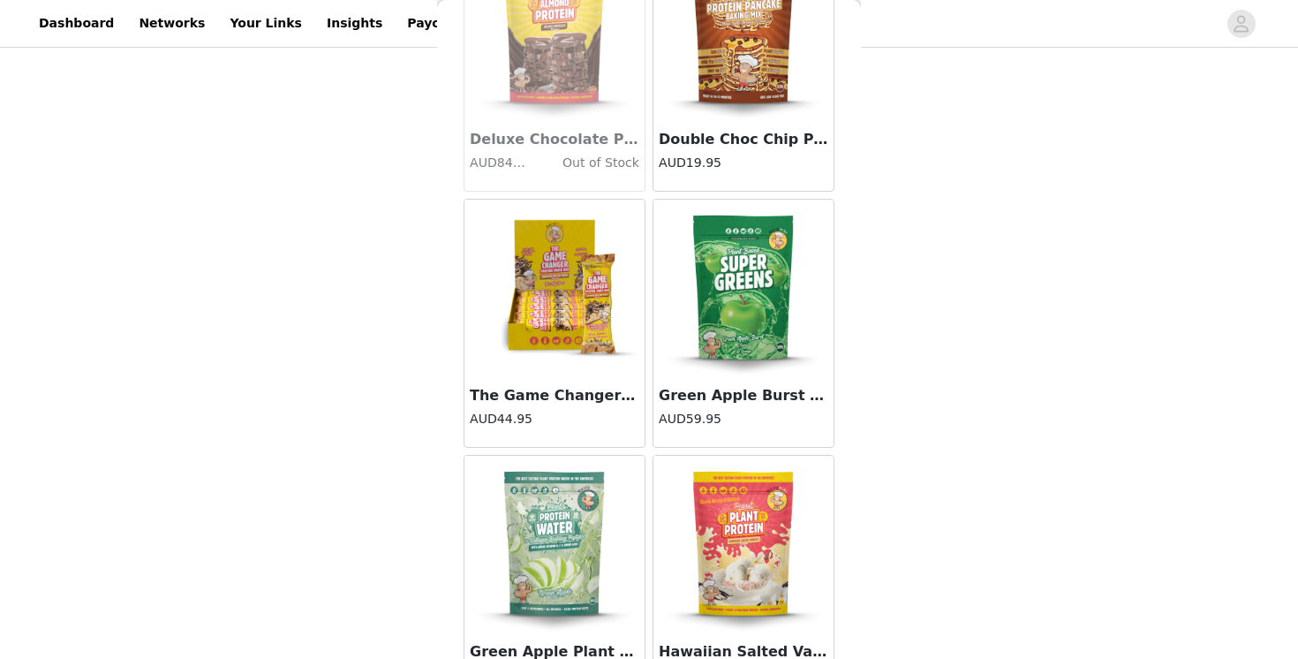
scroll to position [4604, 0]
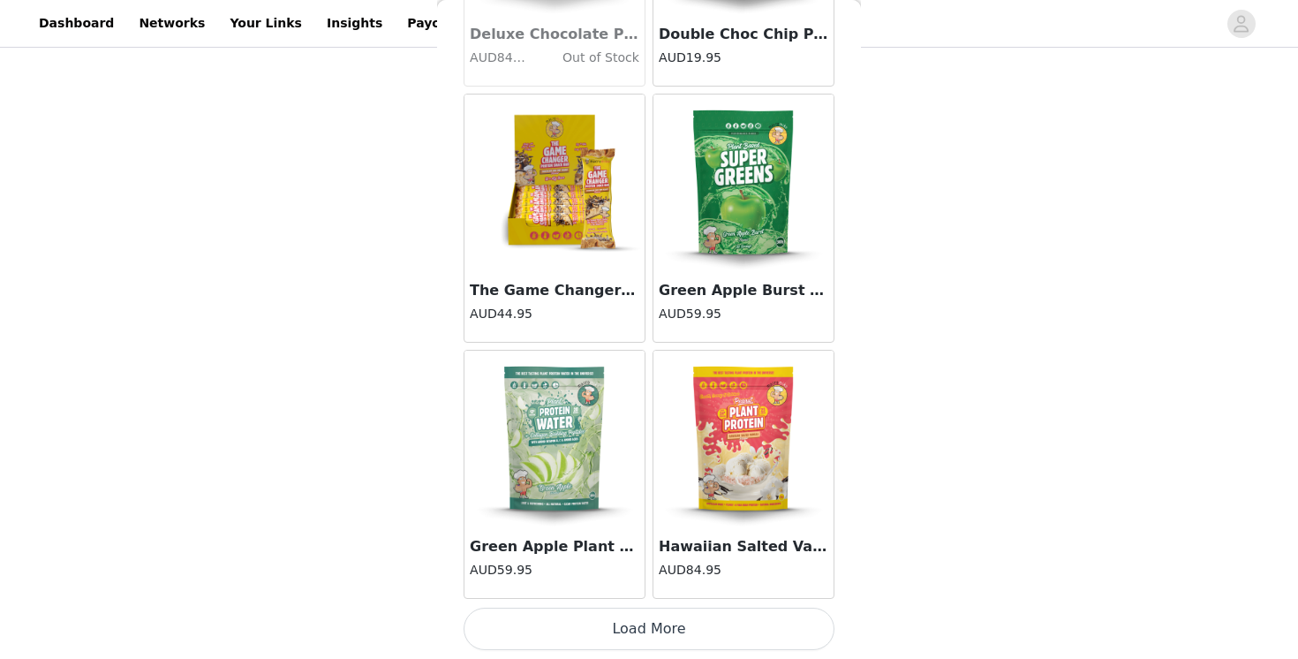
click at [651, 631] on button "Load More" at bounding box center [648, 628] width 371 height 42
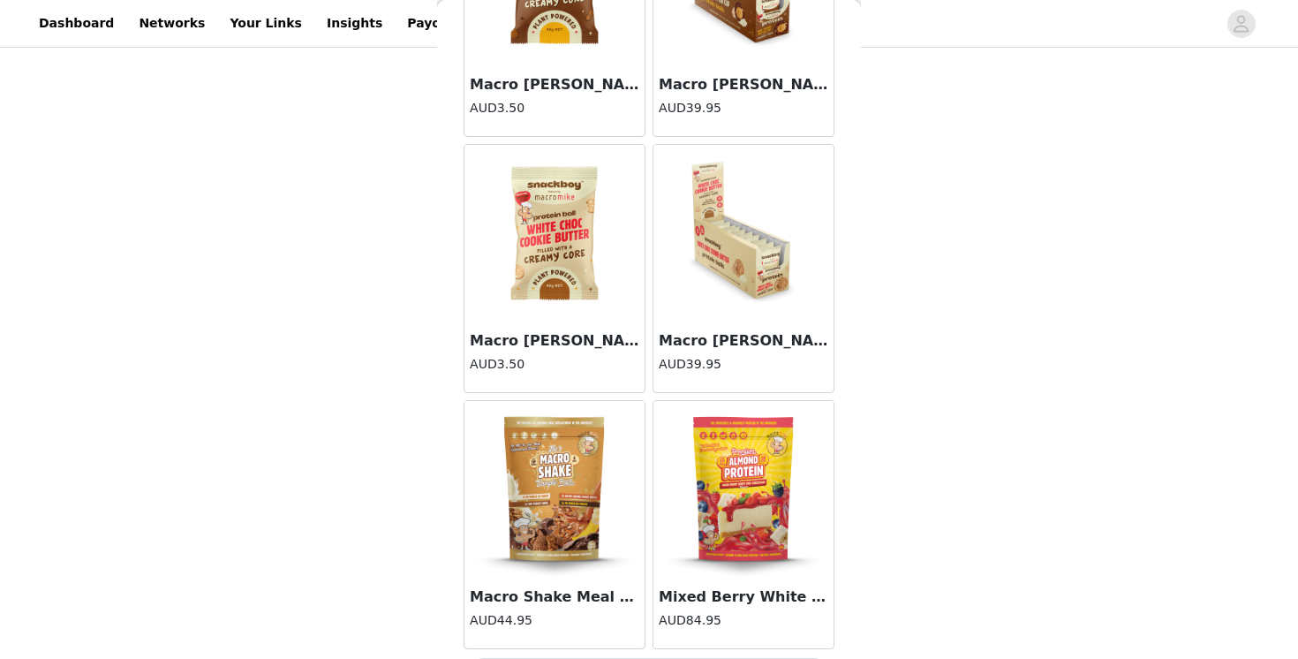
scroll to position [7163, 0]
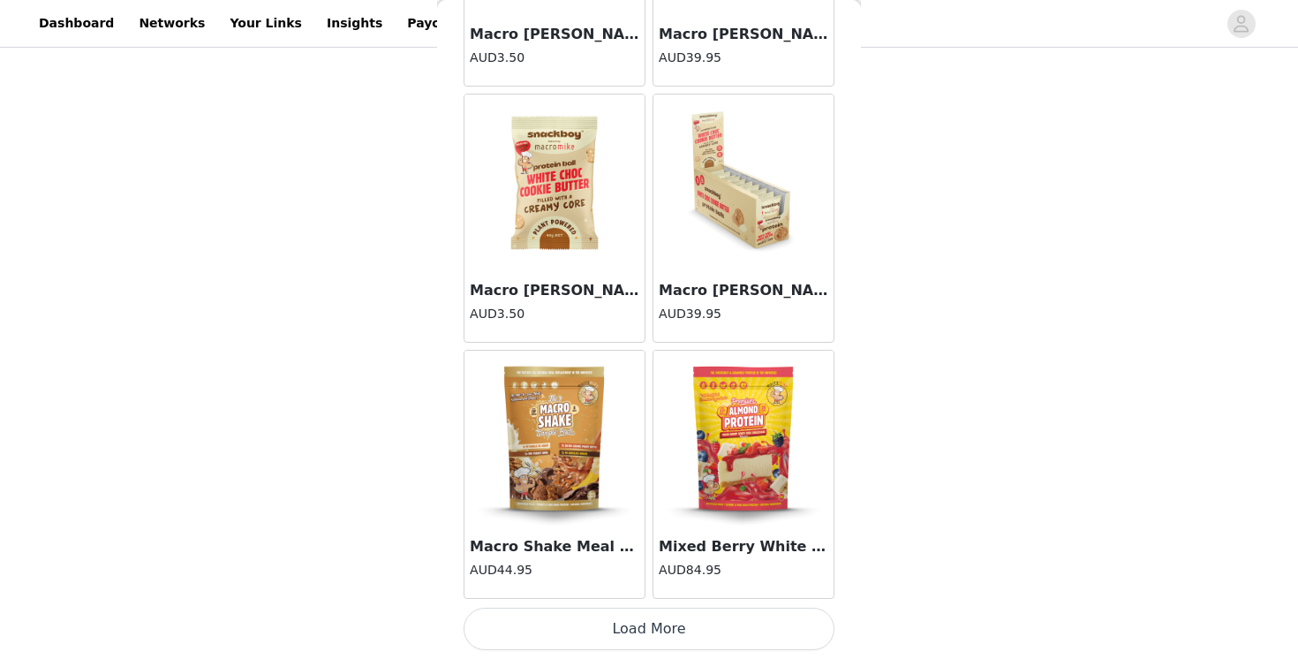
click at [671, 626] on button "Load More" at bounding box center [648, 628] width 371 height 42
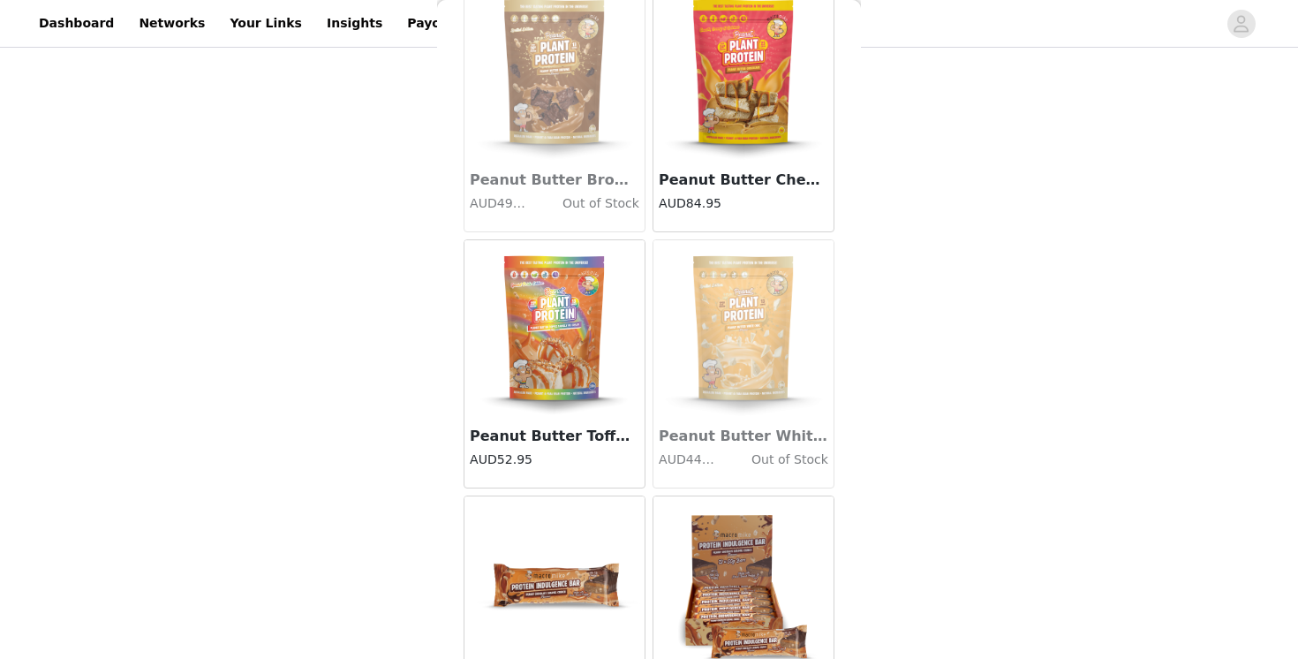
scroll to position [9723, 0]
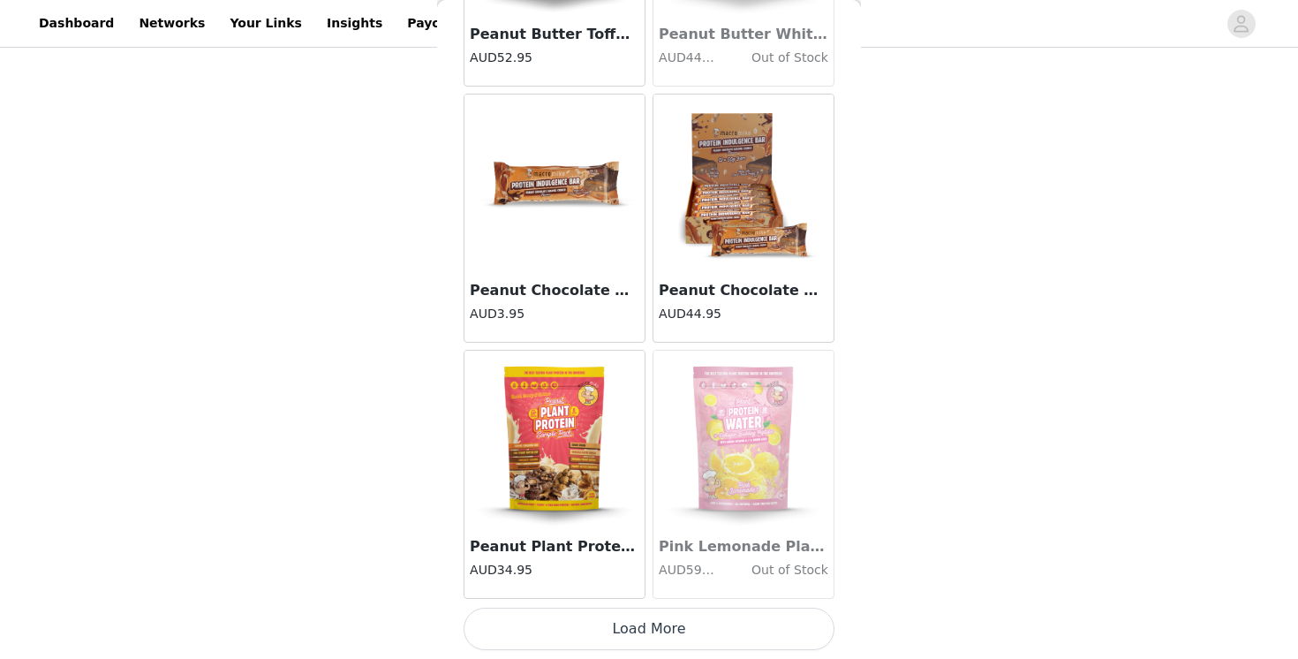
click at [659, 625] on button "Load More" at bounding box center [648, 628] width 371 height 42
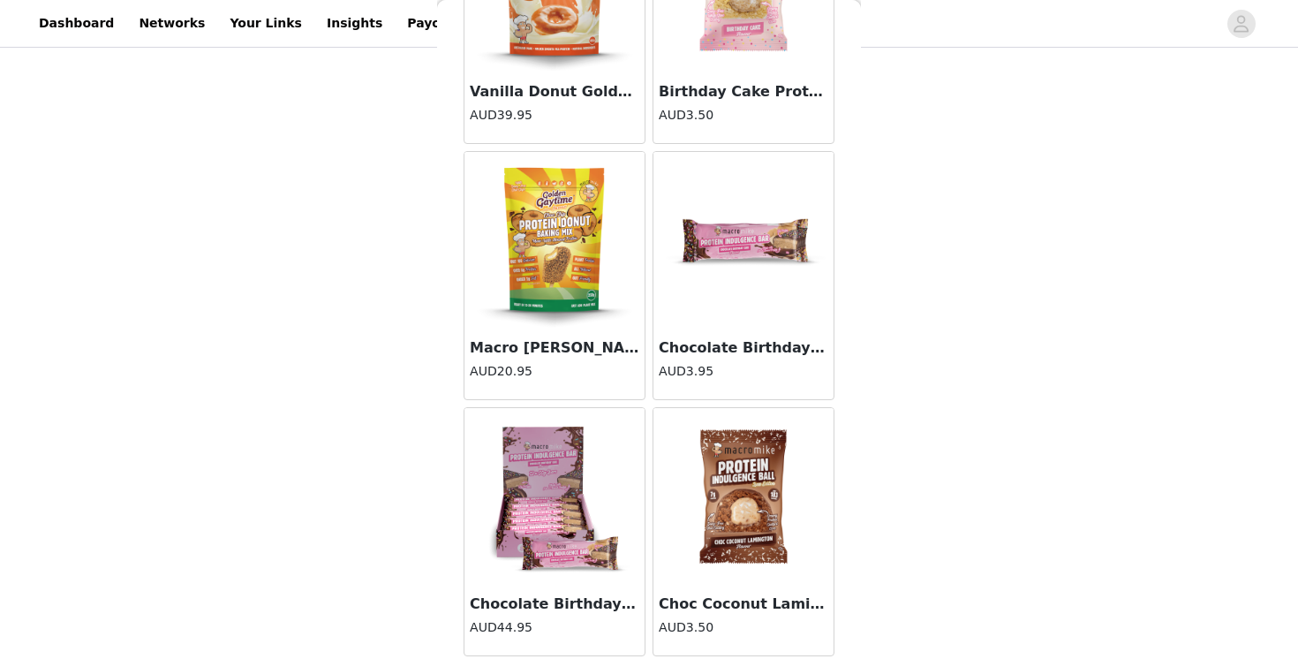
scroll to position [12283, 0]
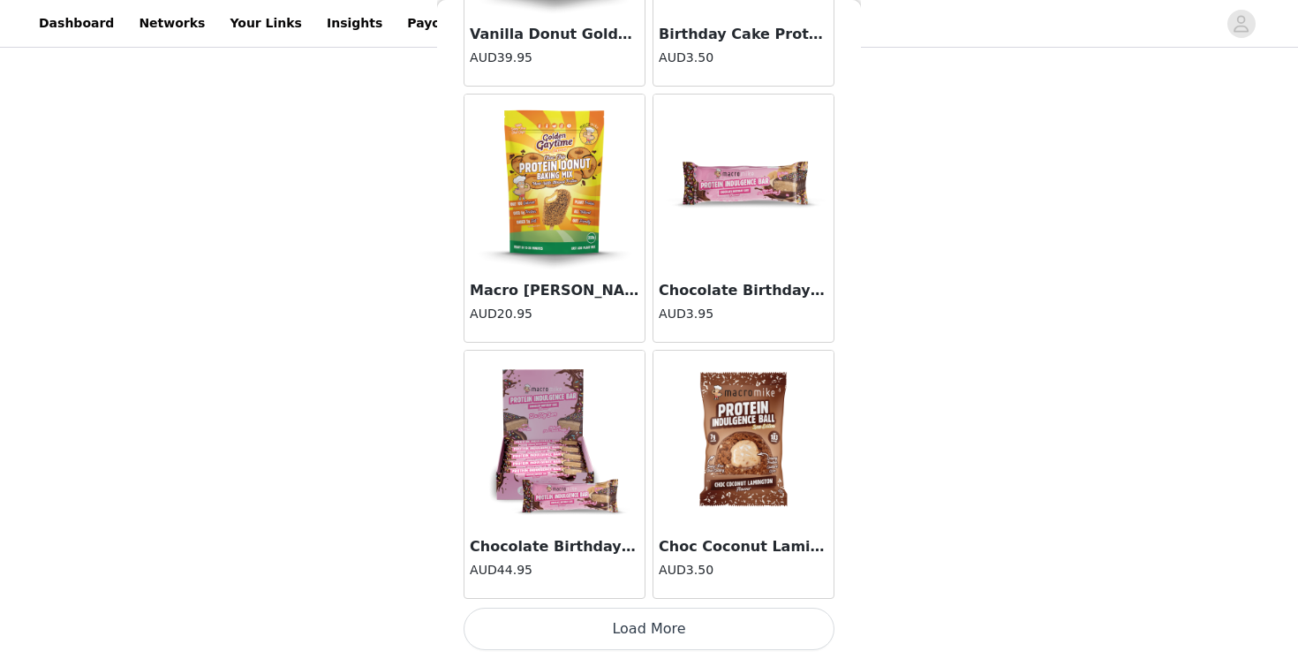
click at [664, 621] on button "Load More" at bounding box center [648, 628] width 371 height 42
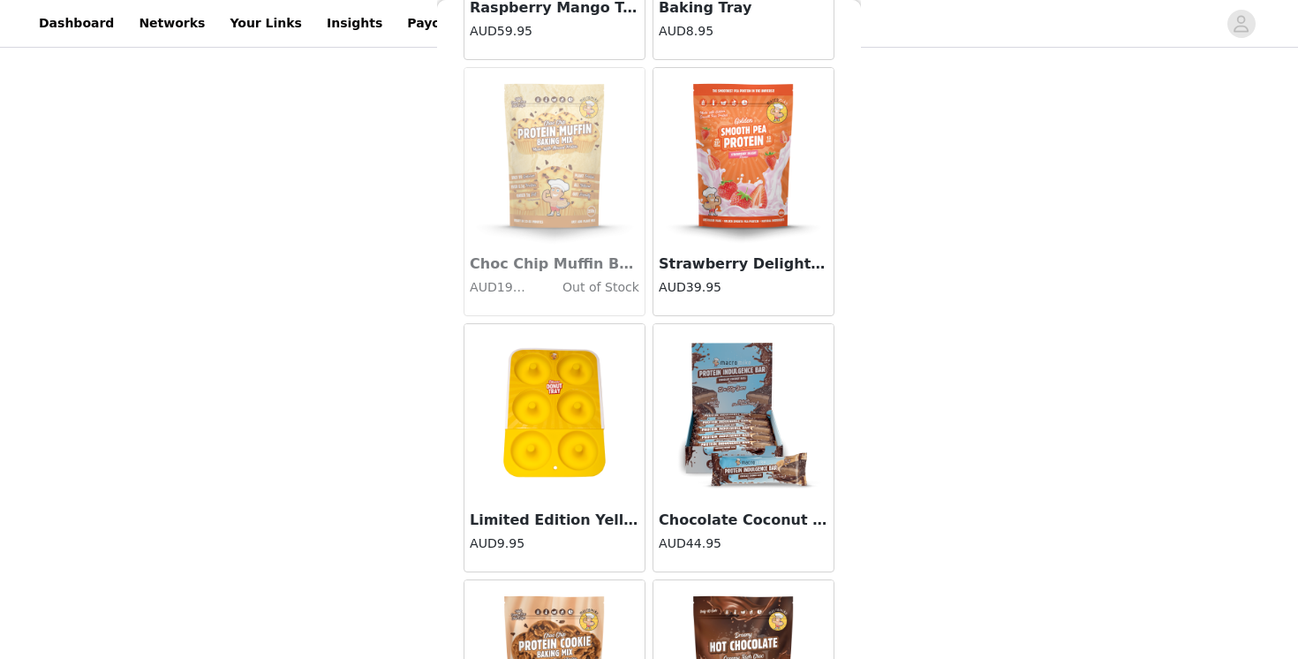
scroll to position [13329, 0]
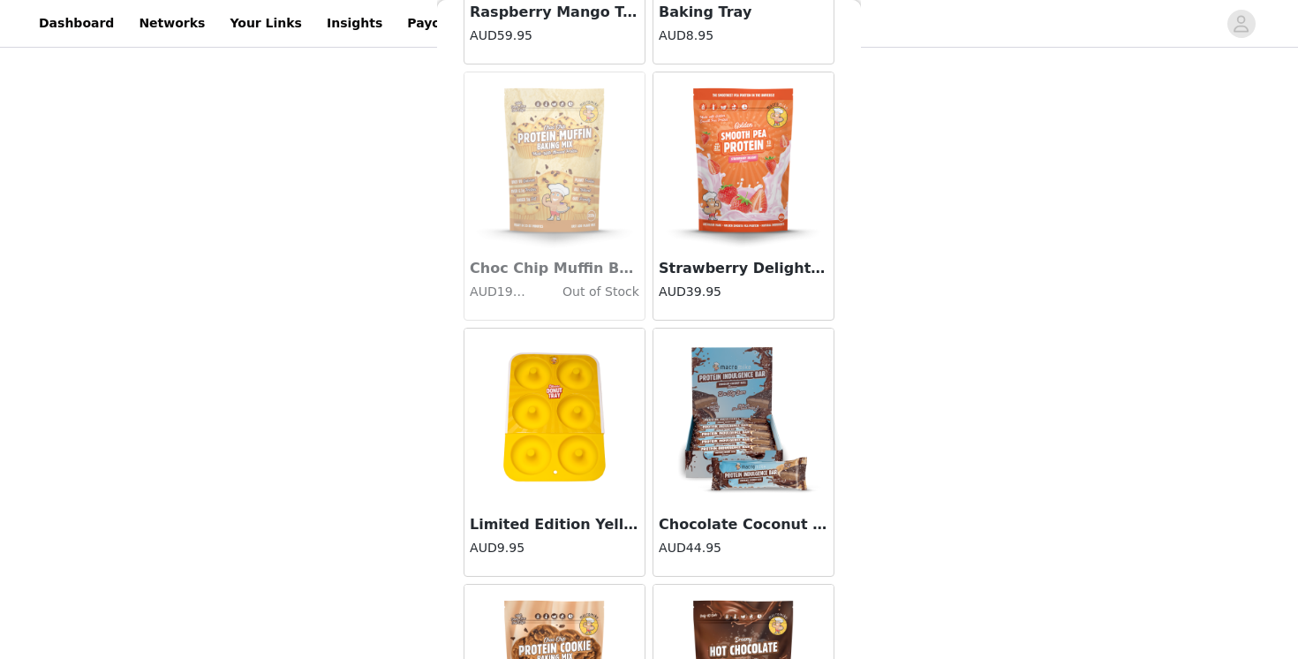
click at [749, 164] on img at bounding box center [743, 160] width 177 height 177
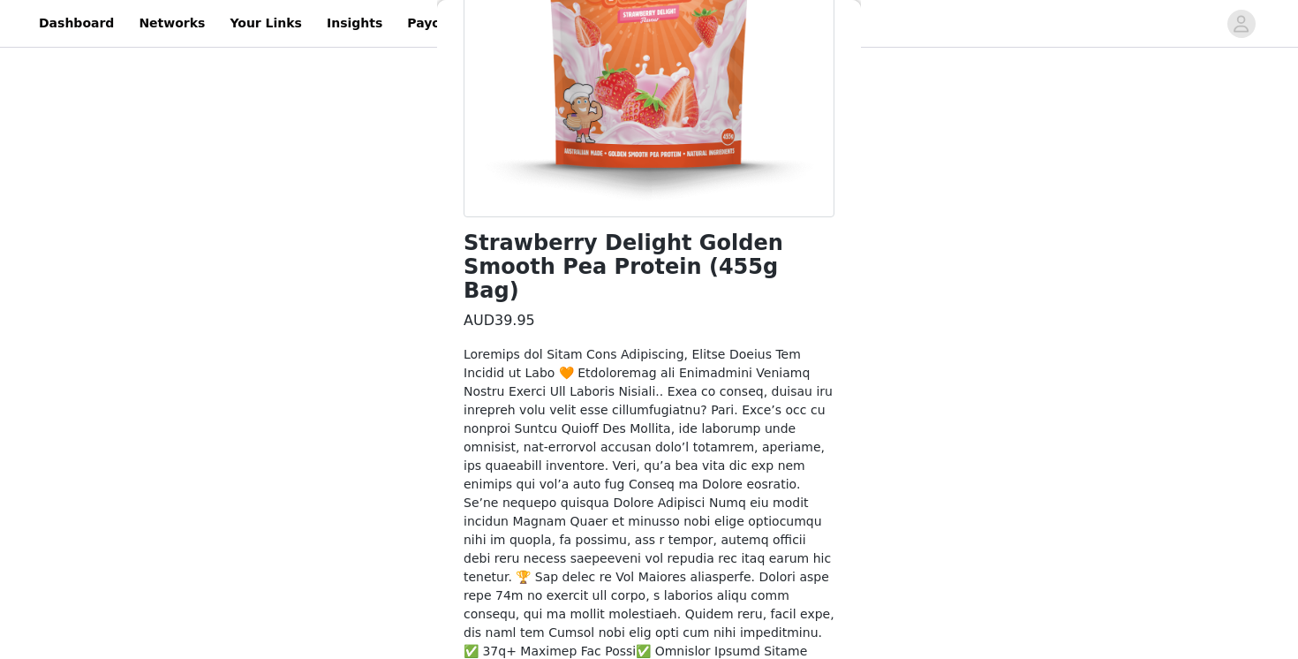
scroll to position [395, 0]
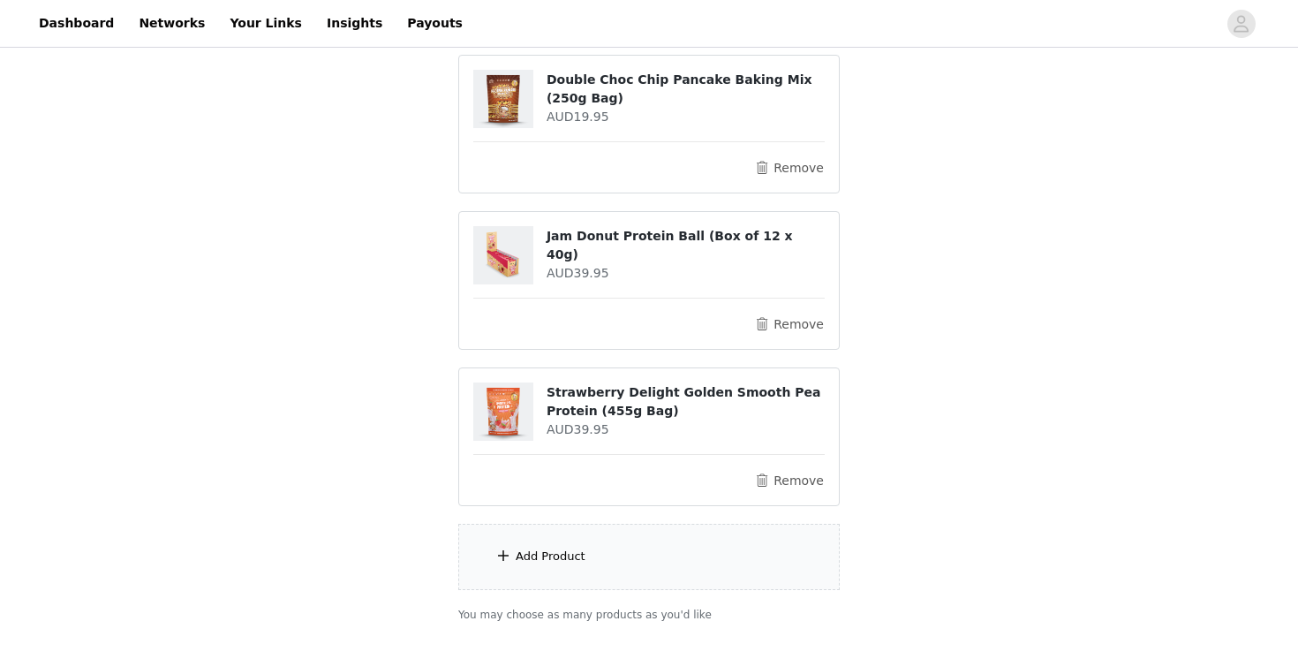
scroll to position [770, 0]
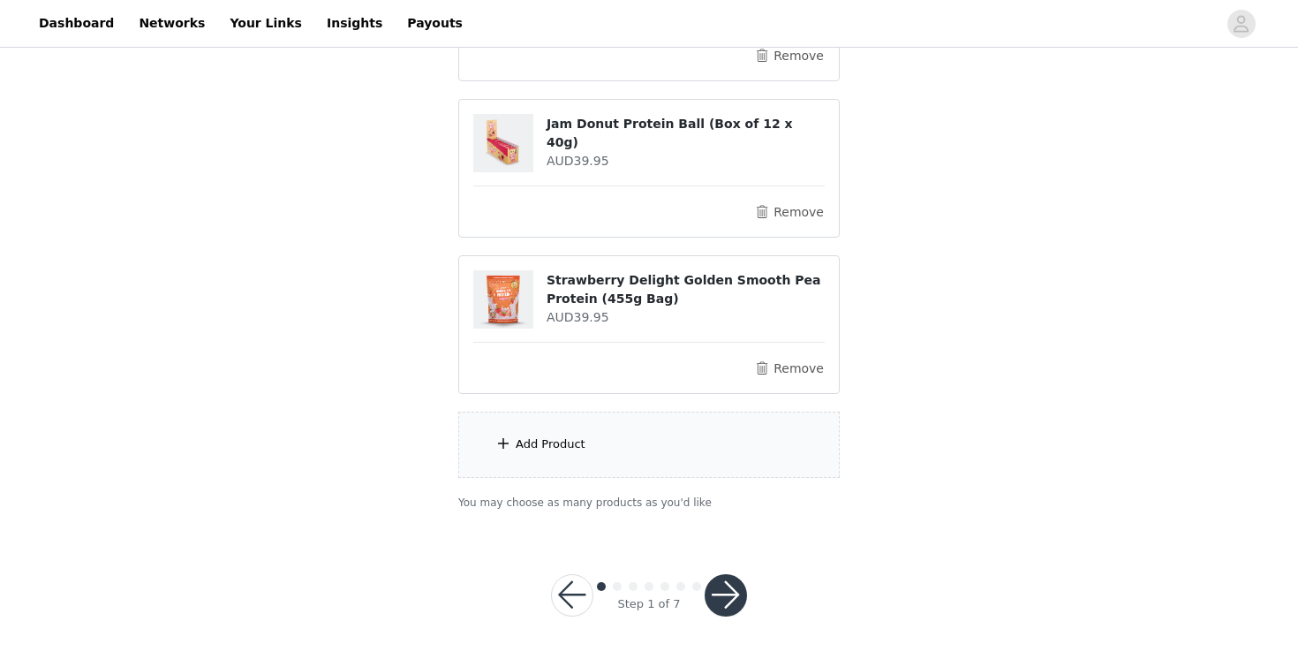
click at [610, 445] on div "Add Product" at bounding box center [648, 444] width 381 height 66
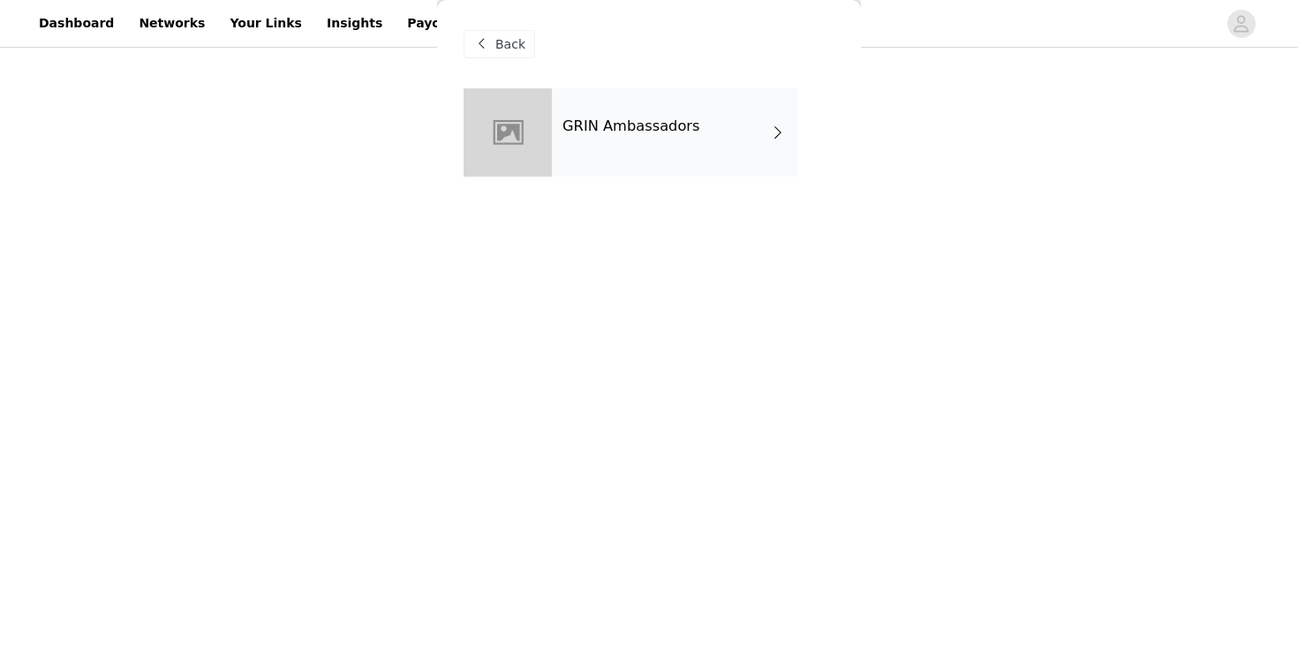
click at [615, 139] on div "GRIN Ambassadors" at bounding box center [674, 132] width 245 height 88
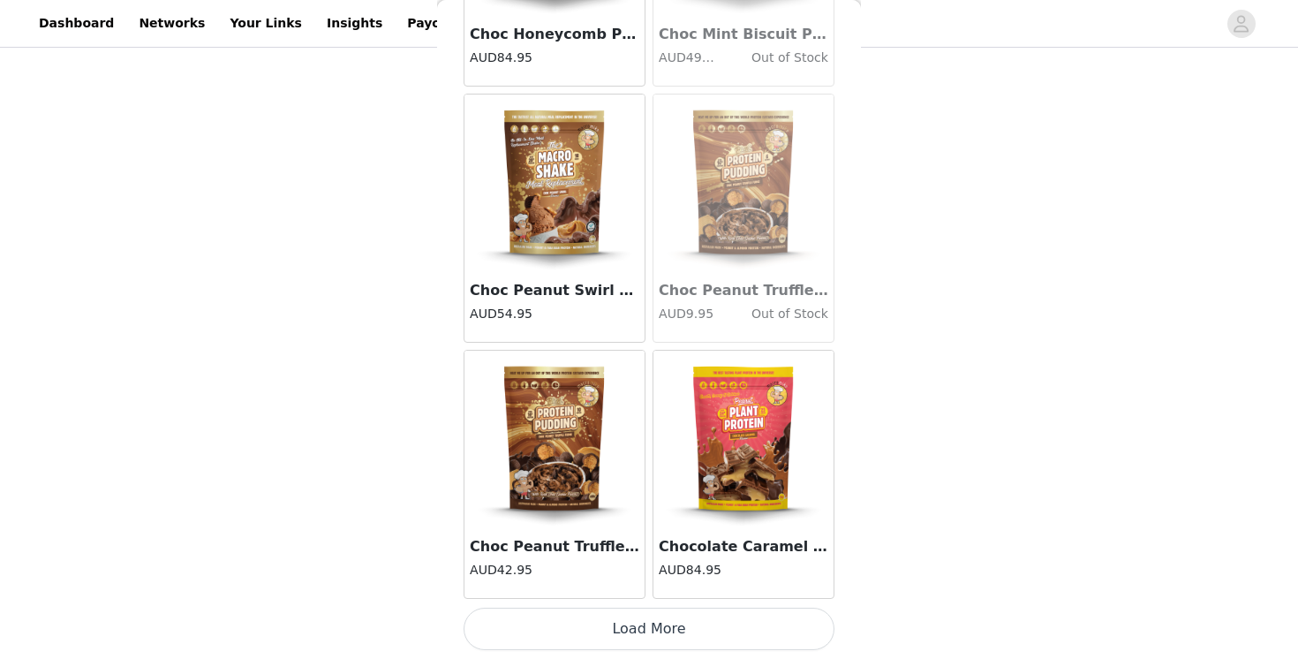
click at [583, 617] on button "Load More" at bounding box center [648, 628] width 371 height 42
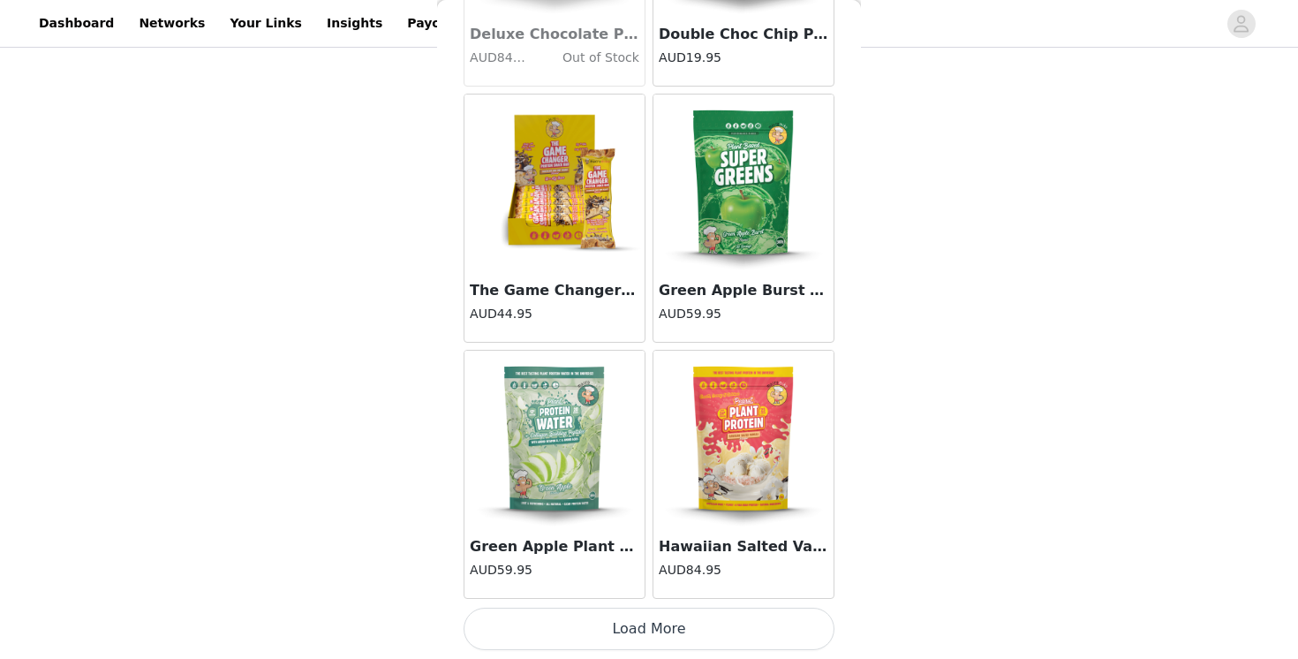
click at [603, 624] on button "Load More" at bounding box center [648, 628] width 371 height 42
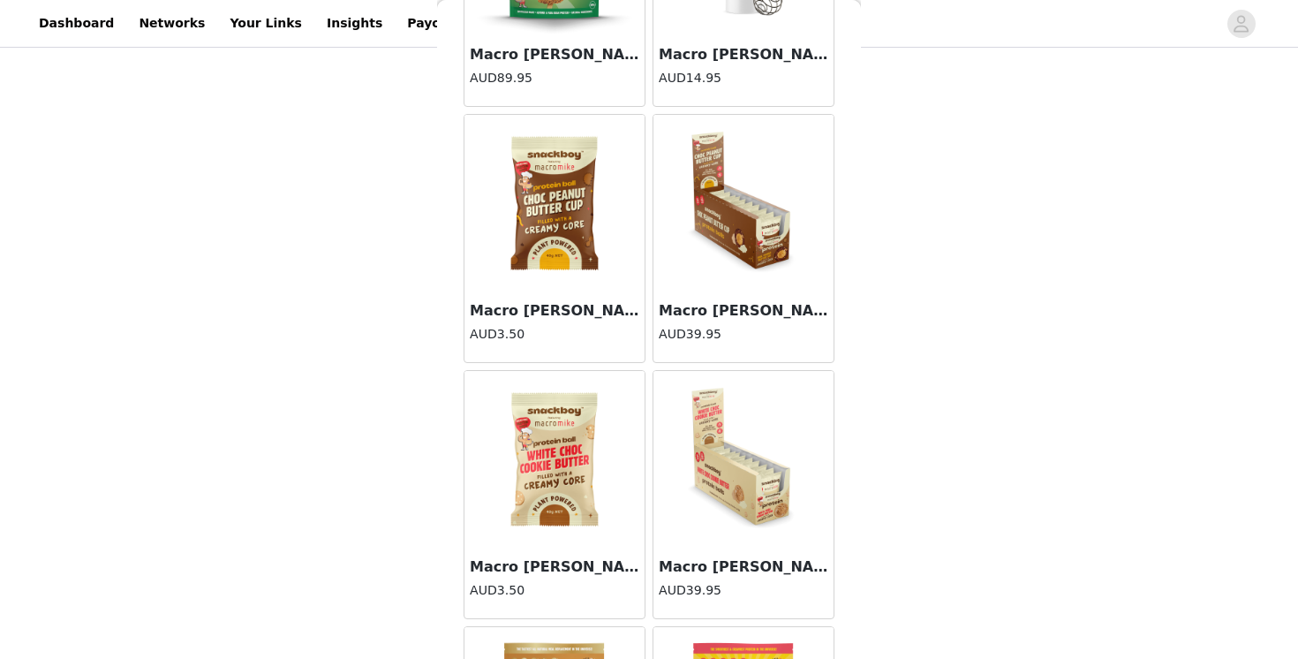
scroll to position [7163, 0]
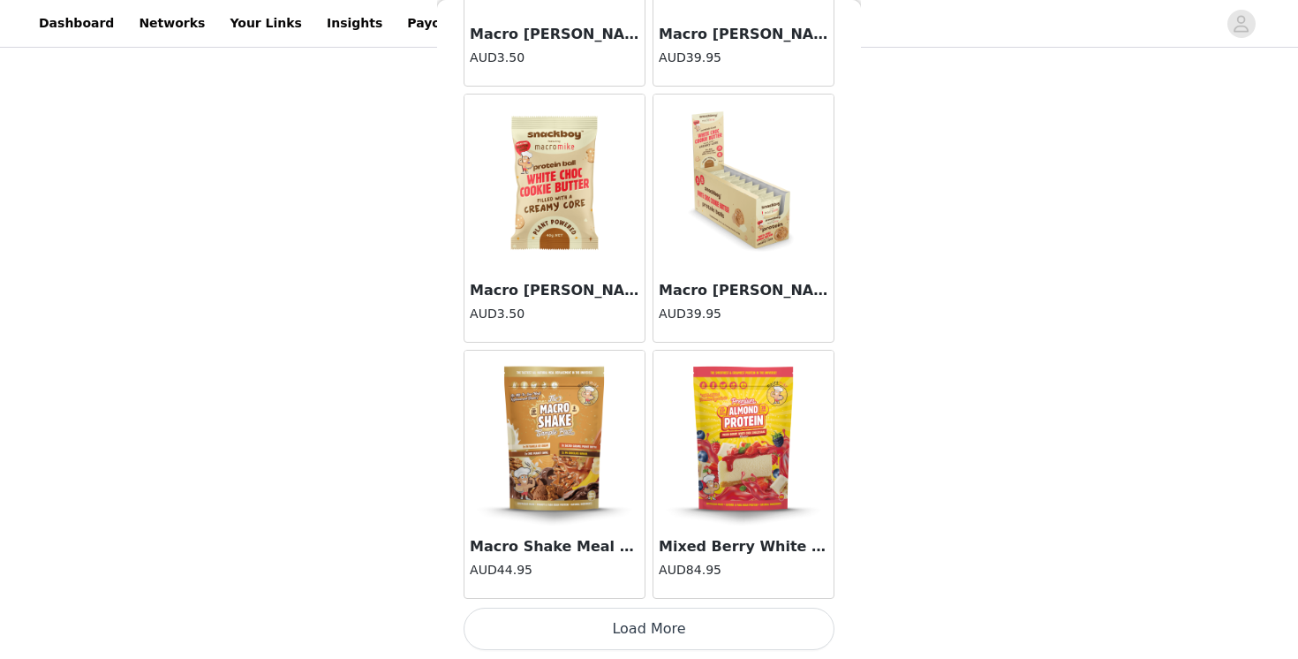
click at [636, 628] on button "Load More" at bounding box center [648, 628] width 371 height 42
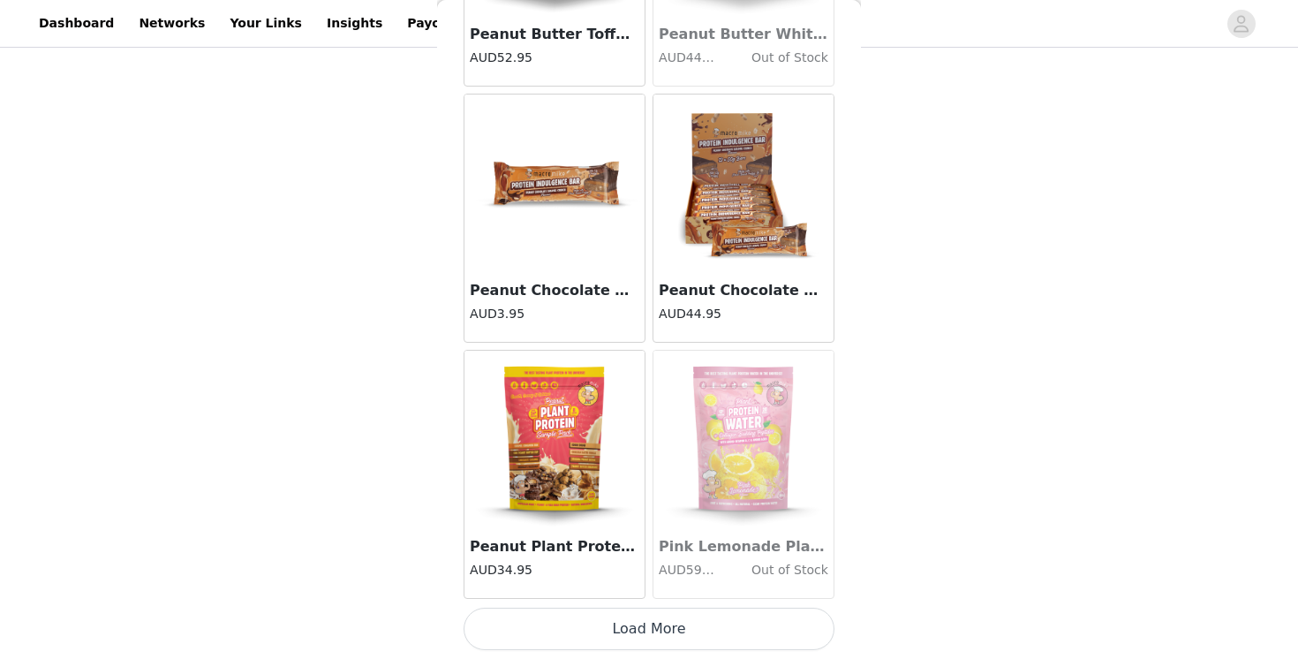
click at [658, 627] on button "Load More" at bounding box center [648, 628] width 371 height 42
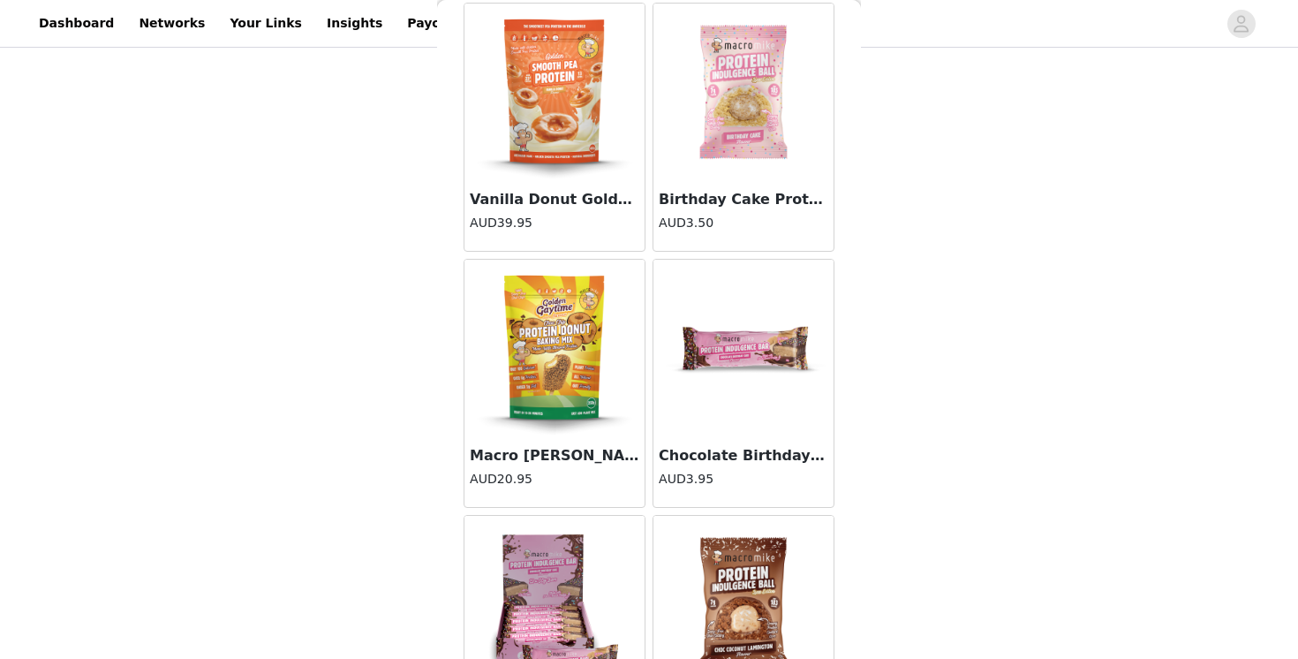
scroll to position [12283, 0]
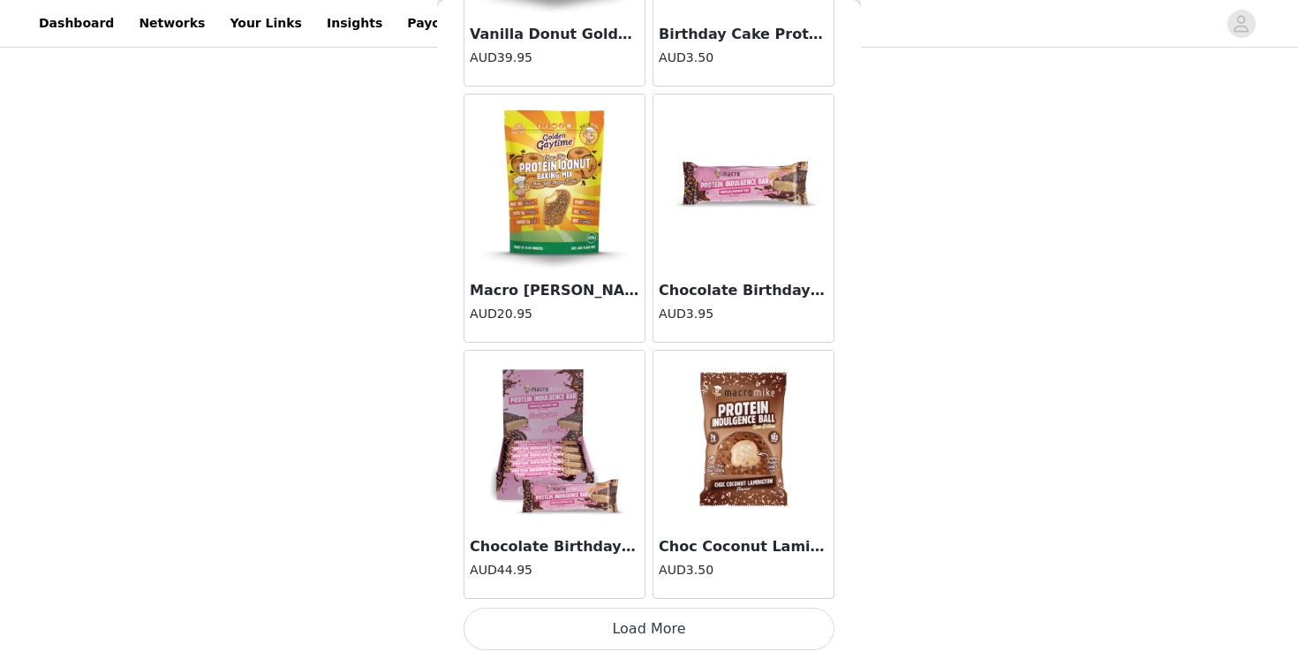
click at [762, 442] on img at bounding box center [743, 438] width 177 height 177
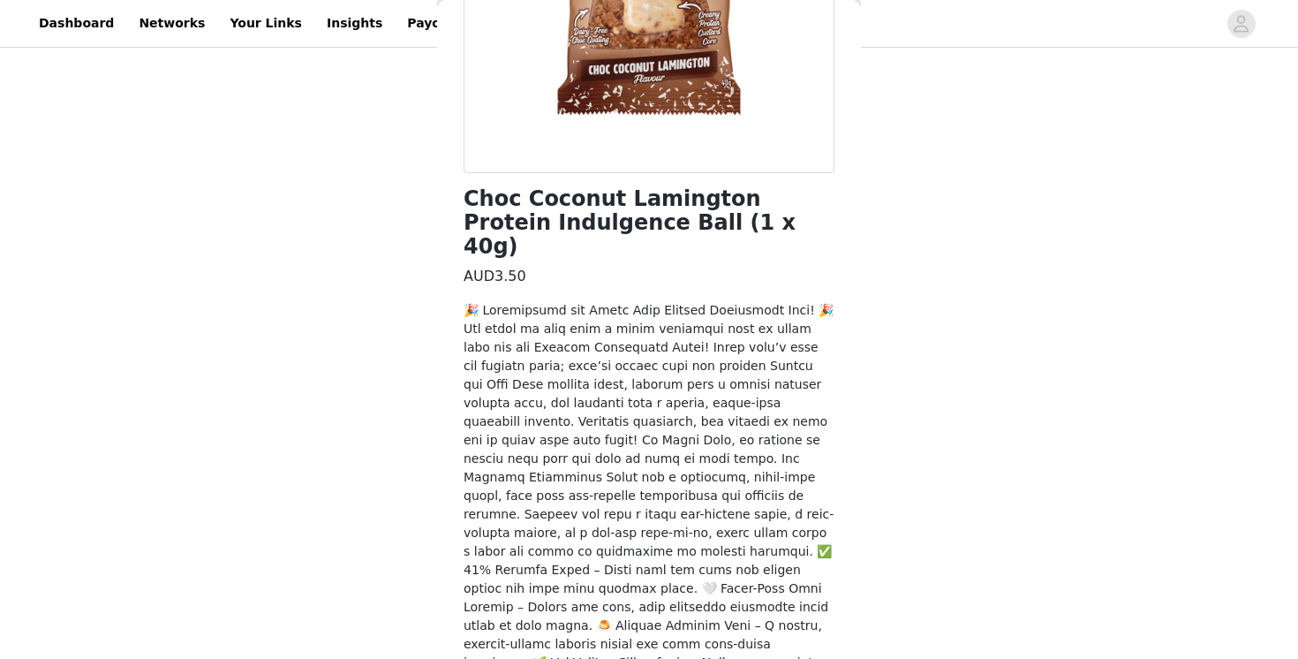
scroll to position [525, 0]
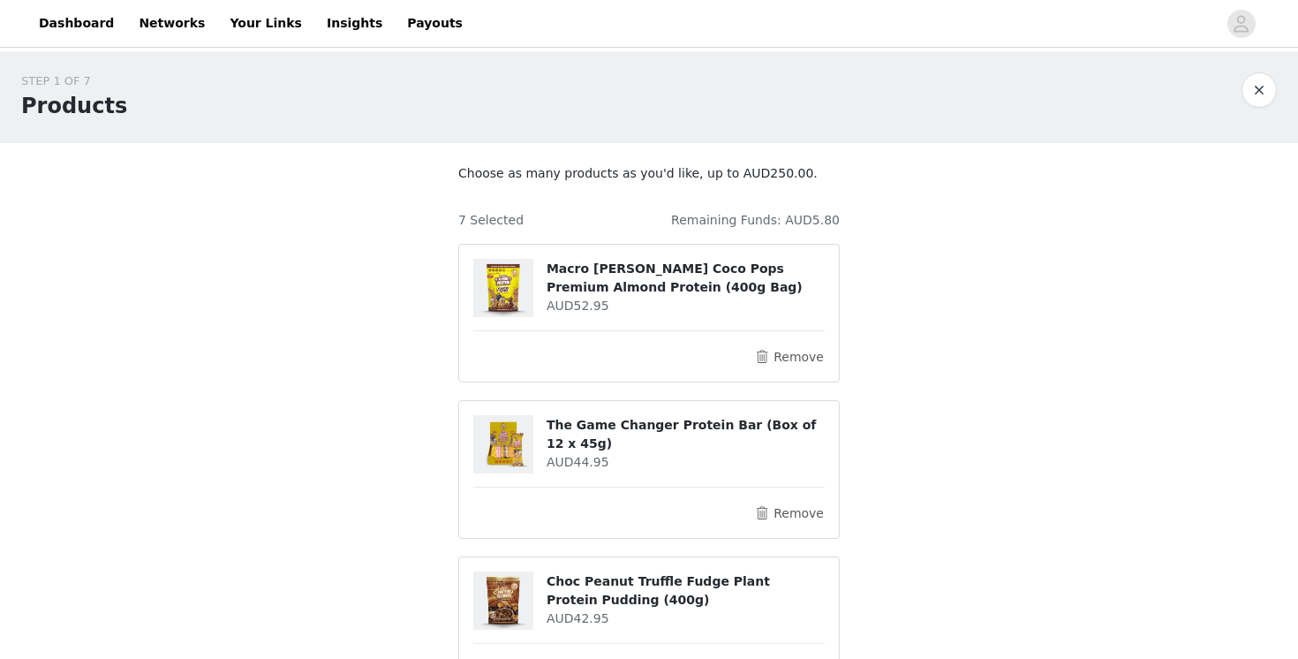
scroll to position [926, 0]
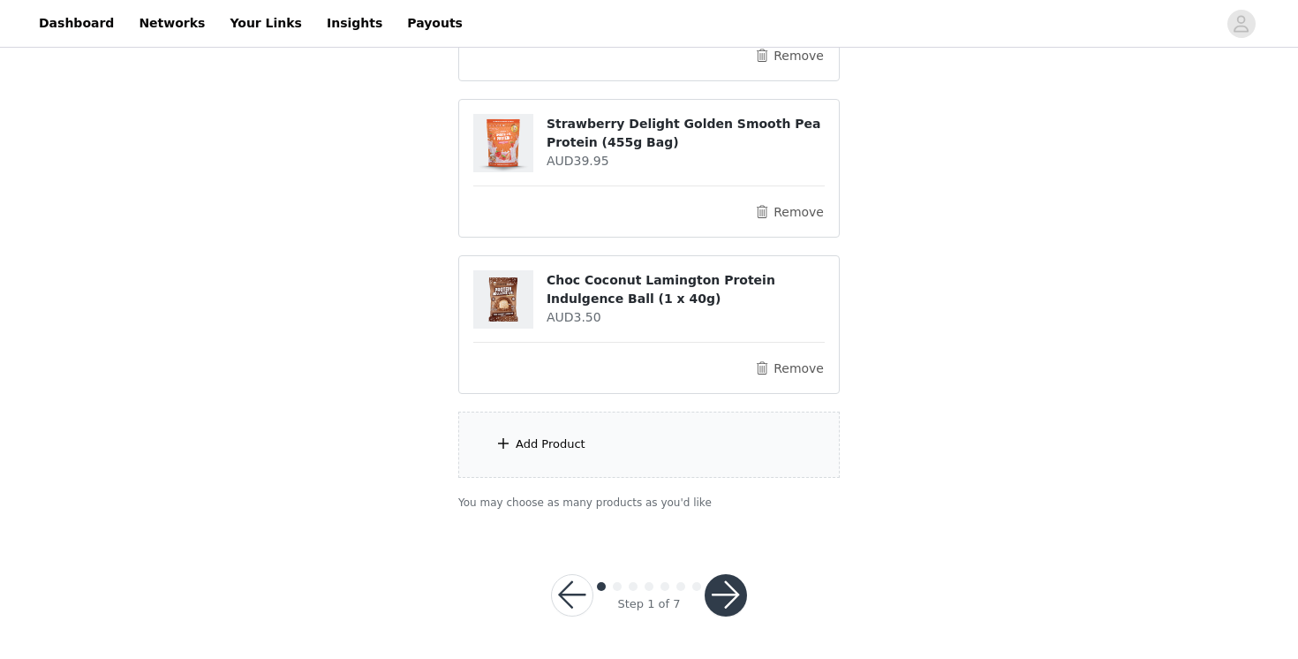
click at [628, 454] on div "Add Product" at bounding box center [648, 444] width 381 height 66
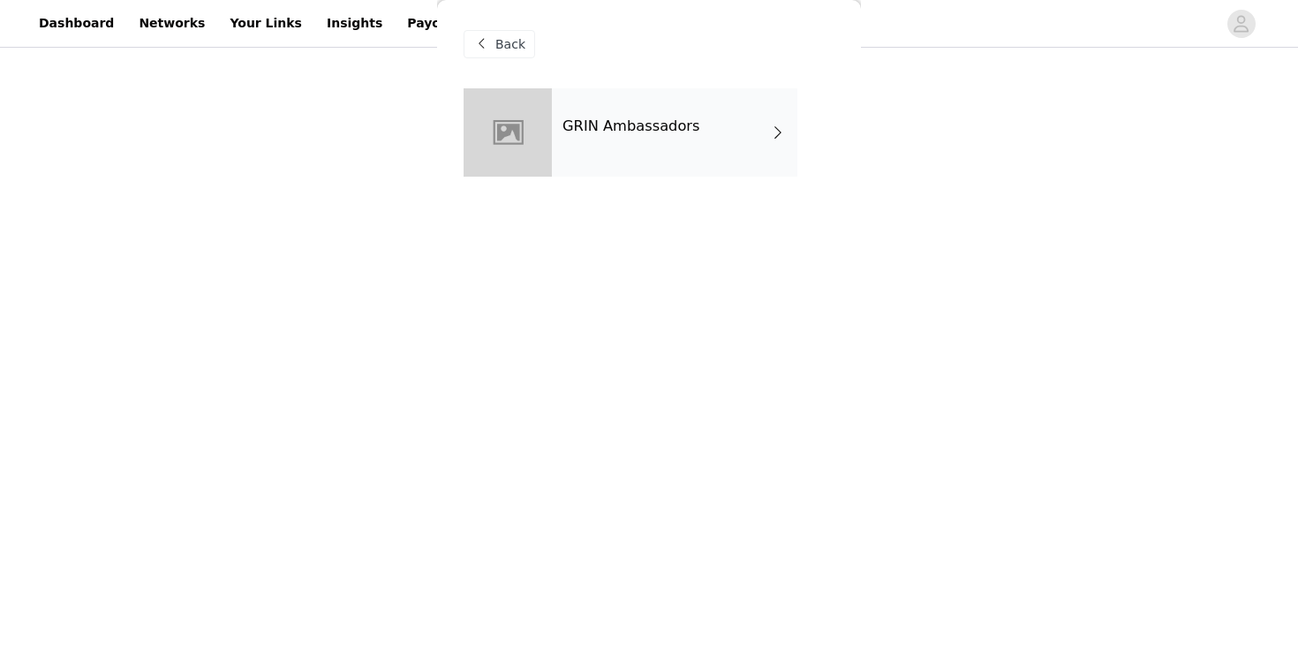
click at [642, 147] on div "GRIN Ambassadors" at bounding box center [674, 132] width 245 height 88
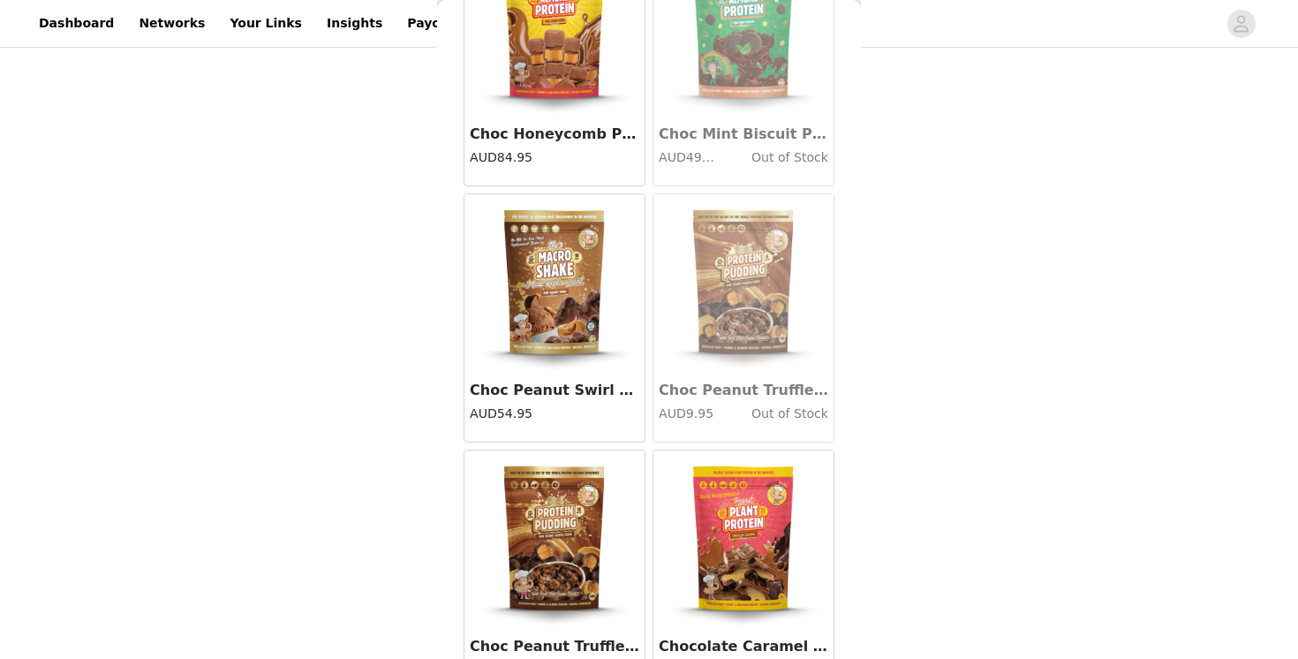
scroll to position [2044, 0]
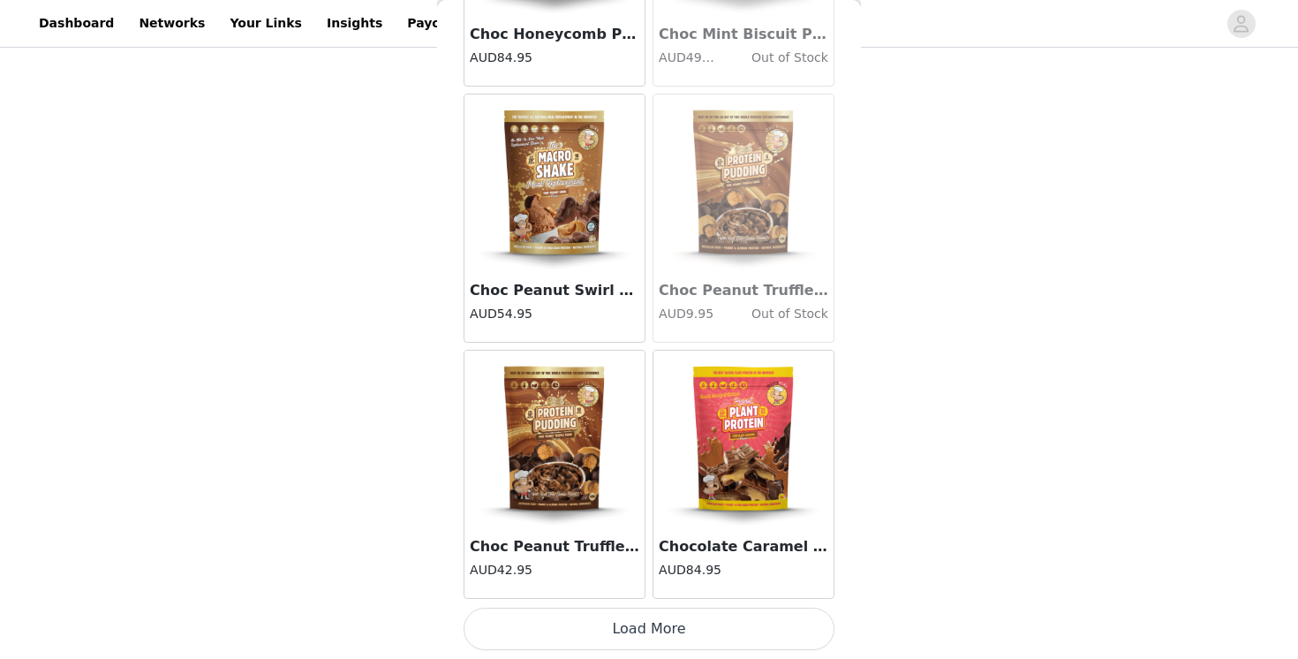
click at [623, 621] on button "Load More" at bounding box center [648, 628] width 371 height 42
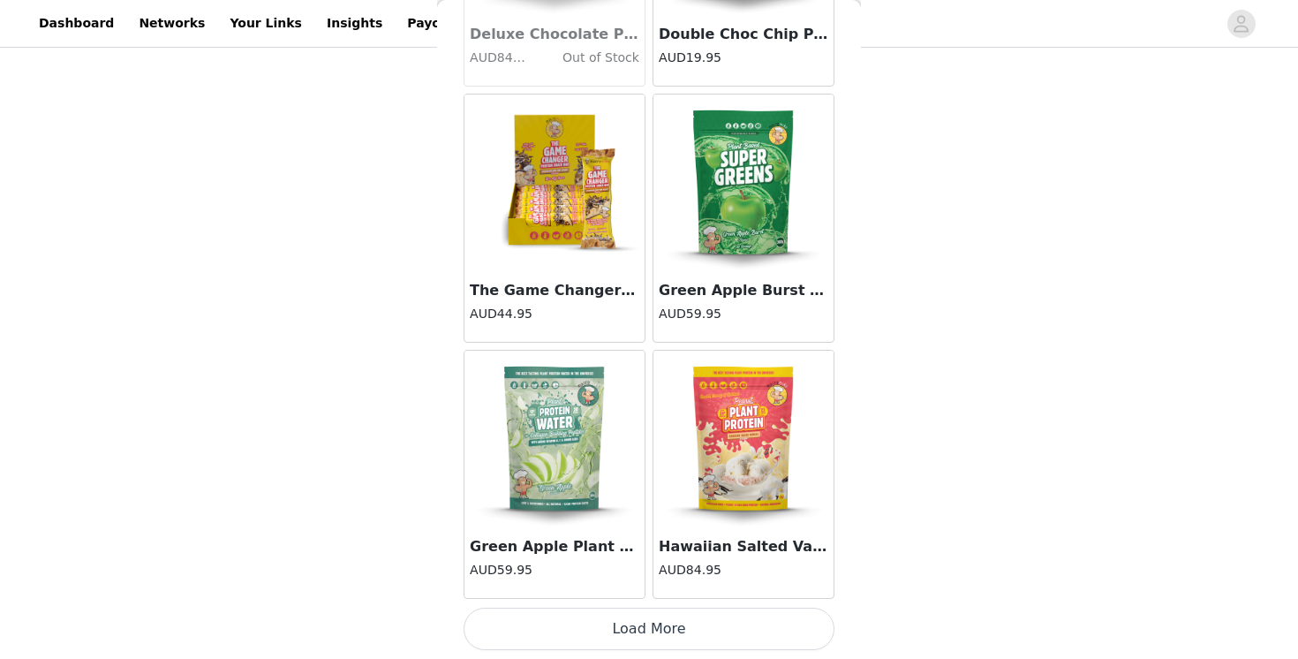
click at [625, 628] on button "Load More" at bounding box center [648, 628] width 371 height 42
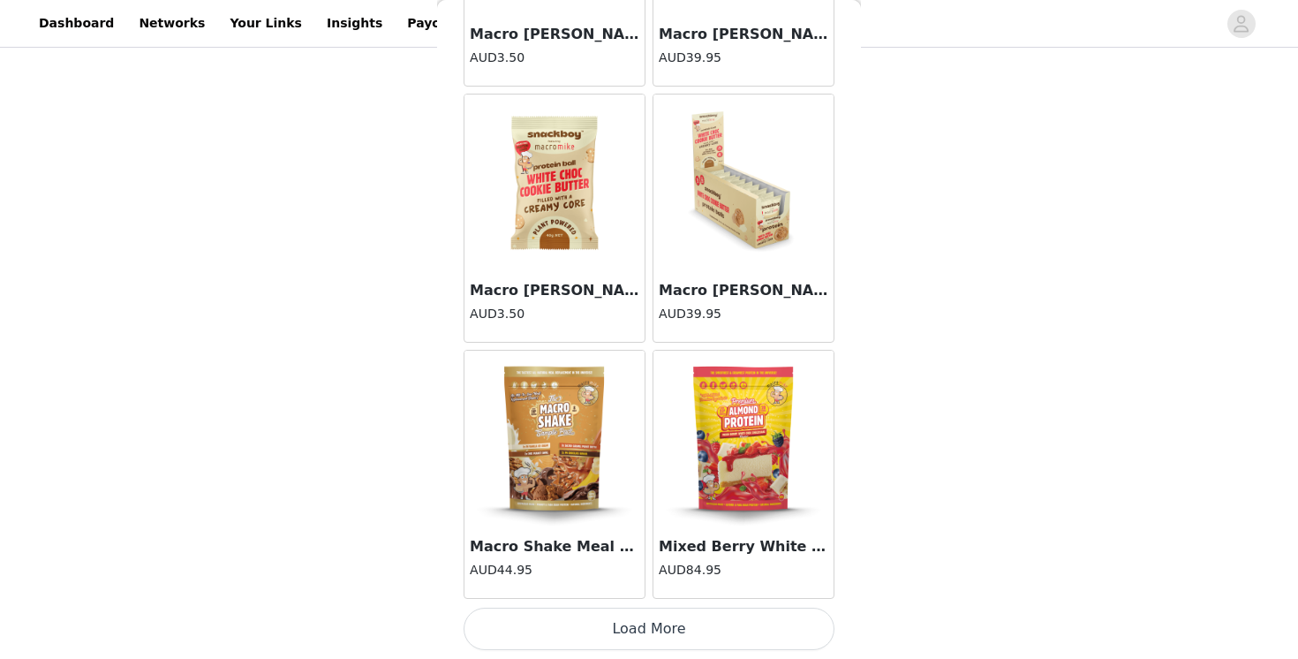
click at [649, 629] on button "Load More" at bounding box center [648, 628] width 371 height 42
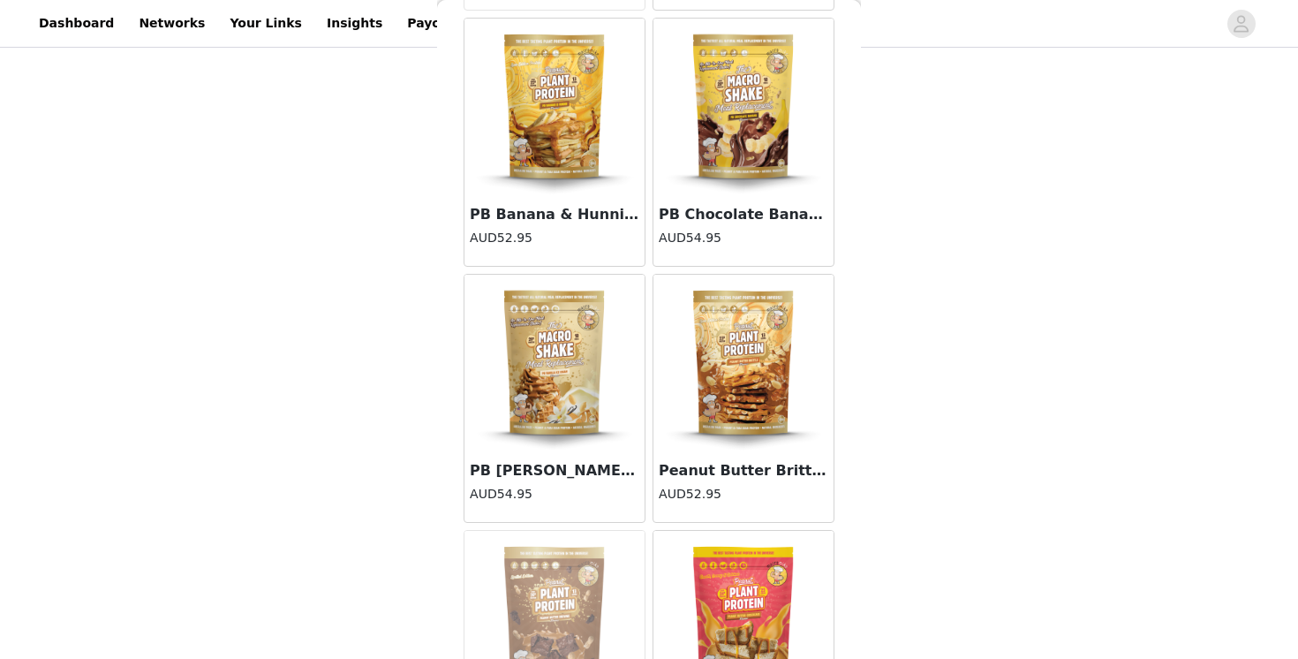
scroll to position [9723, 0]
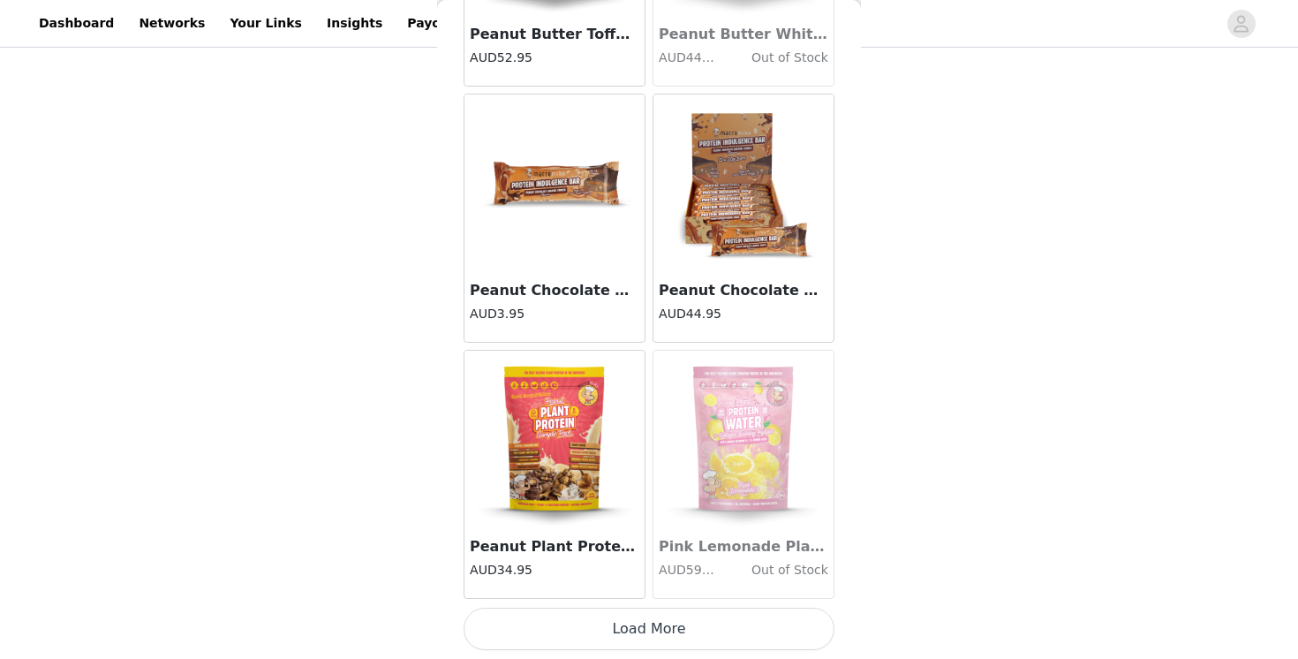
click at [650, 644] on button "Load More" at bounding box center [648, 628] width 371 height 42
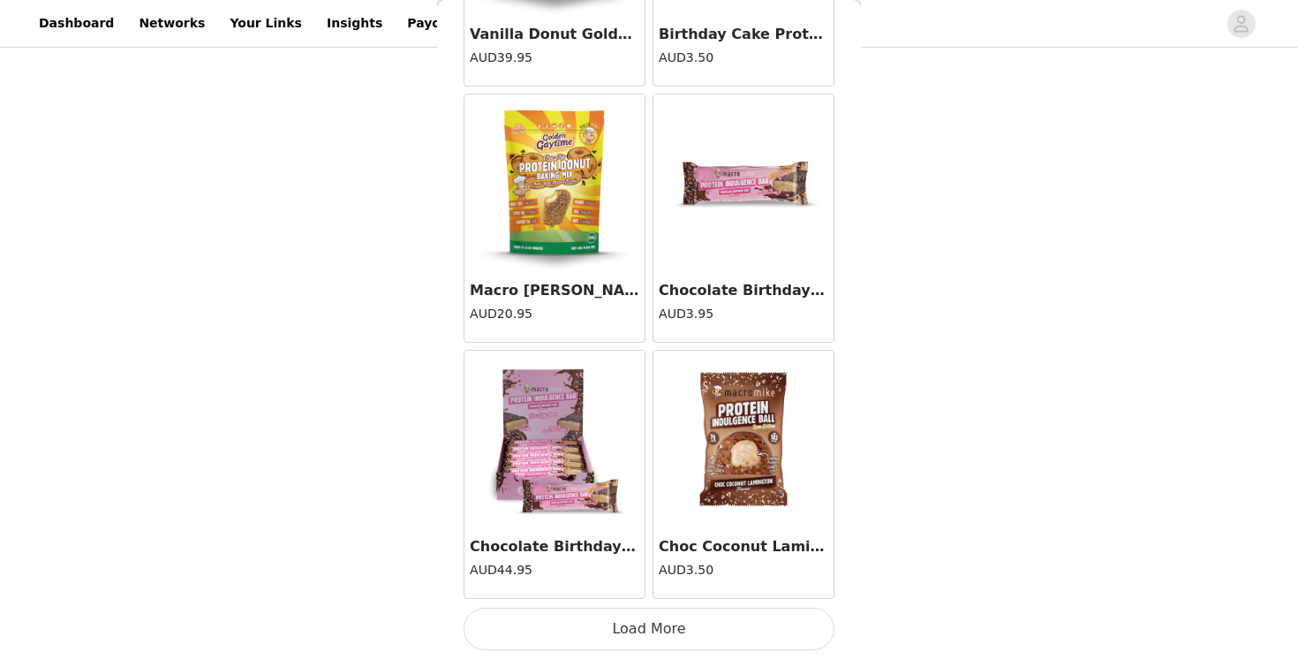
click at [666, 621] on button "Load More" at bounding box center [648, 628] width 371 height 42
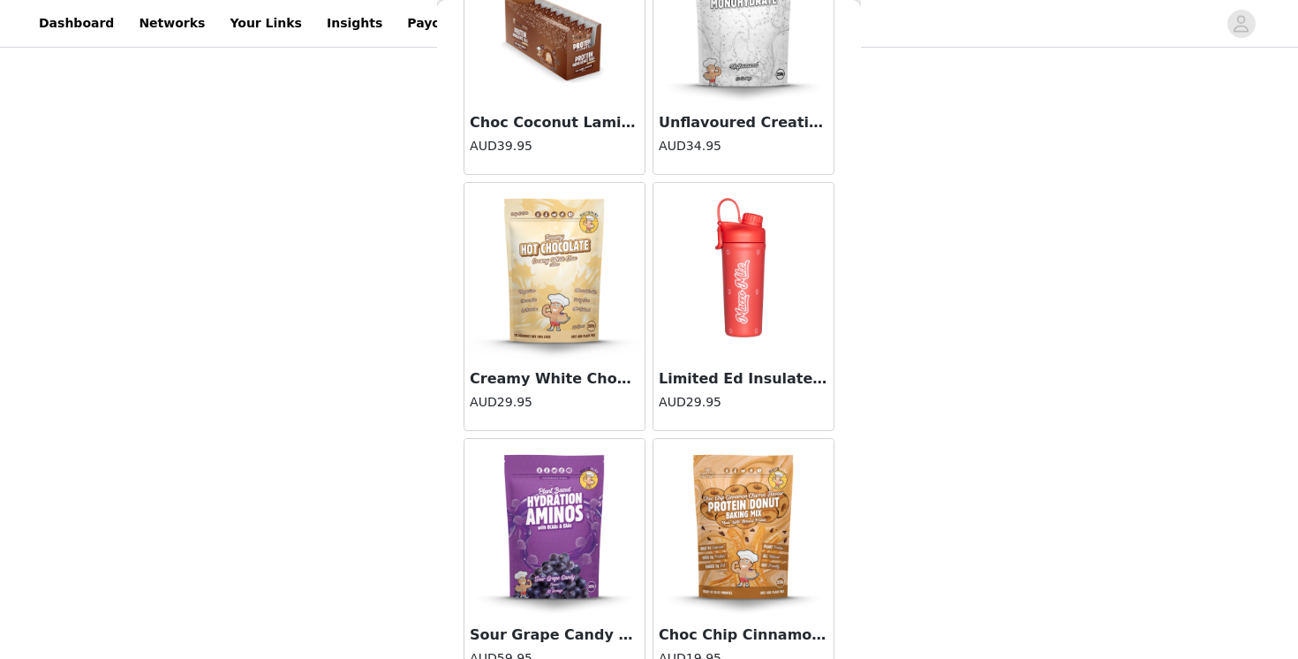
scroll to position [14843, 0]
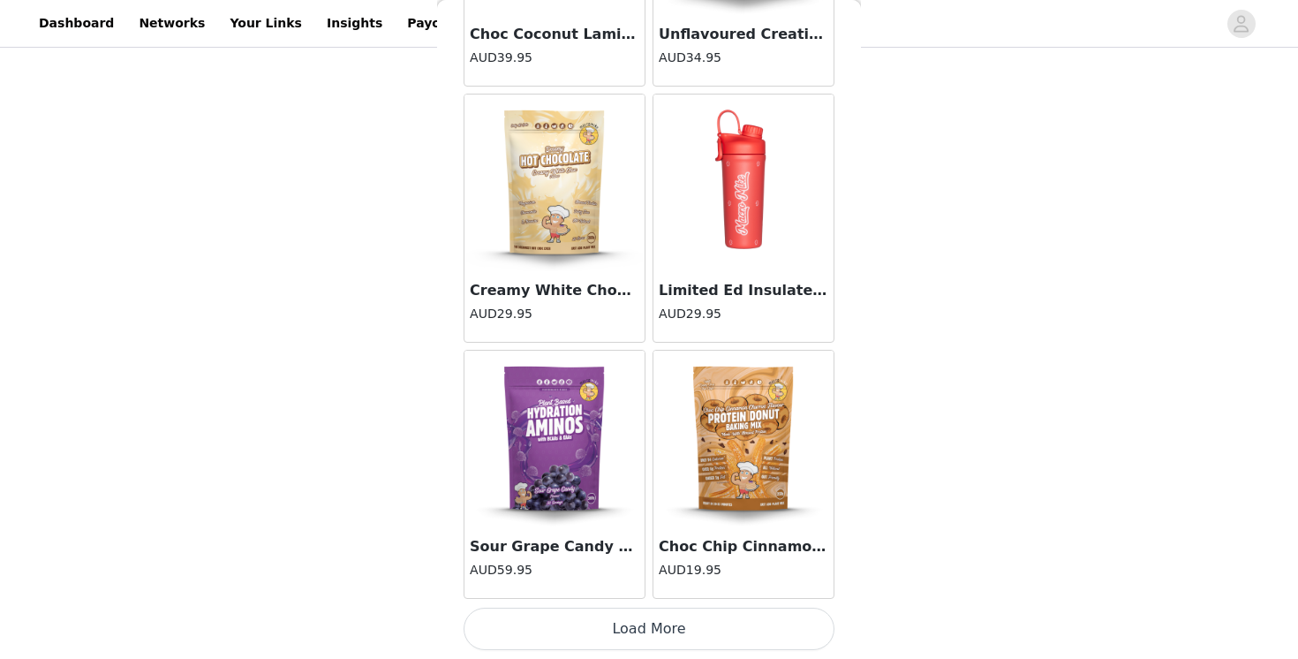
click at [666, 628] on button "Load More" at bounding box center [648, 628] width 371 height 42
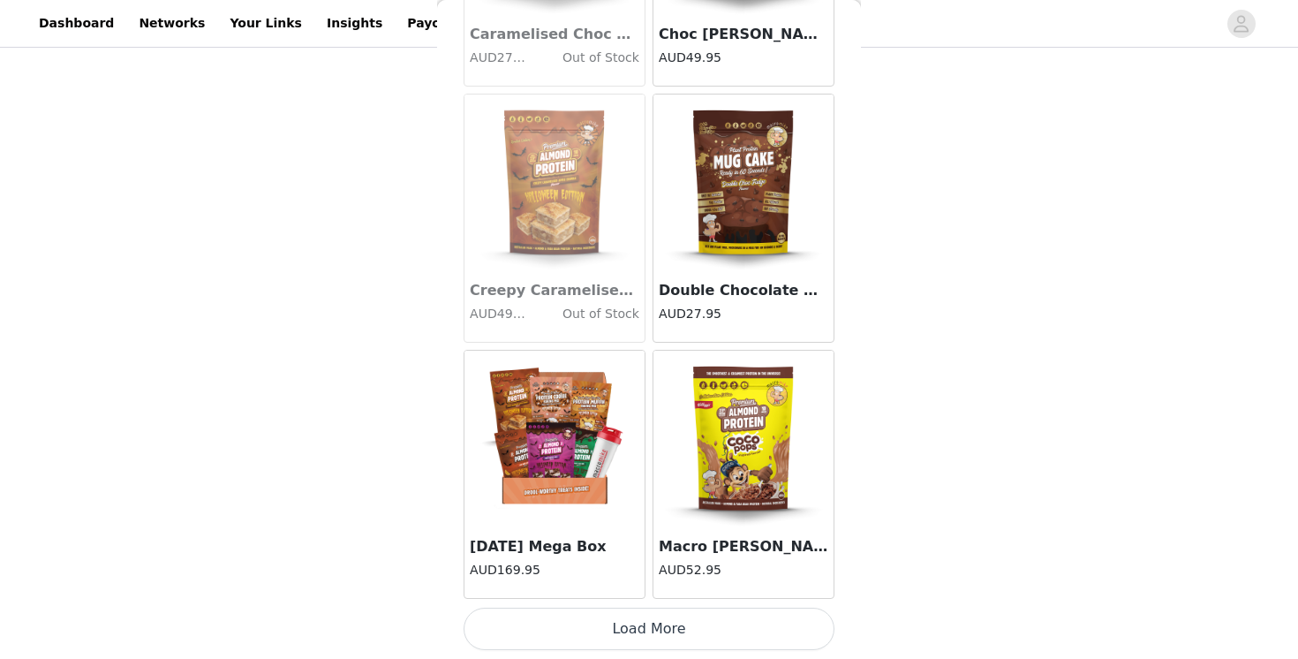
click at [670, 633] on button "Load More" at bounding box center [648, 628] width 371 height 42
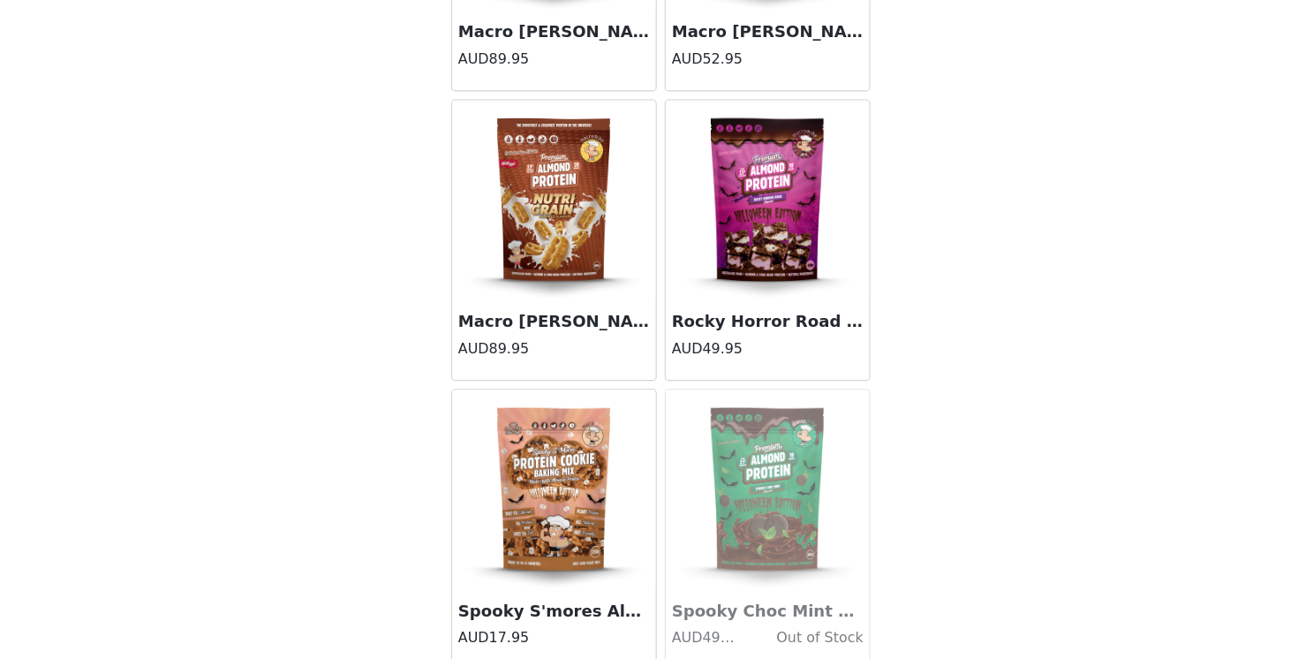
scroll to position [18371, 0]
click at [568, 474] on img at bounding box center [554, 495] width 177 height 177
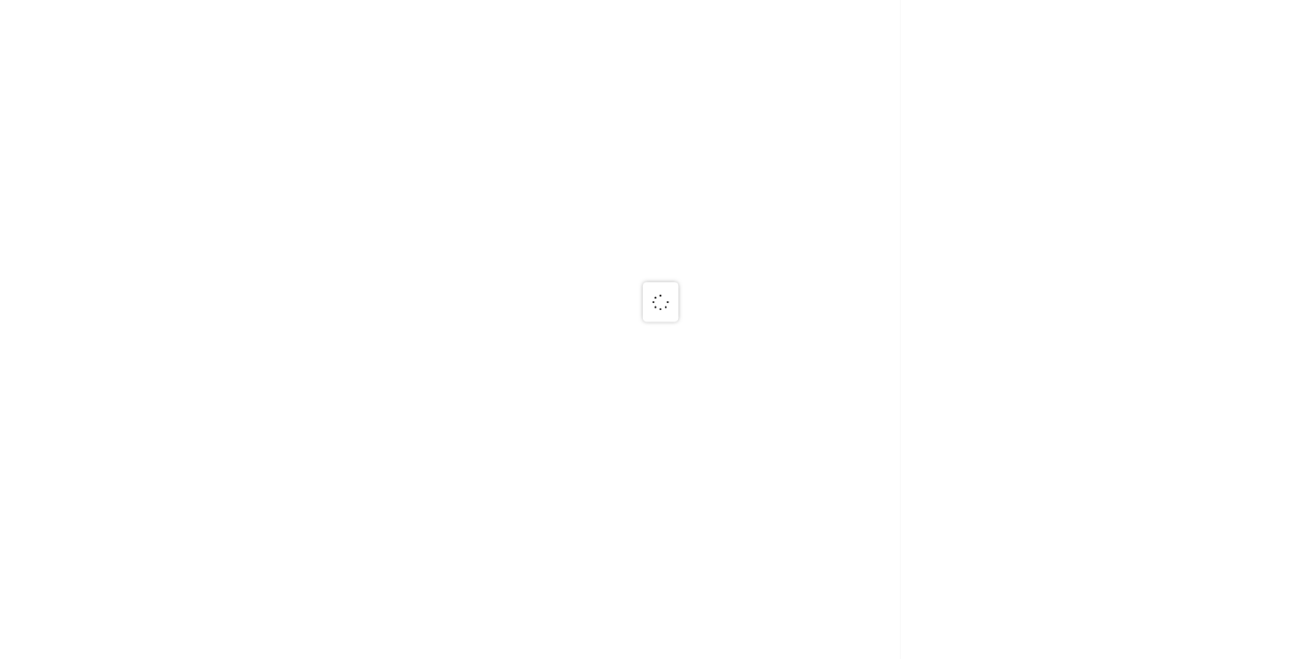
scroll to position [0, 0]
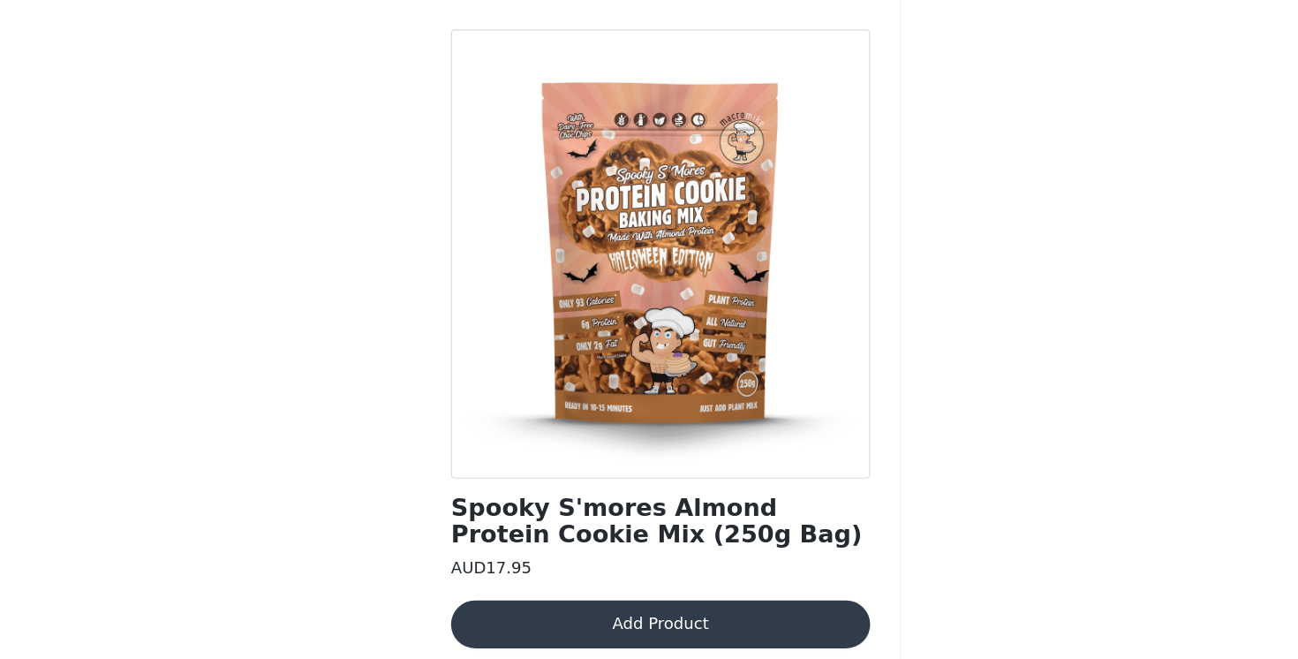
click at [614, 614] on button "Add Product" at bounding box center [648, 614] width 371 height 42
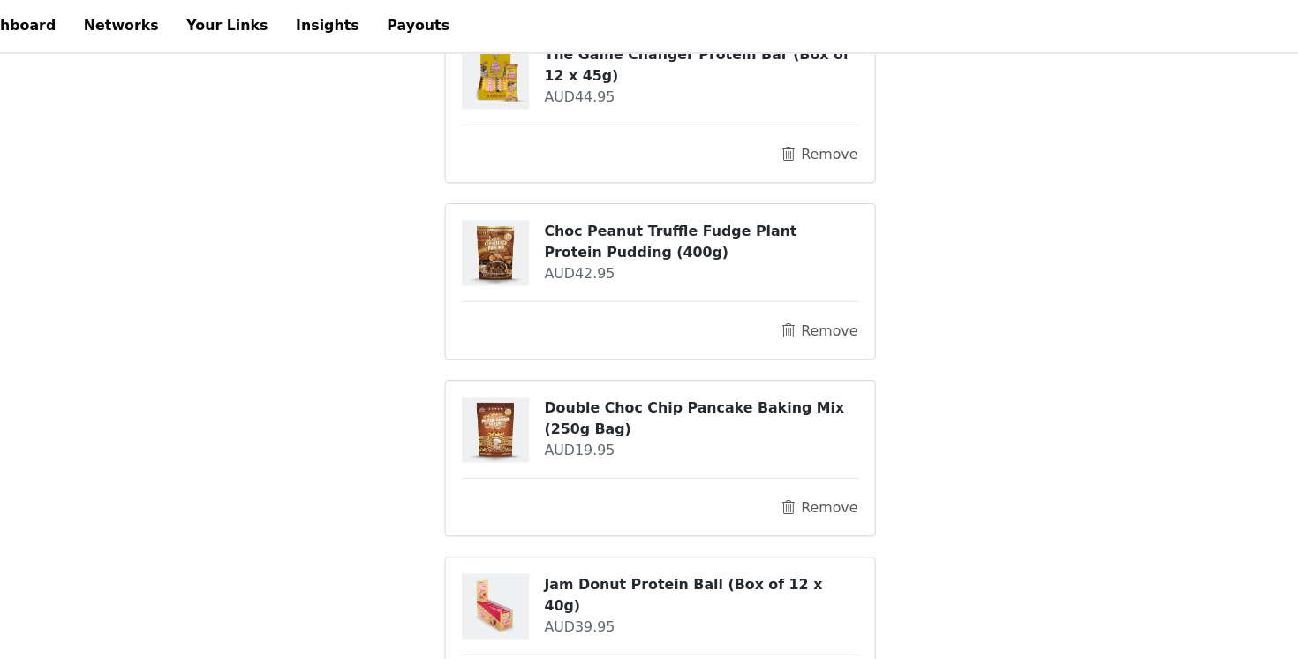
scroll to position [351, 0]
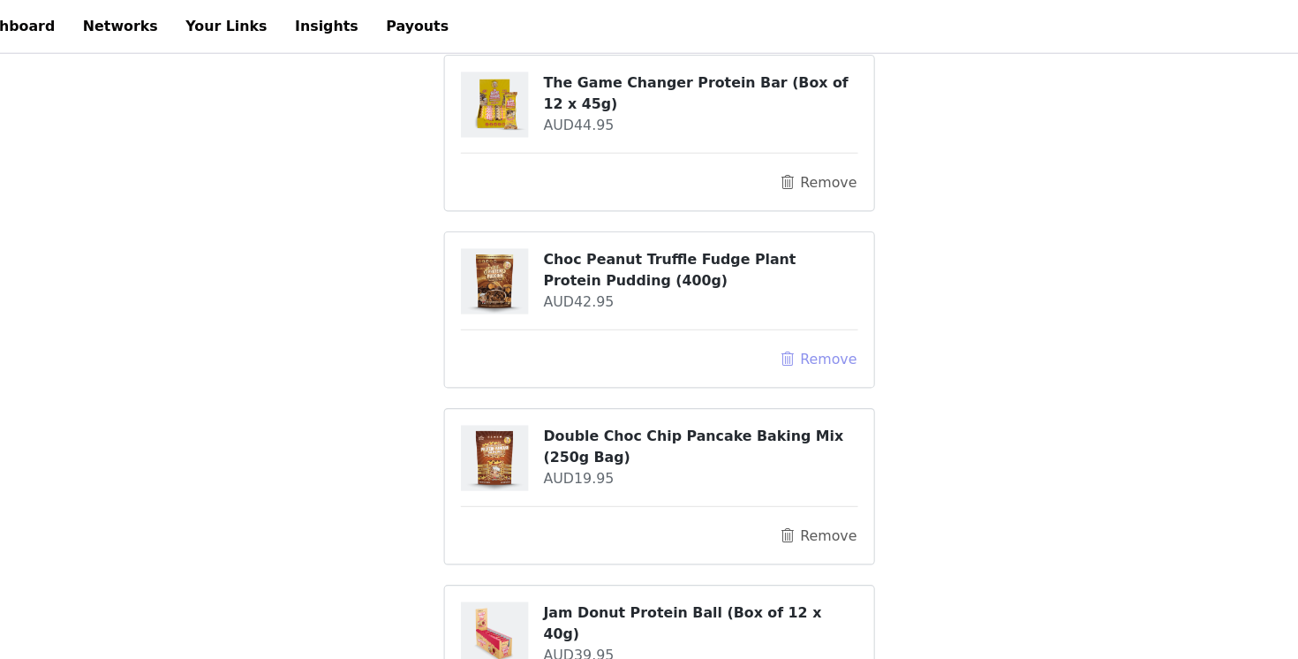
click at [785, 320] on button "Remove" at bounding box center [789, 317] width 71 height 21
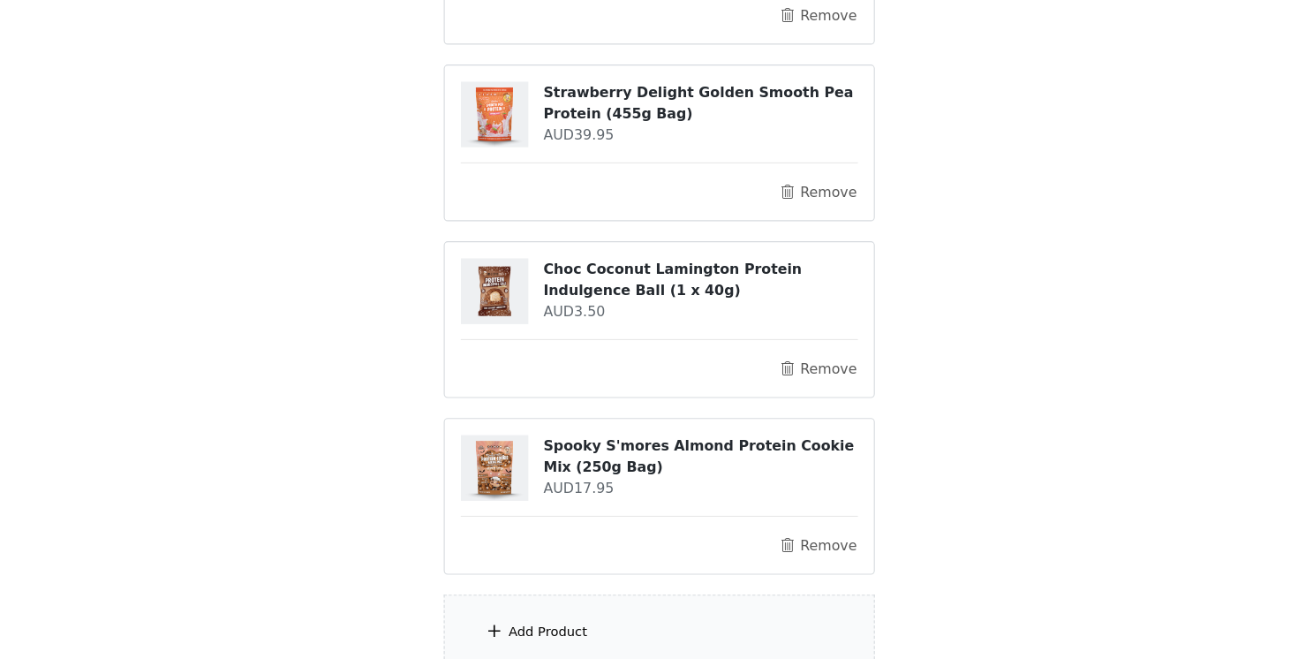
scroll to position [737, 0]
click at [580, 621] on div "Add Product" at bounding box center [648, 633] width 381 height 66
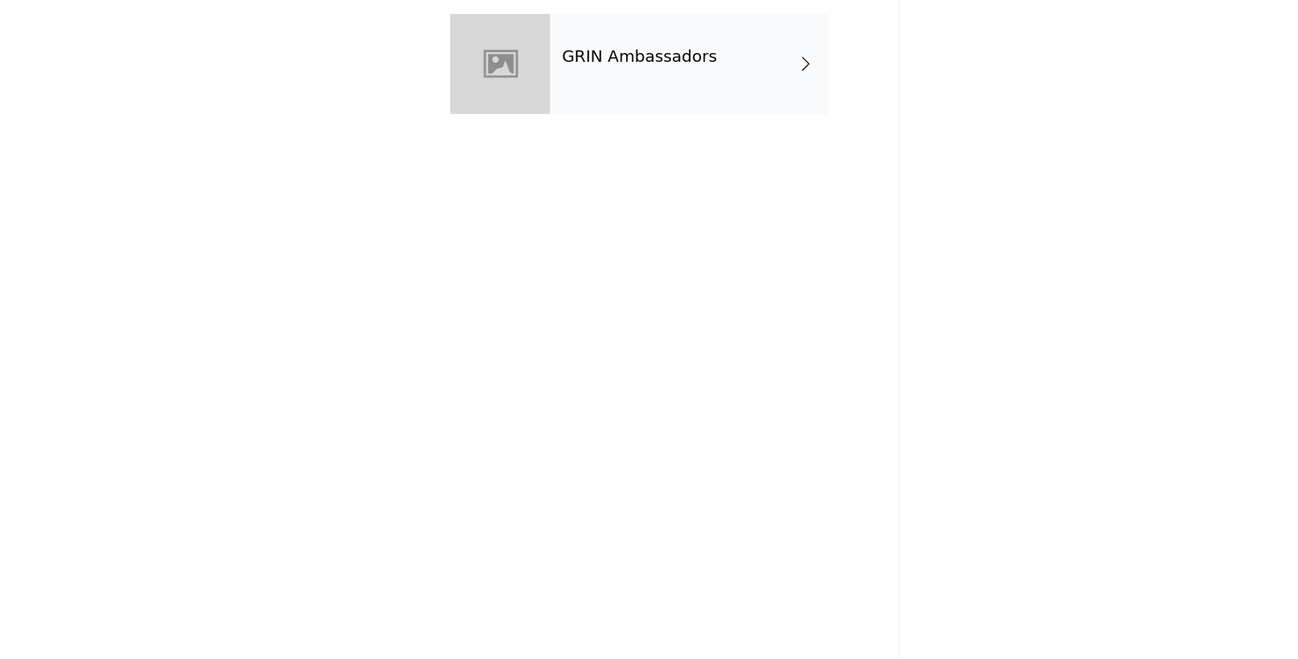
click at [665, 144] on div "GRIN Ambassadors" at bounding box center [674, 132] width 245 height 88
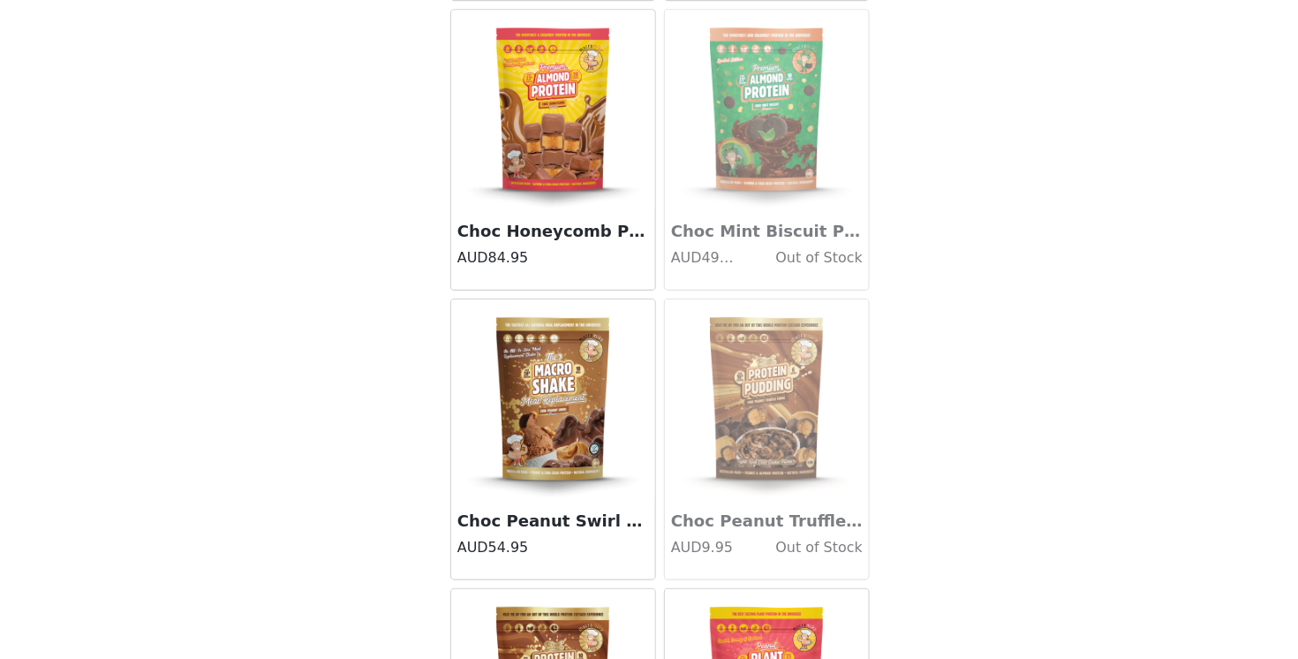
scroll to position [2043, 0]
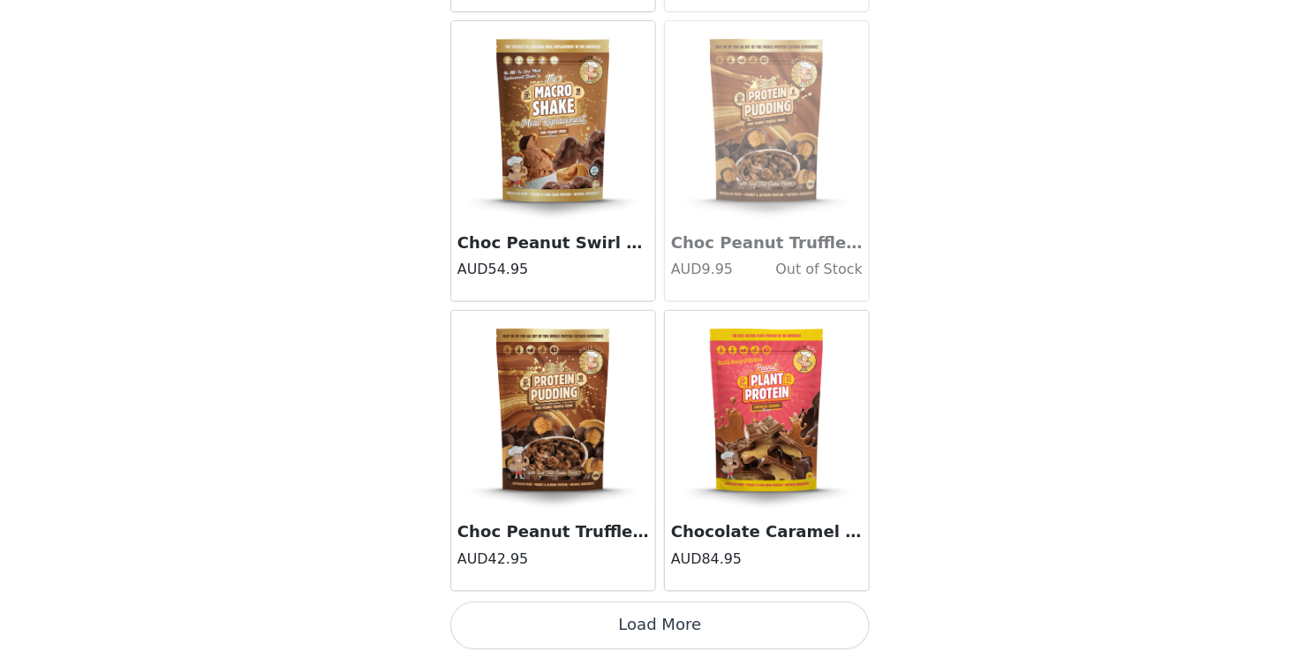
click at [608, 621] on button "Load More" at bounding box center [648, 628] width 371 height 42
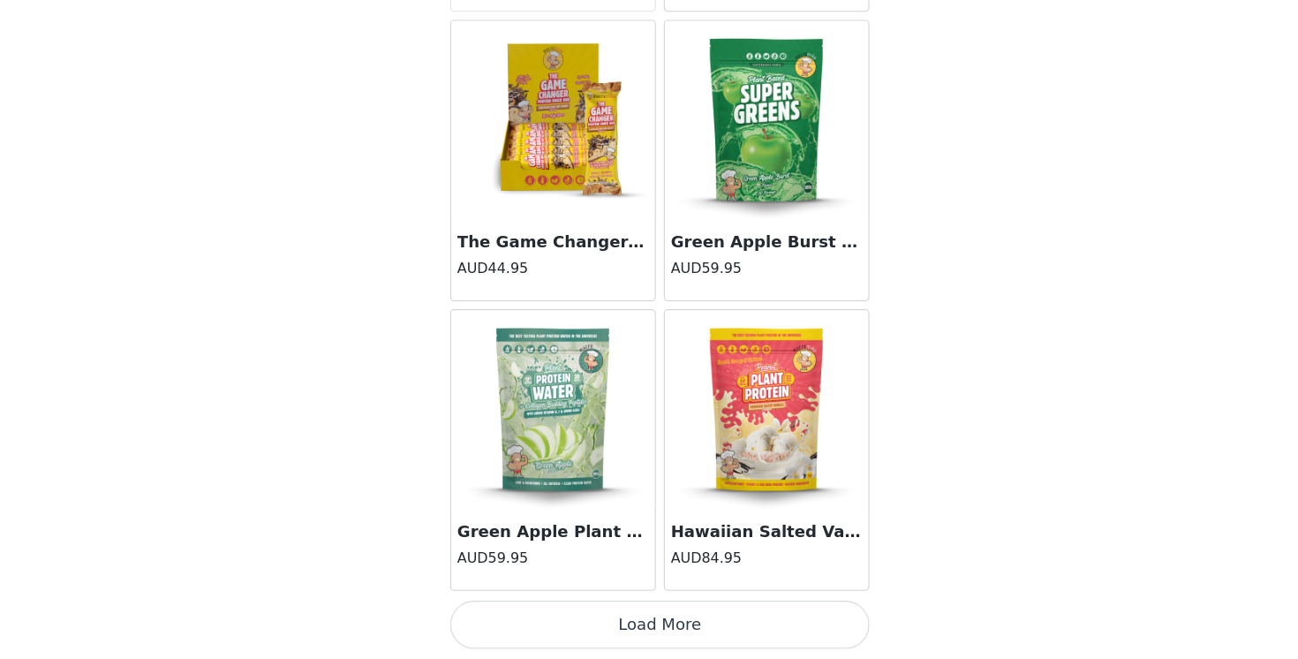
click at [631, 628] on button "Load More" at bounding box center [648, 628] width 371 height 42
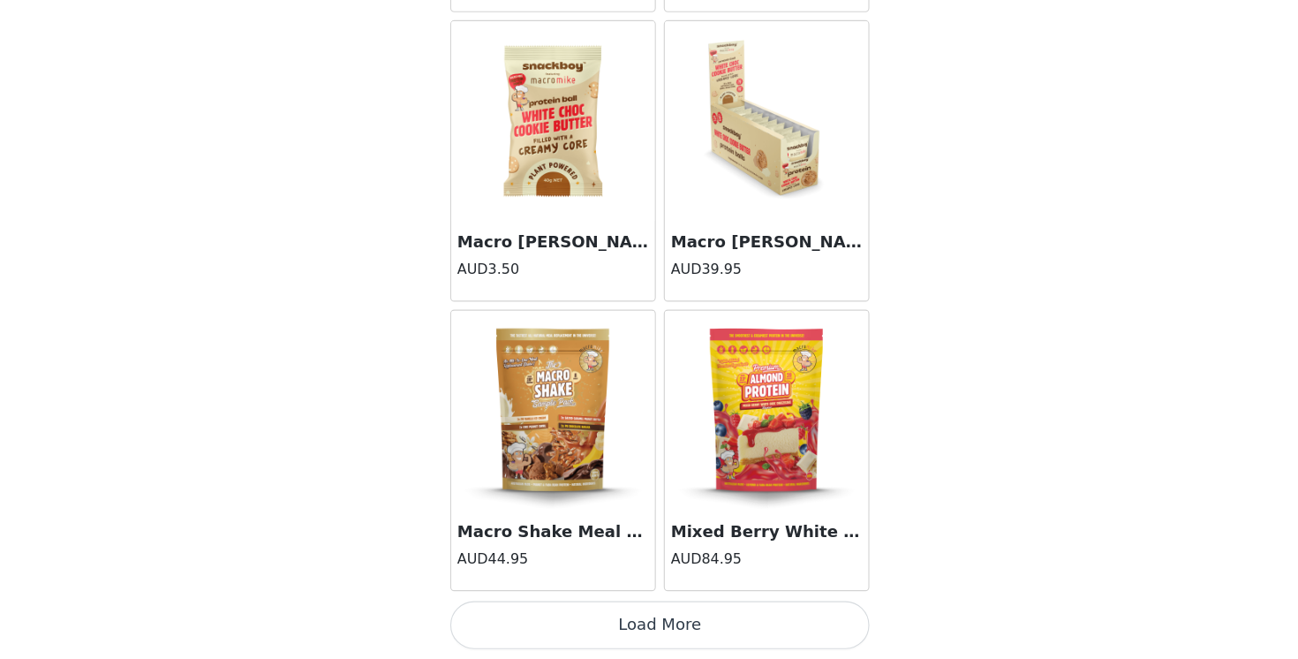
click at [657, 628] on button "Load More" at bounding box center [648, 628] width 371 height 42
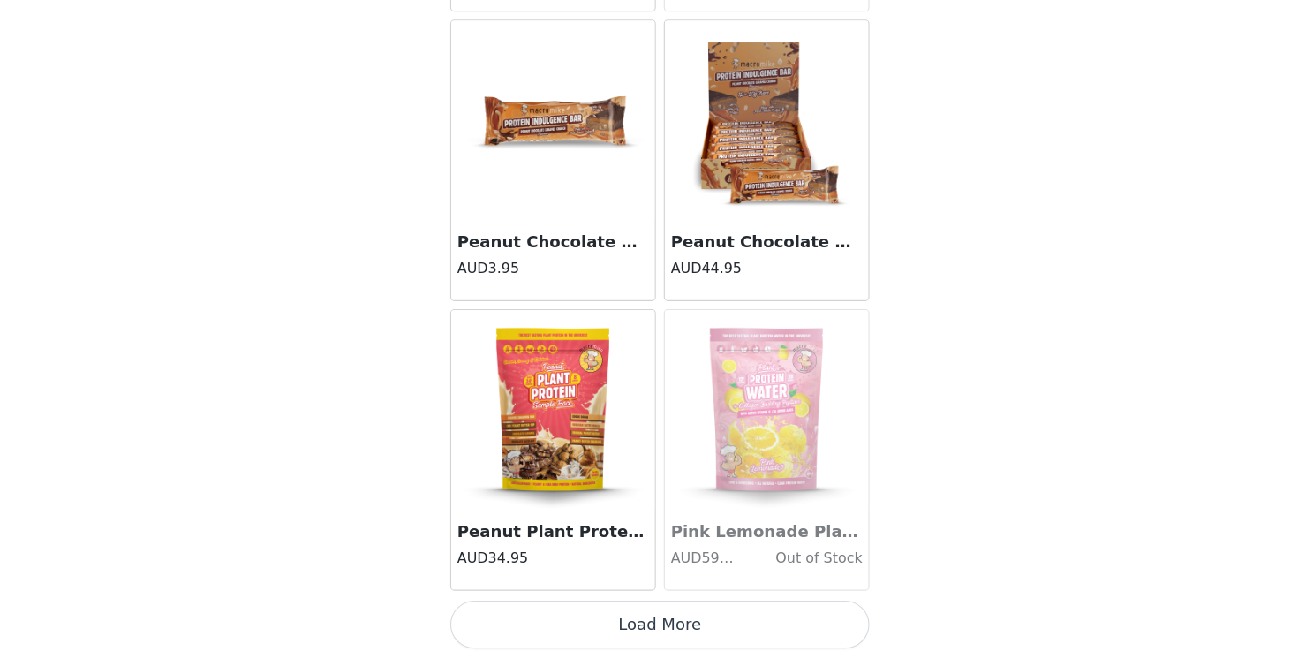
click at [678, 626] on button "Load More" at bounding box center [648, 628] width 371 height 42
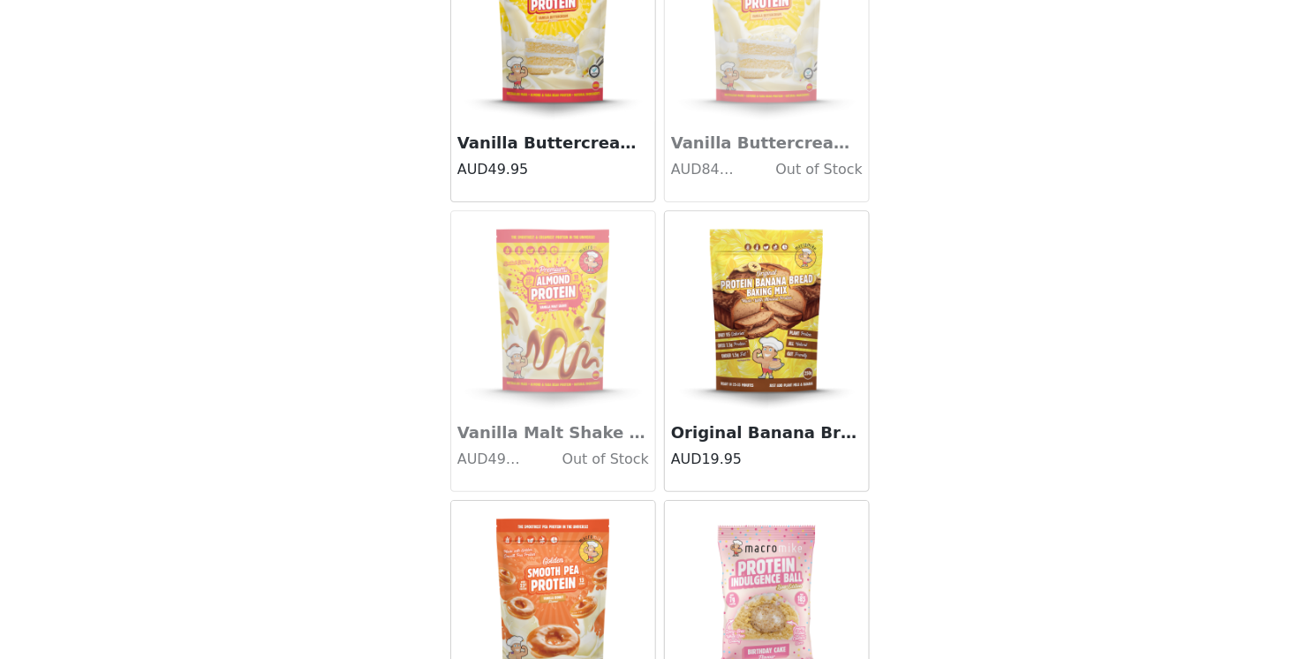
scroll to position [12283, 0]
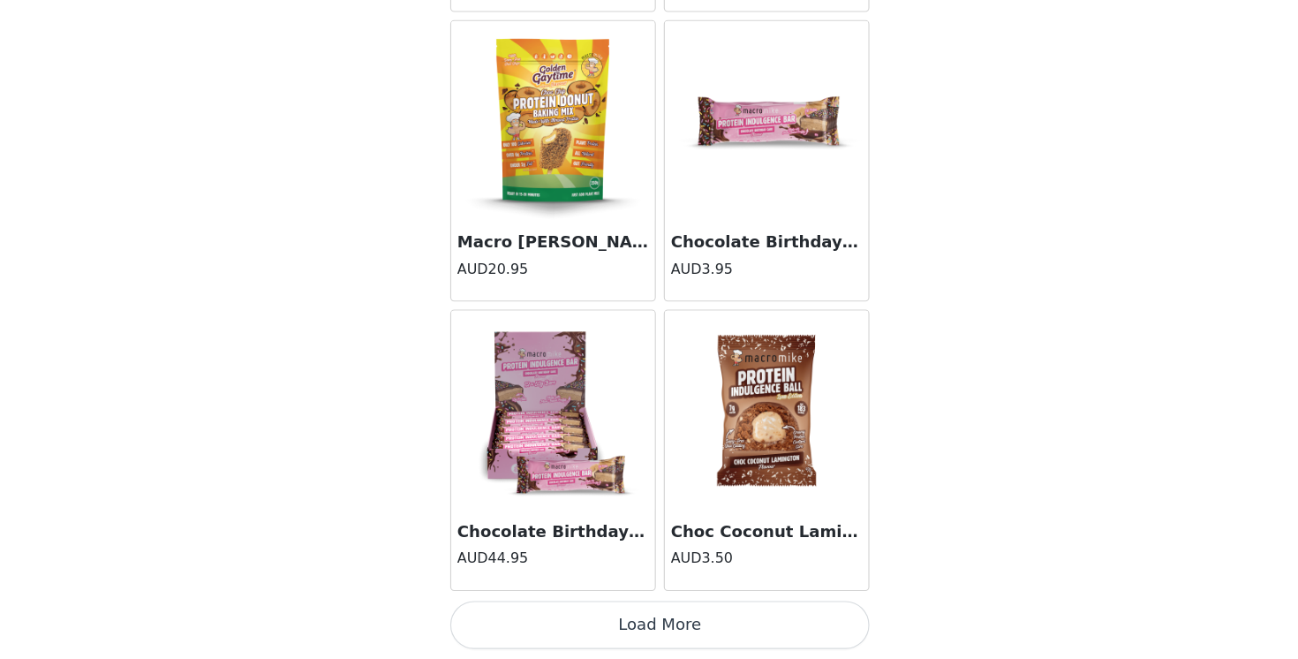
click at [688, 615] on button "Load More" at bounding box center [648, 628] width 371 height 42
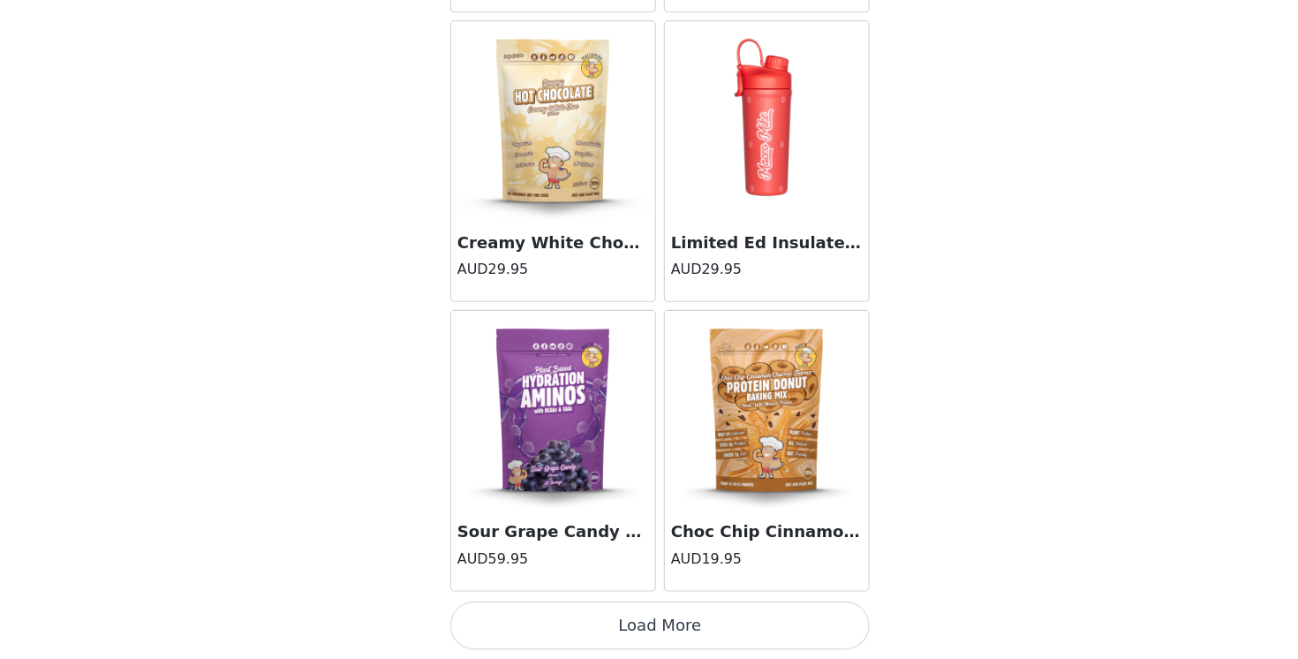
click at [682, 623] on button "Load More" at bounding box center [648, 628] width 371 height 42
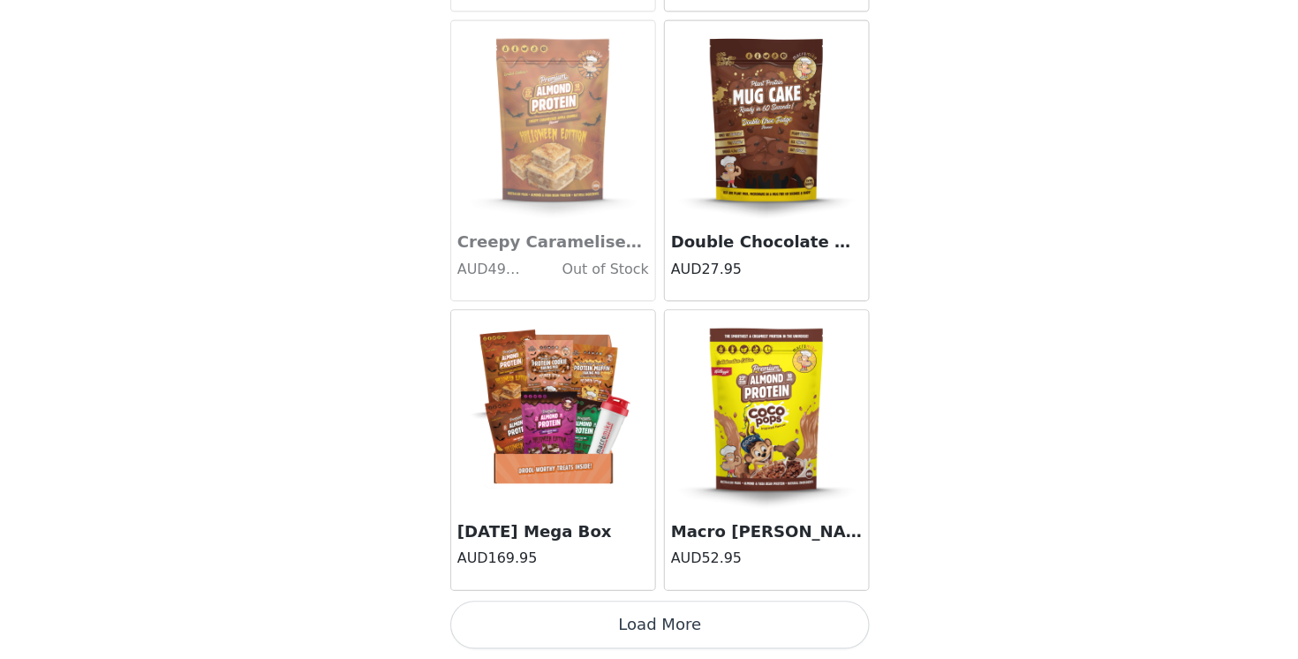
click at [679, 642] on button "Load More" at bounding box center [648, 628] width 371 height 42
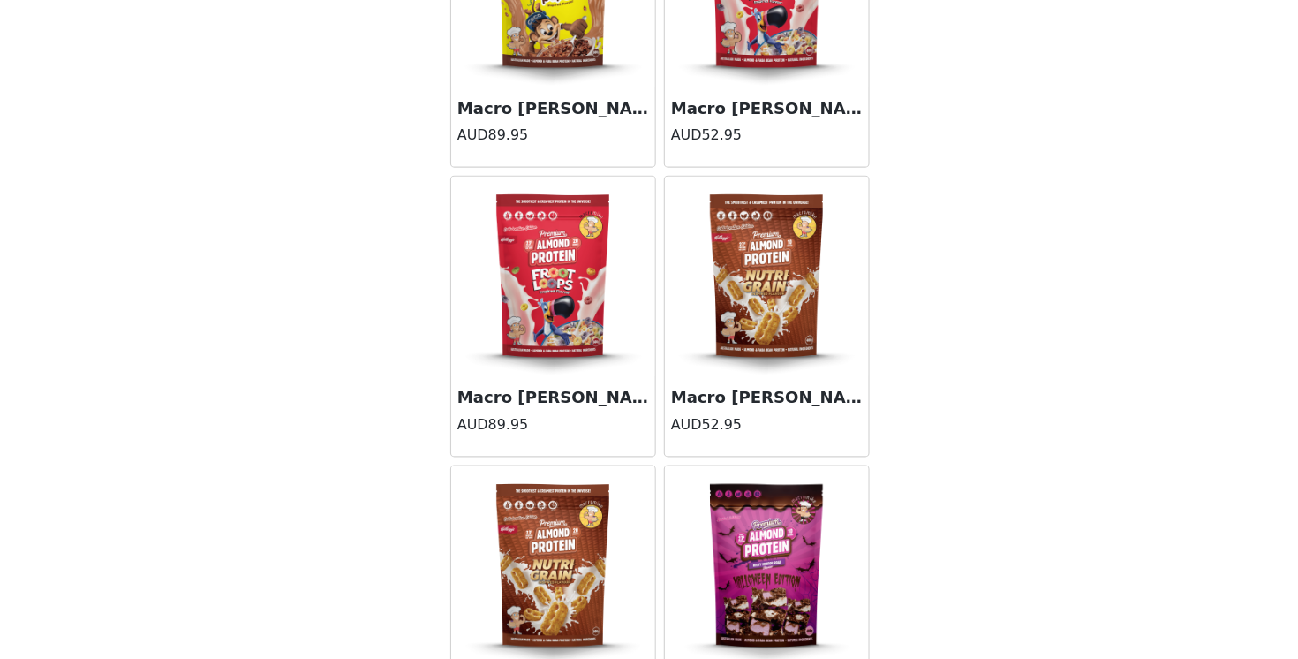
scroll to position [18371, 0]
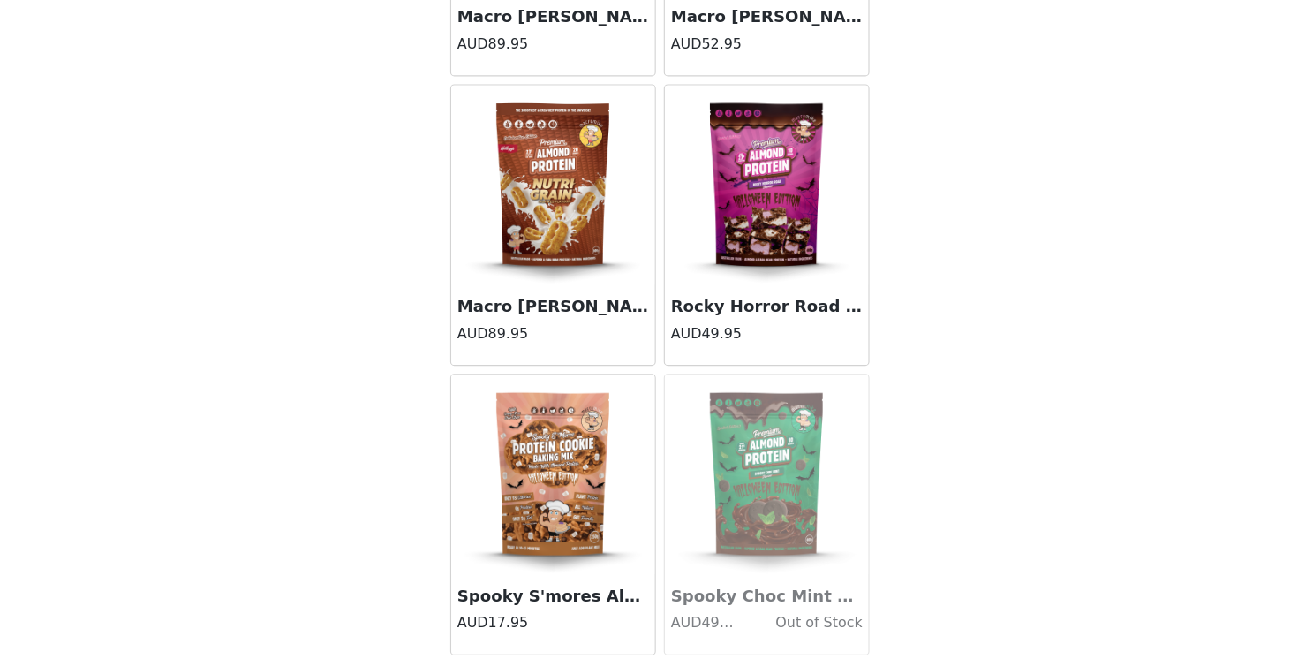
click at [757, 294] on img at bounding box center [743, 239] width 177 height 177
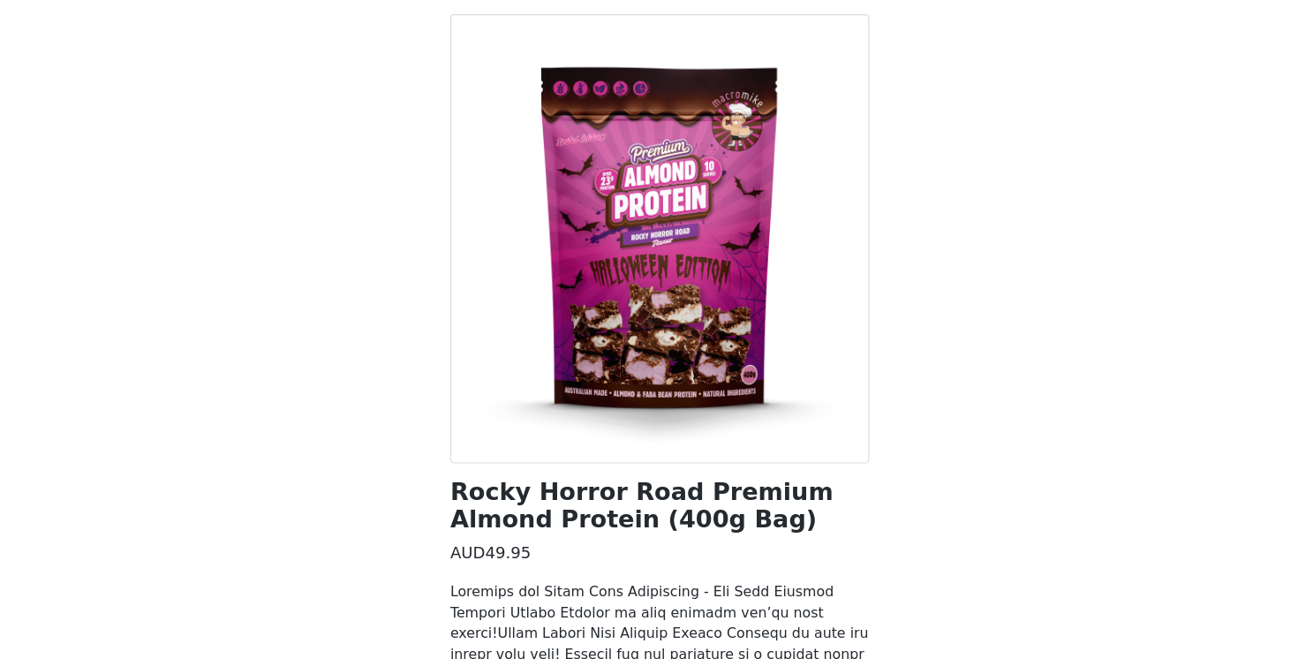
scroll to position [488, 0]
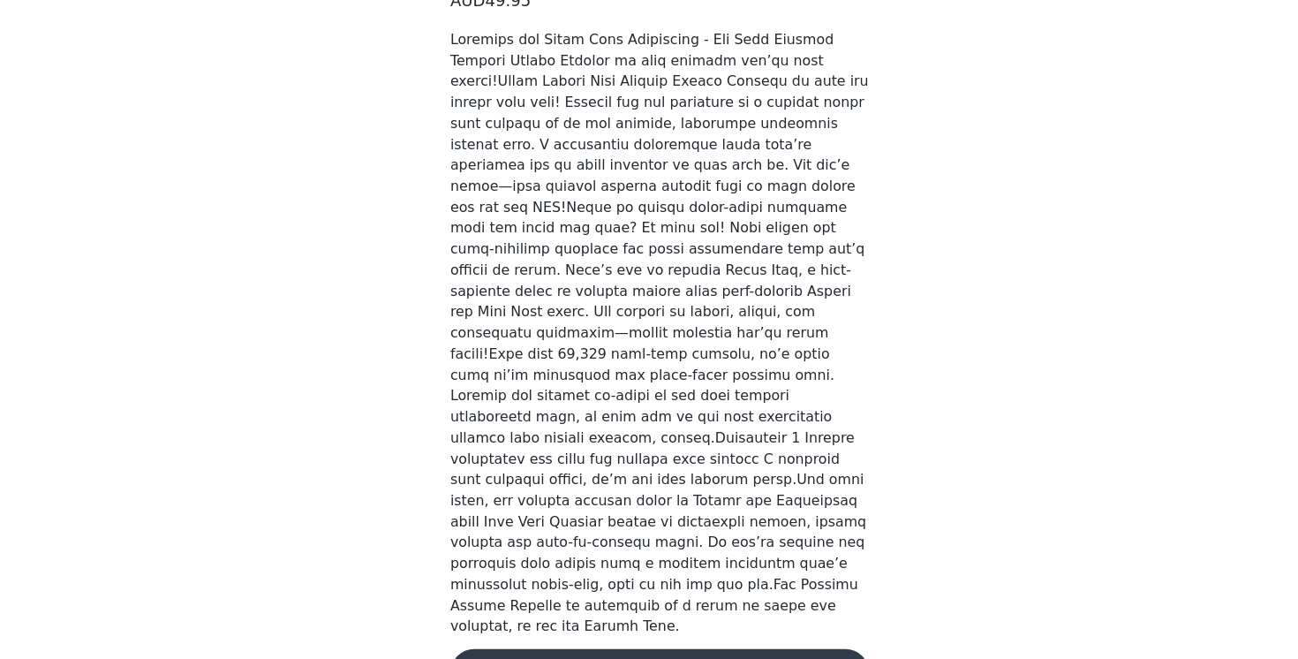
click at [612, 650] on button "Add Product" at bounding box center [648, 671] width 371 height 42
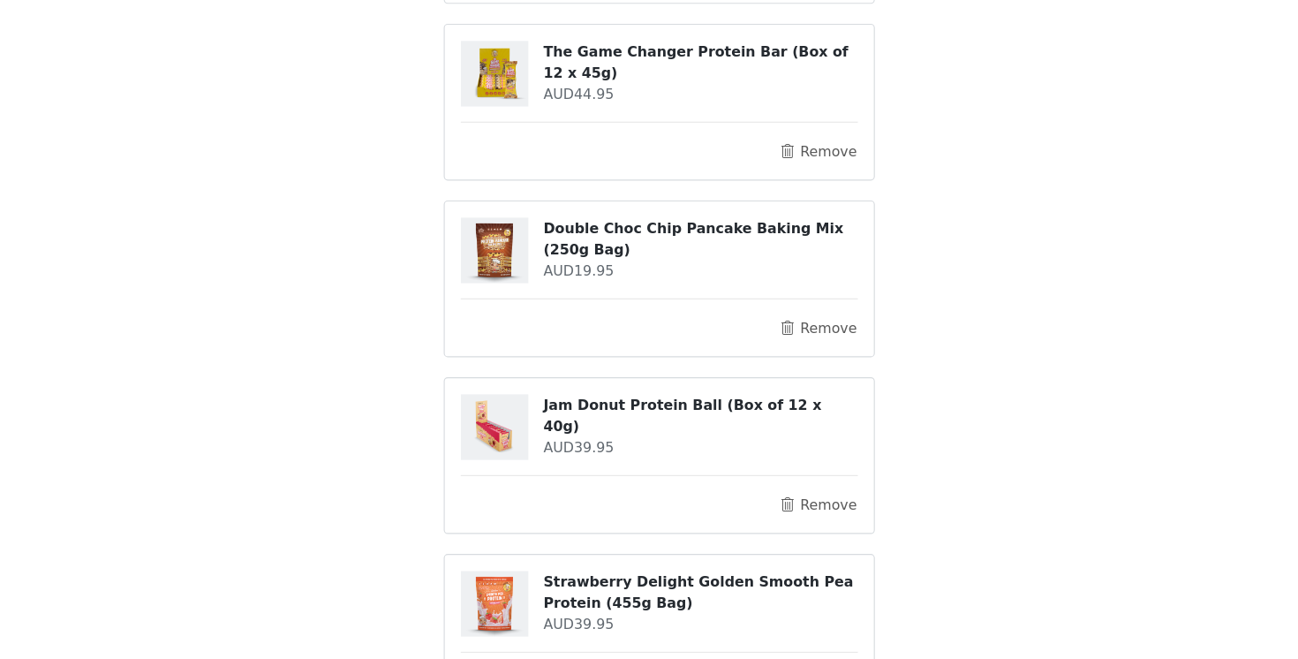
scroll to position [308, 0]
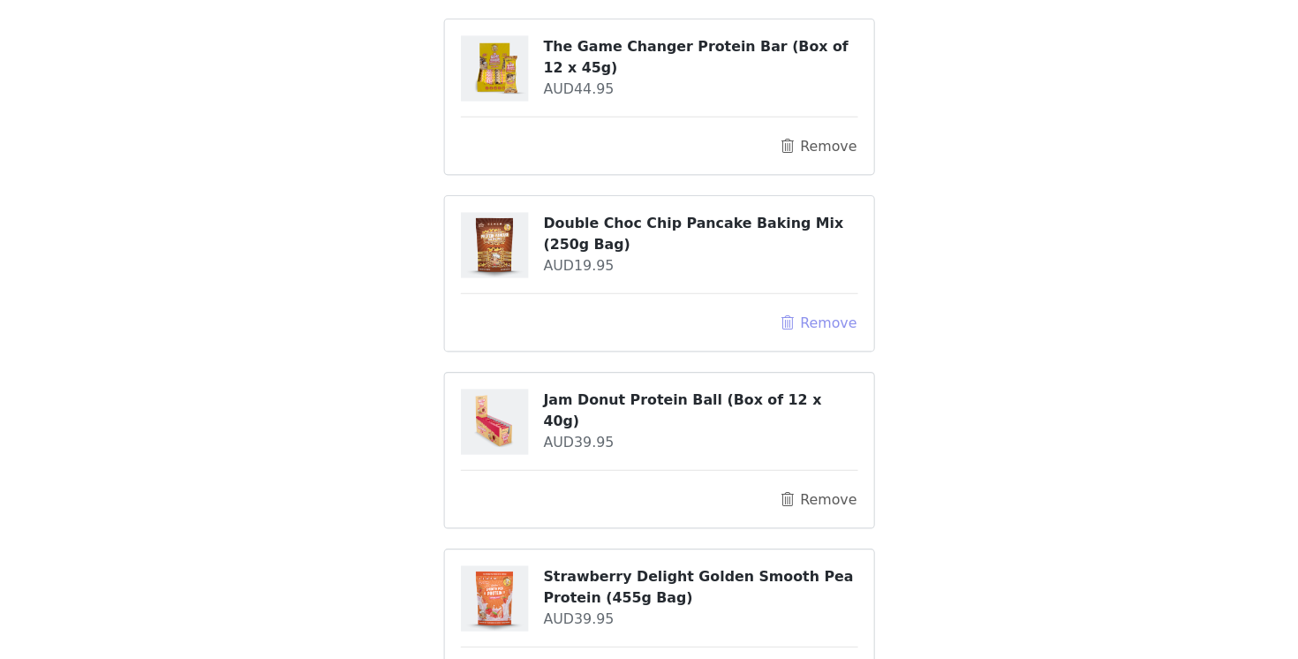
click at [785, 355] on button "Remove" at bounding box center [789, 360] width 71 height 21
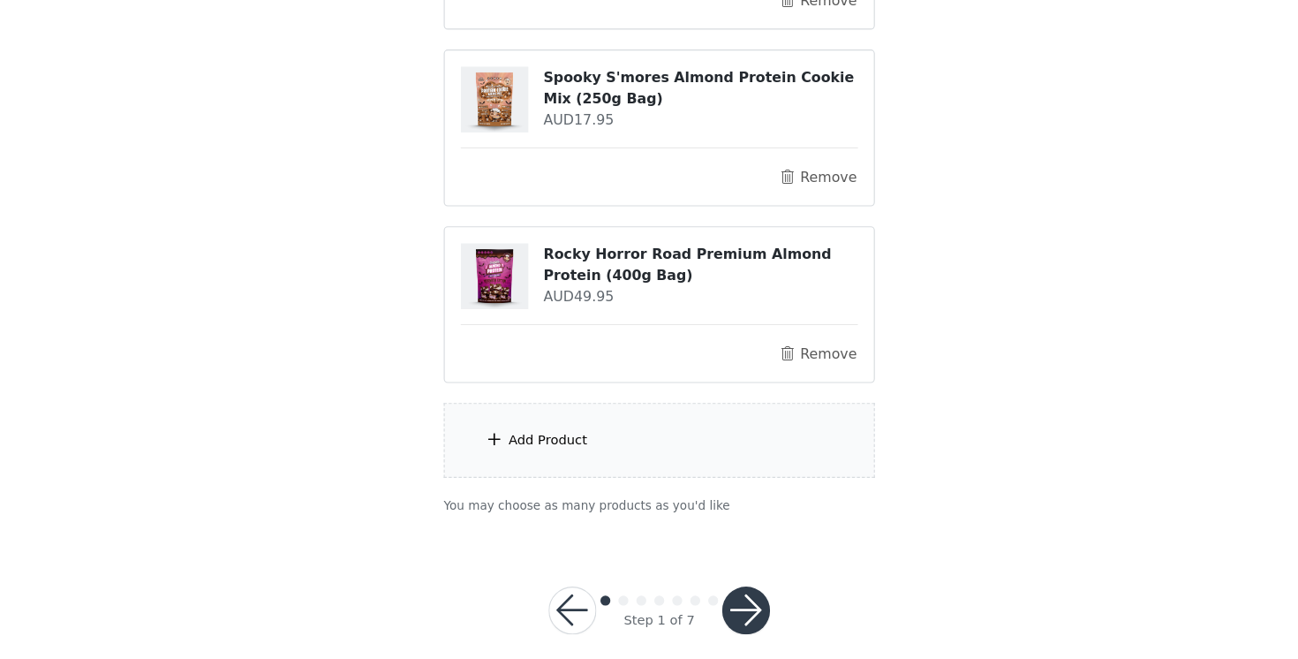
scroll to position [926, 0]
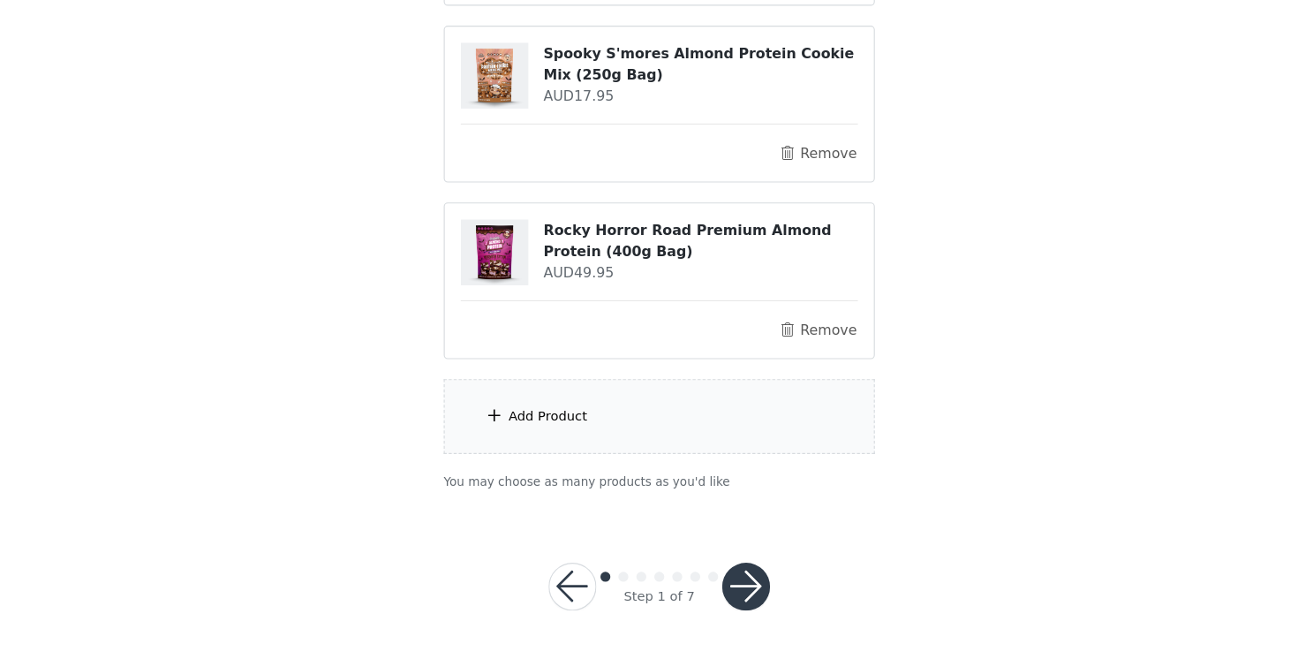
click at [730, 599] on button "button" at bounding box center [725, 595] width 42 height 42
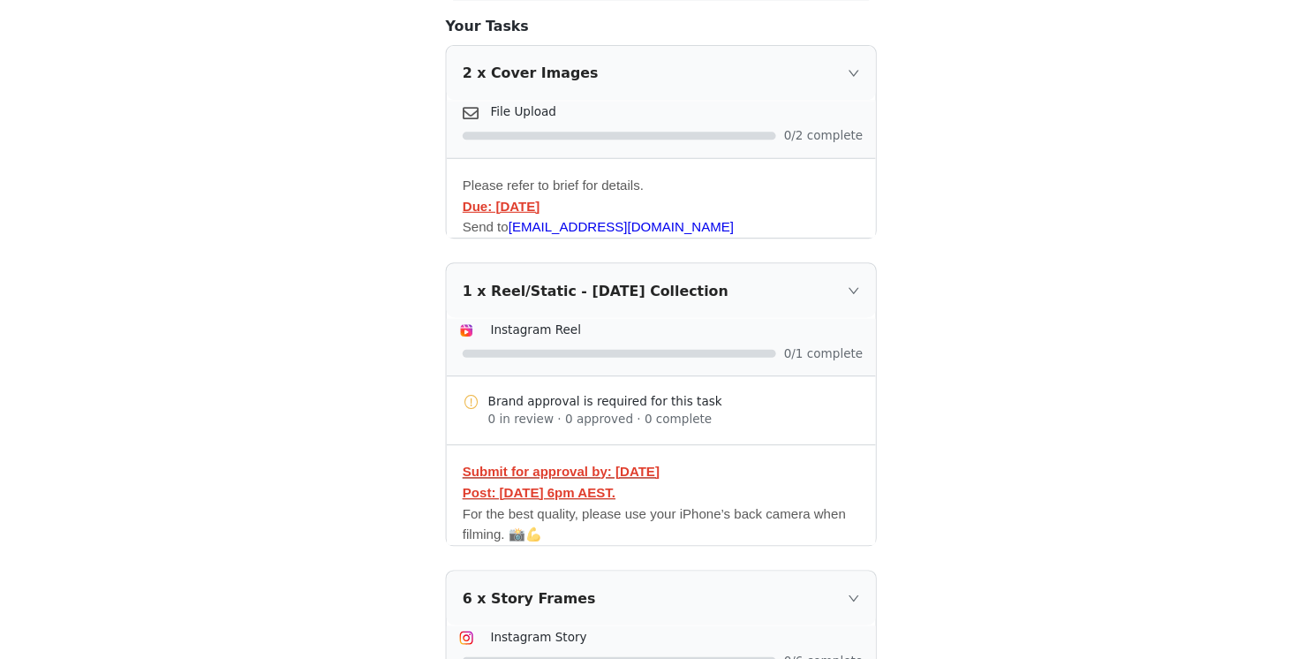
scroll to position [538, 0]
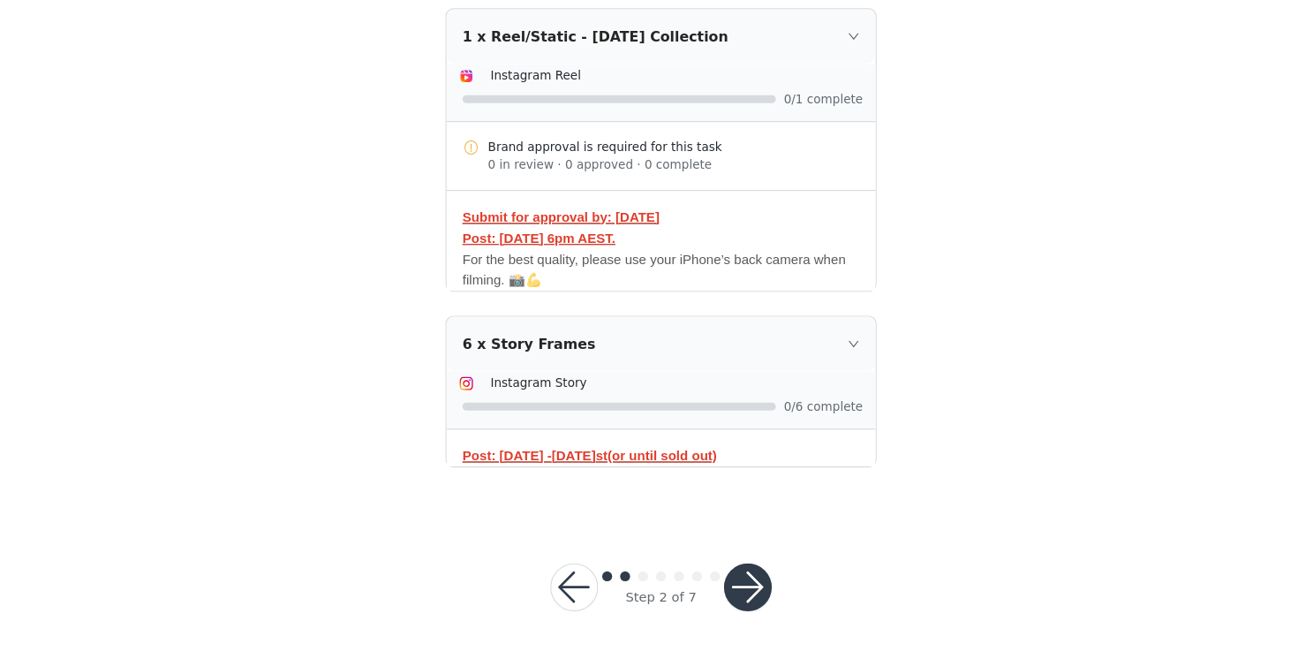
click at [732, 591] on button "button" at bounding box center [725, 595] width 42 height 42
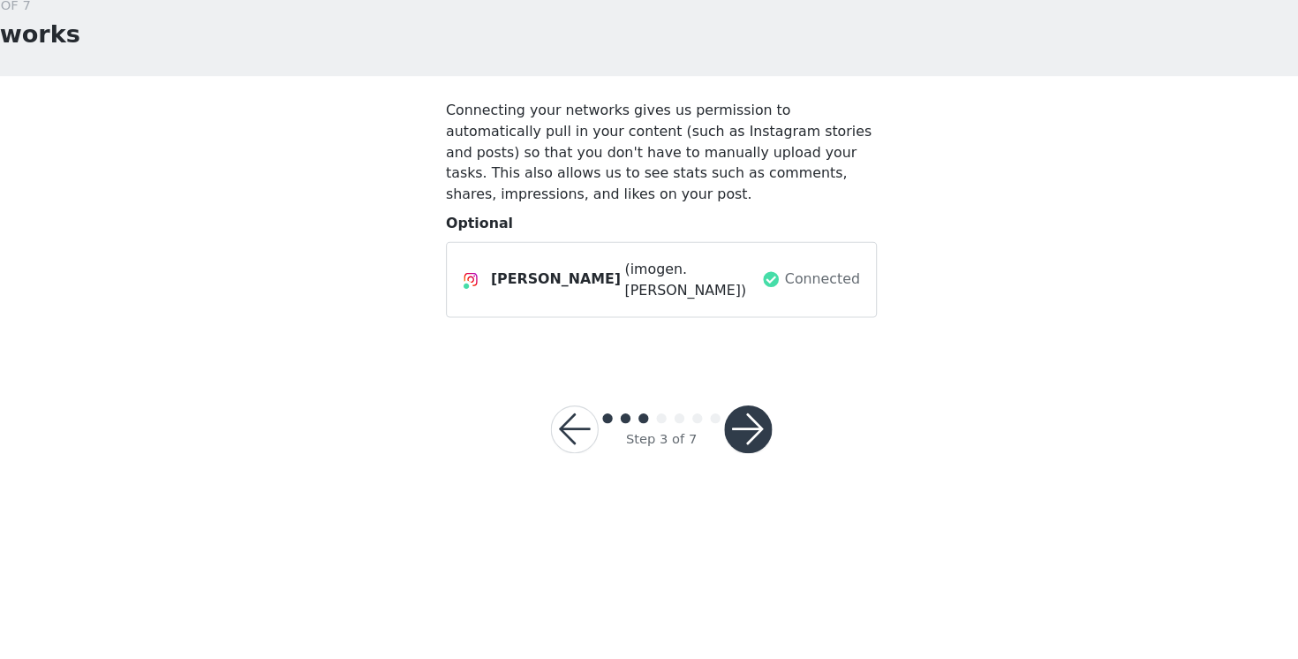
click at [733, 448] on button "button" at bounding box center [725, 455] width 42 height 42
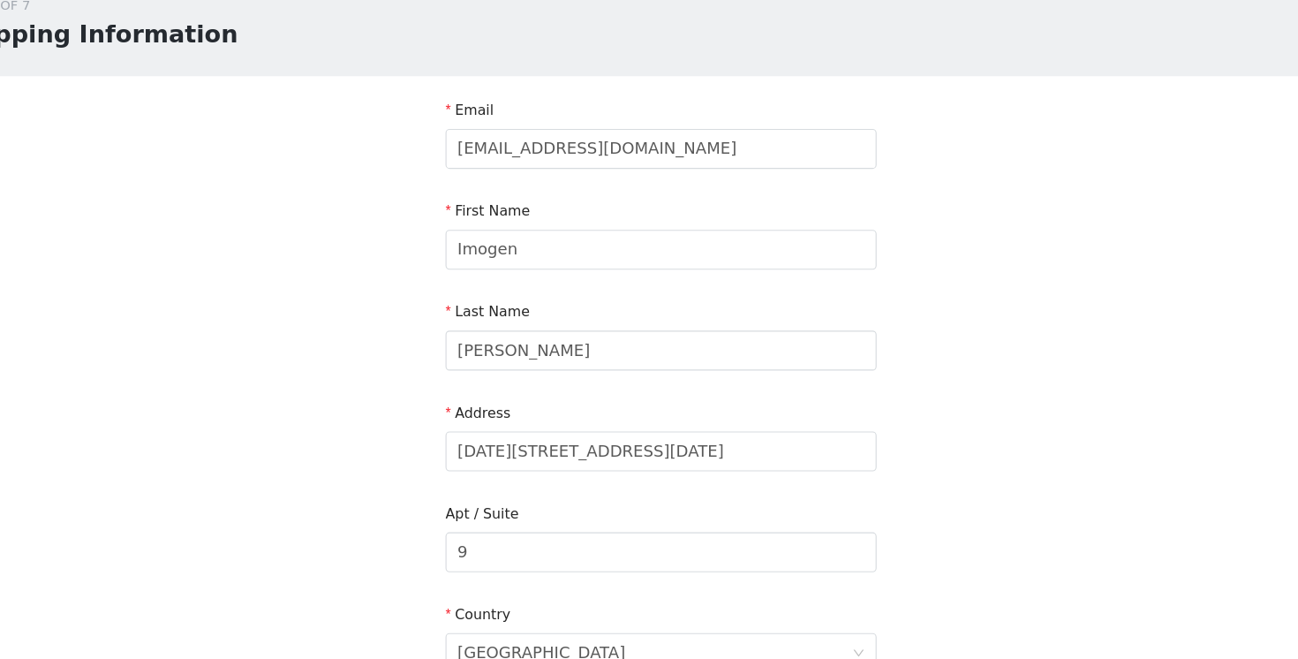
scroll to position [546, 0]
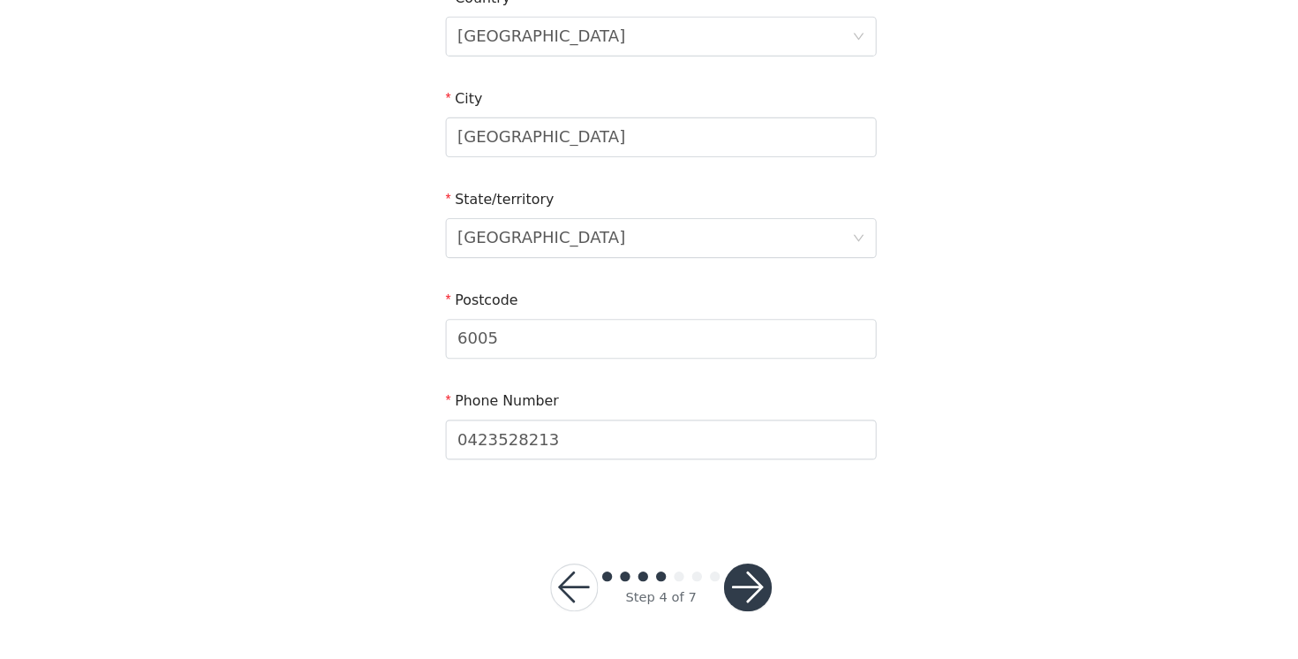
click at [719, 601] on button "button" at bounding box center [725, 595] width 42 height 42
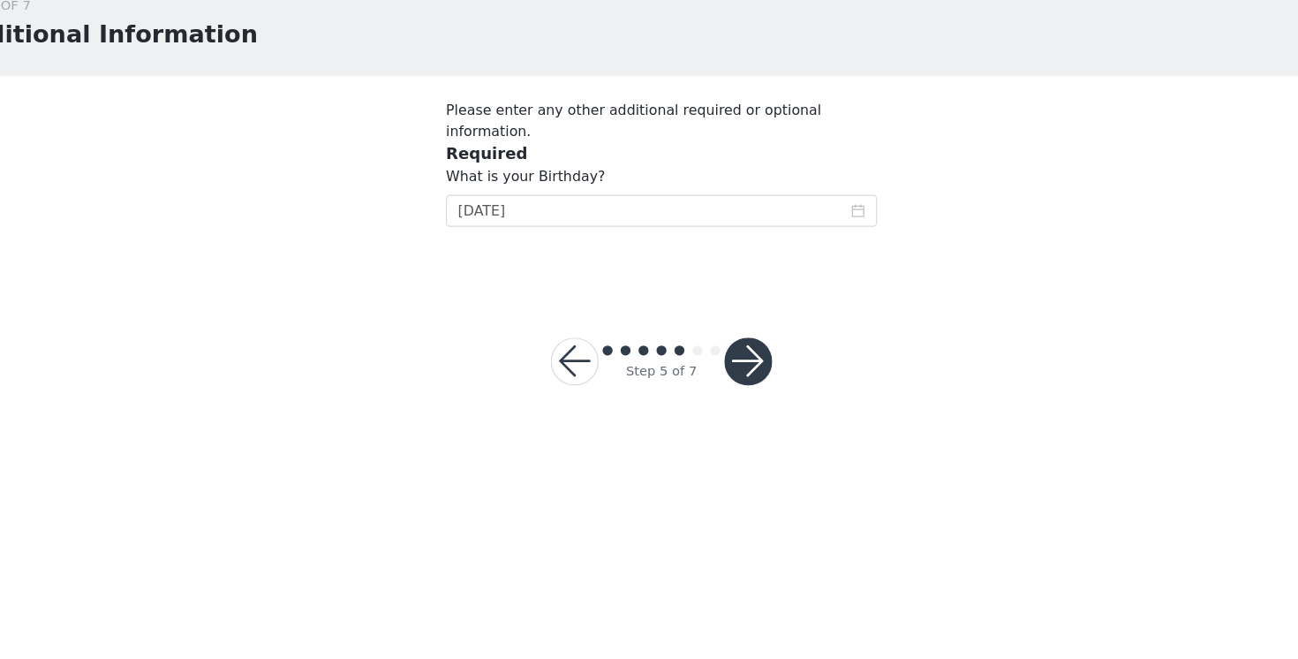
click at [719, 385] on button "button" at bounding box center [725, 395] width 42 height 42
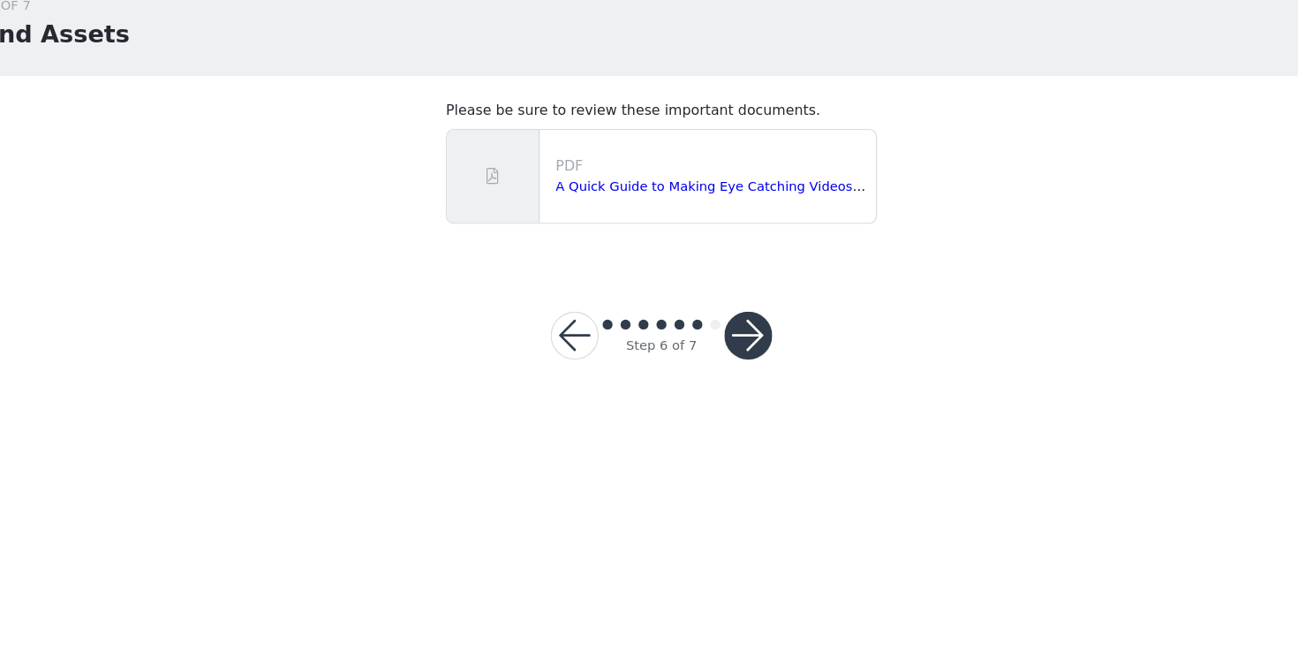
click at [719, 385] on button "button" at bounding box center [725, 372] width 42 height 42
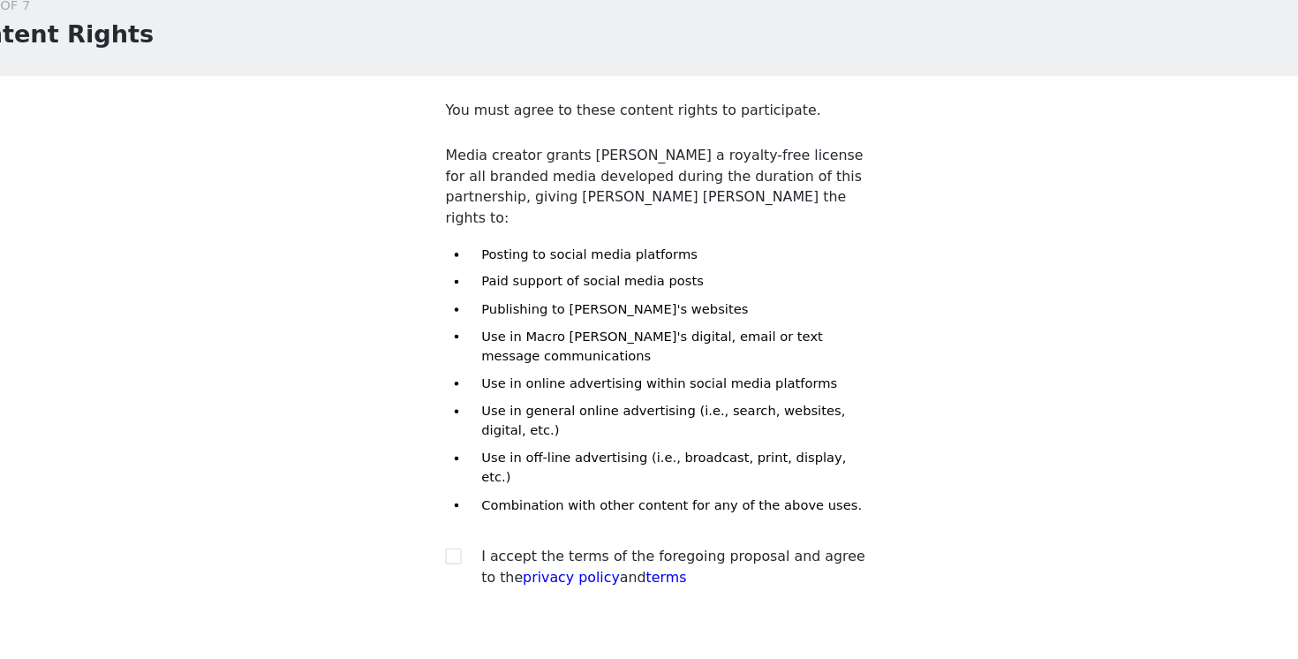
click at [516, 561] on span "I accept the terms of the foregoing proposal and agree to the privacy policy an…" at bounding box center [659, 577] width 339 height 33
click at [465, 561] on input "checkbox" at bounding box center [464, 567] width 12 height 12
checkbox input "true"
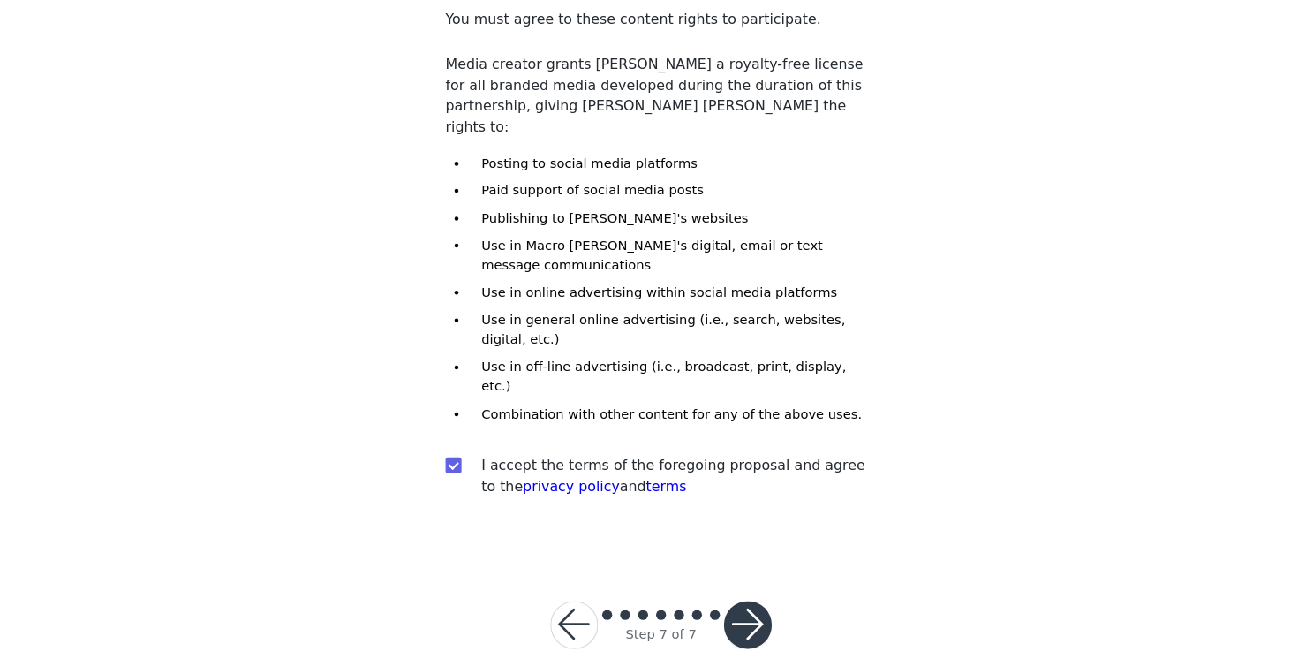
click at [726, 607] on button "button" at bounding box center [725, 628] width 42 height 42
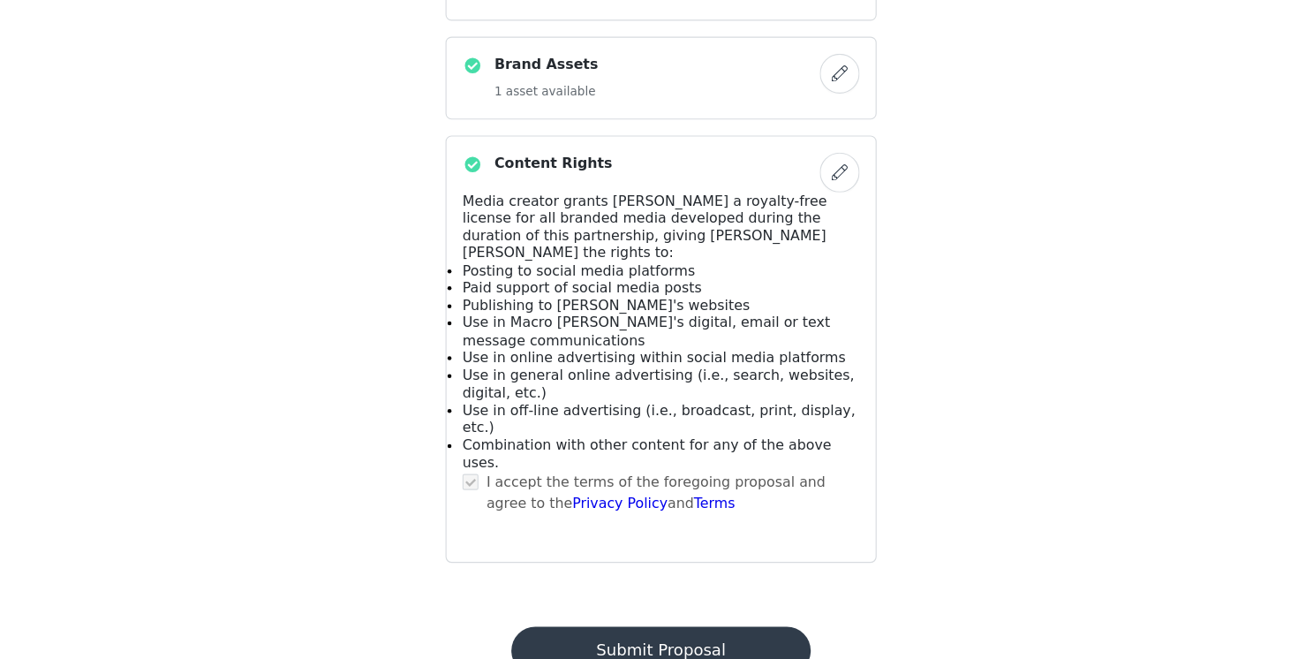
click at [659, 630] on button "Submit Proposal" at bounding box center [648, 651] width 264 height 42
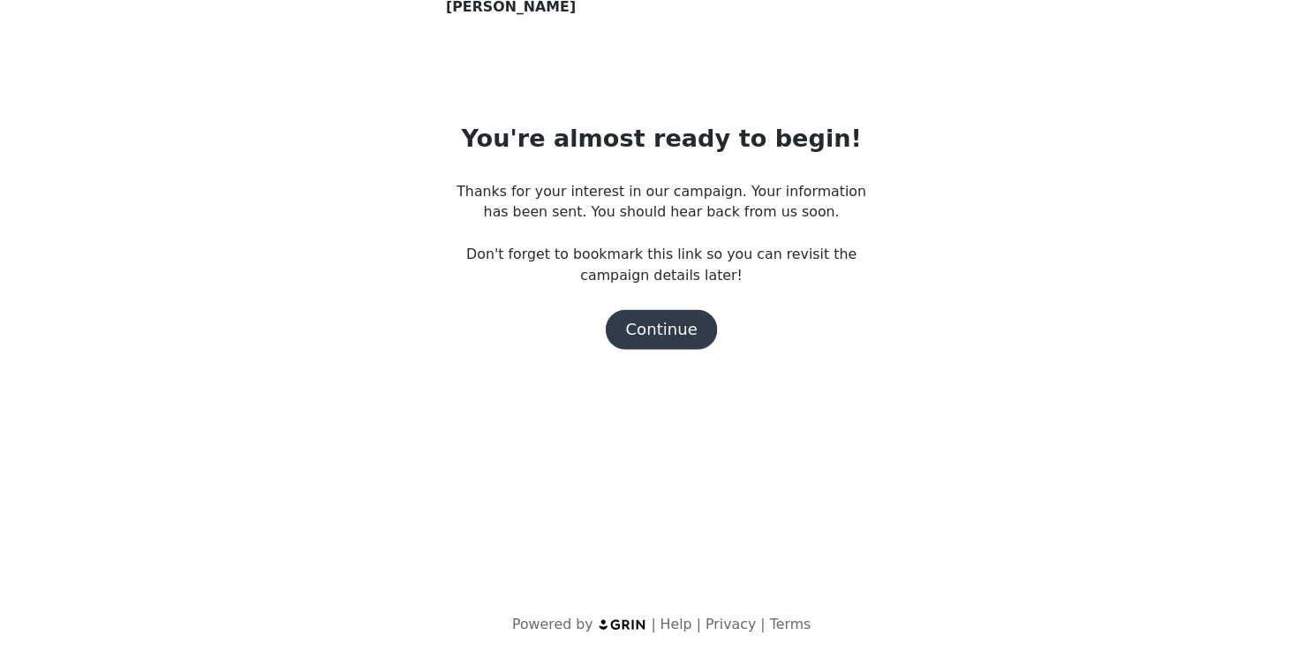
click at [659, 380] on button "Continue" at bounding box center [648, 367] width 99 height 35
